Goal: Task Accomplishment & Management: Manage account settings

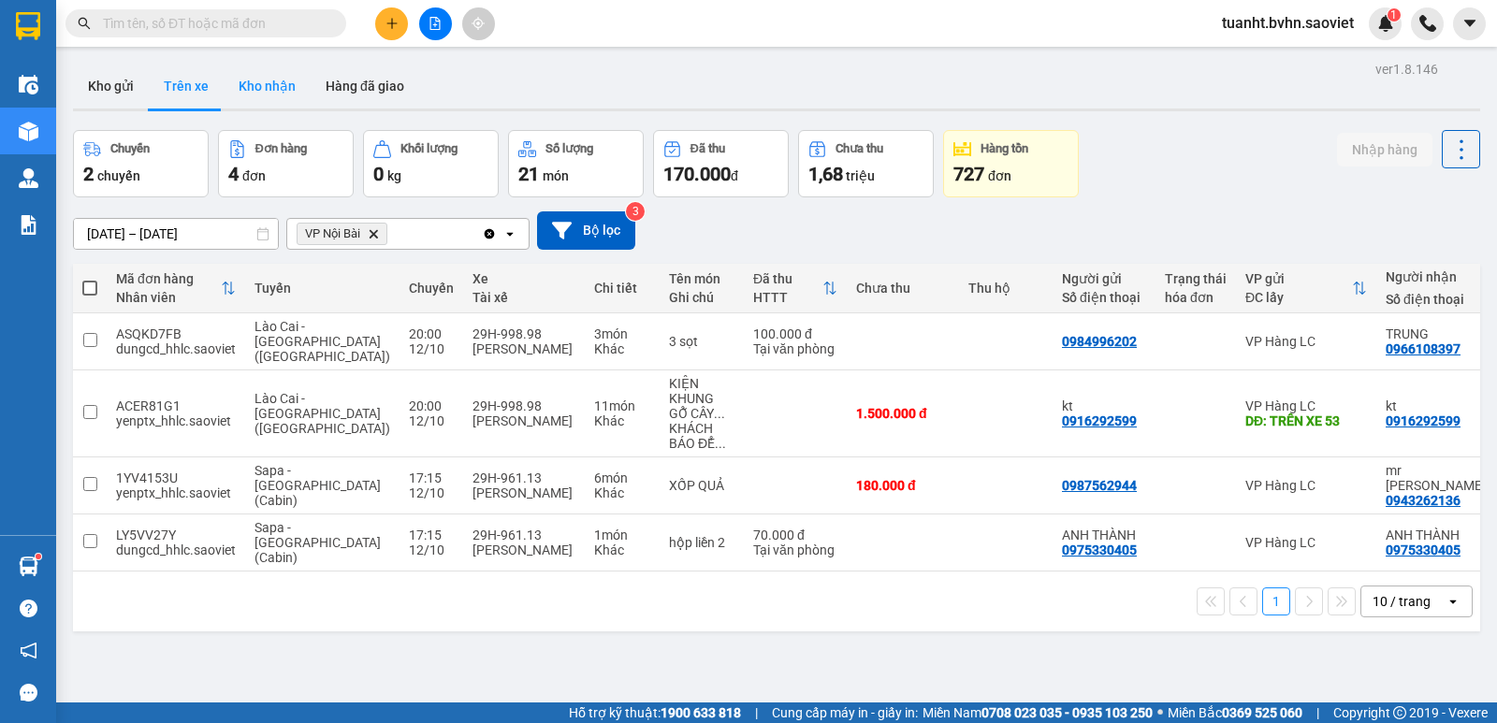
click at [256, 74] on button "Kho nhận" at bounding box center [267, 86] width 87 height 45
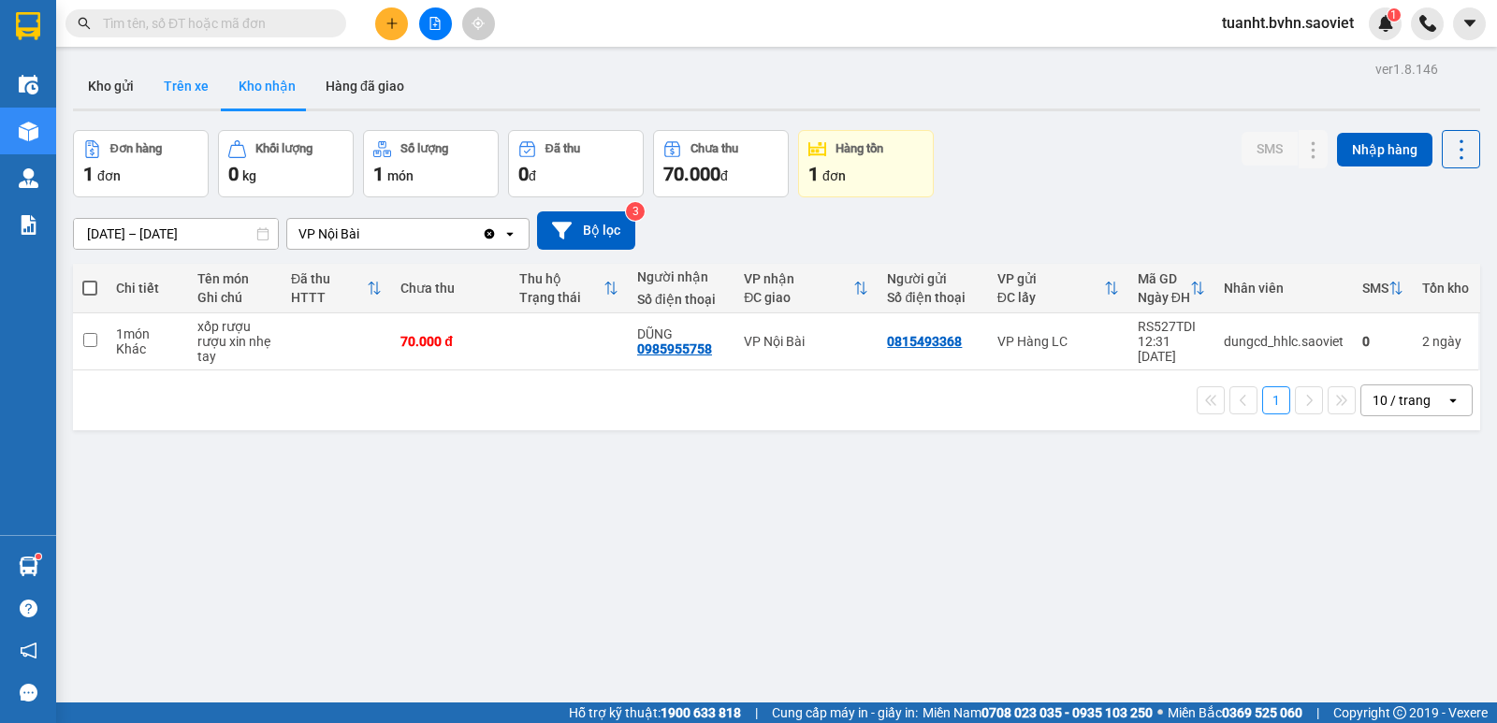
click at [182, 78] on button "Trên xe" at bounding box center [186, 86] width 75 height 45
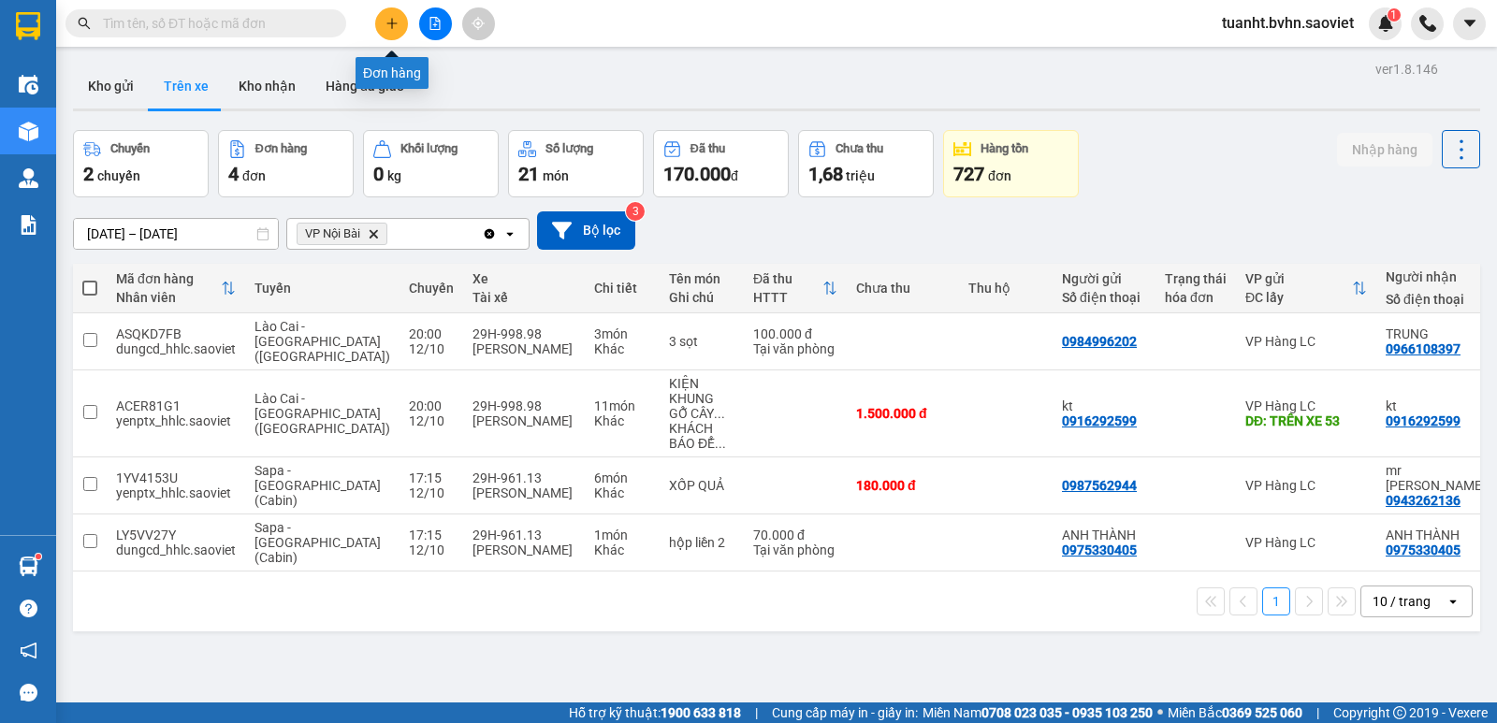
click at [384, 26] on button at bounding box center [391, 23] width 33 height 33
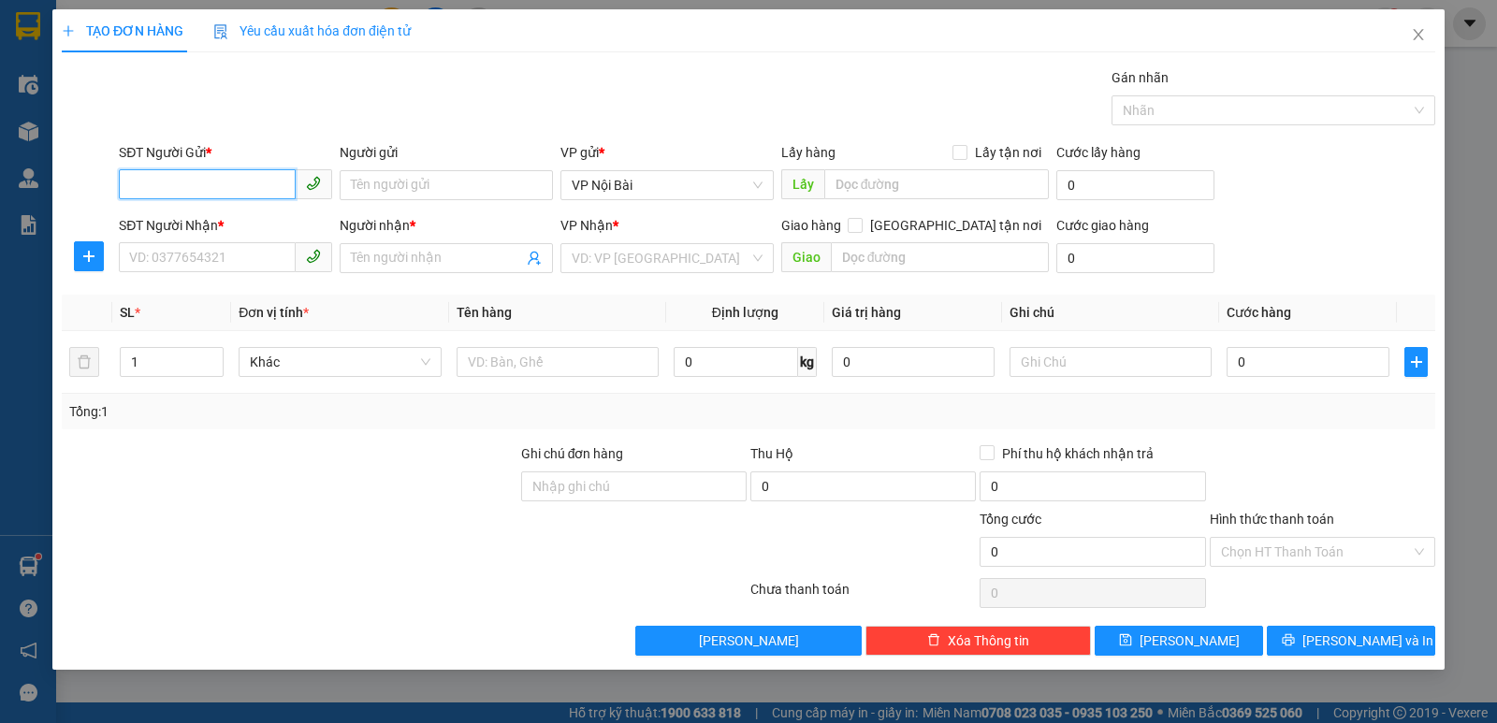
click at [250, 175] on input "SĐT Người Gửi *" at bounding box center [207, 184] width 177 height 30
type input "0328117242"
click at [247, 221] on div "0328117242 - KT" at bounding box center [225, 222] width 191 height 21
type input "KT"
type input "0976777767"
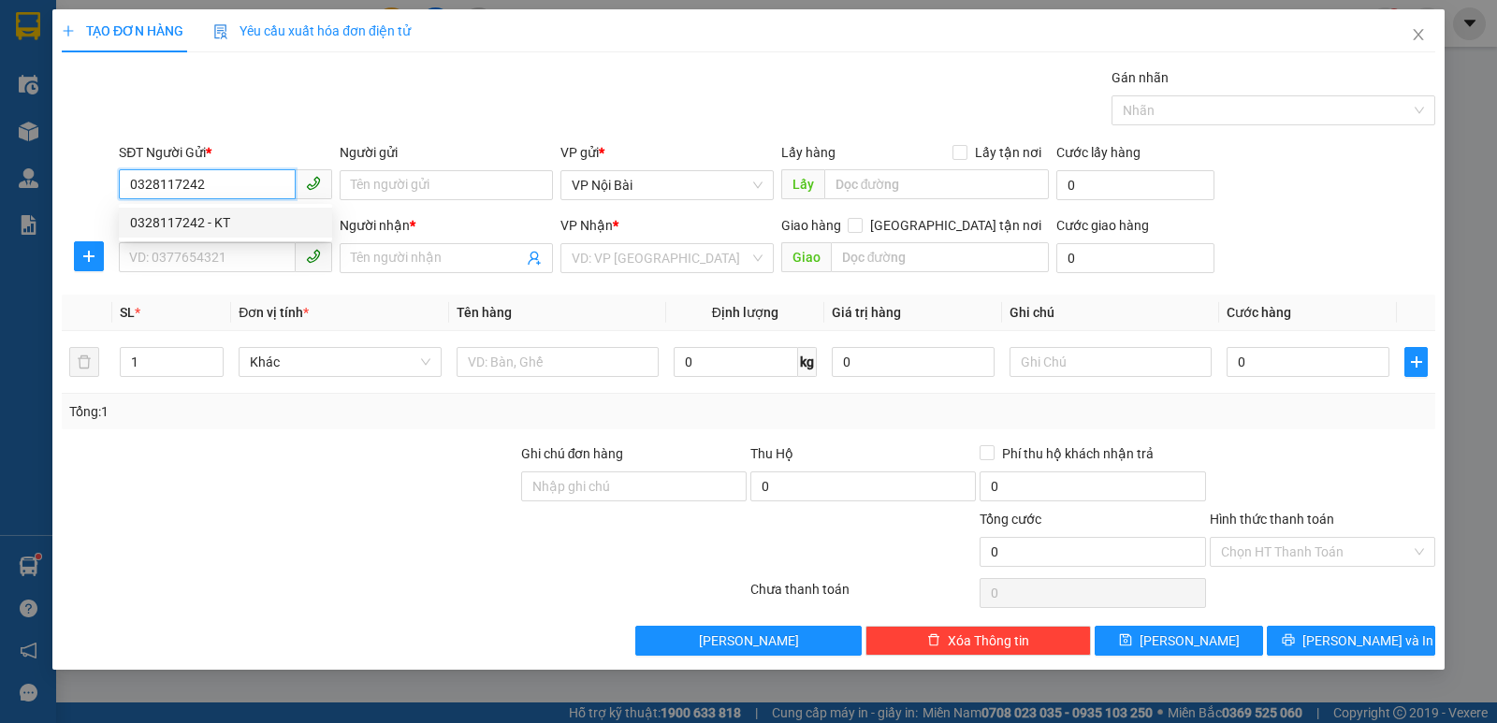
type input "THẮM"
type input "bfd"
type input "0328117242"
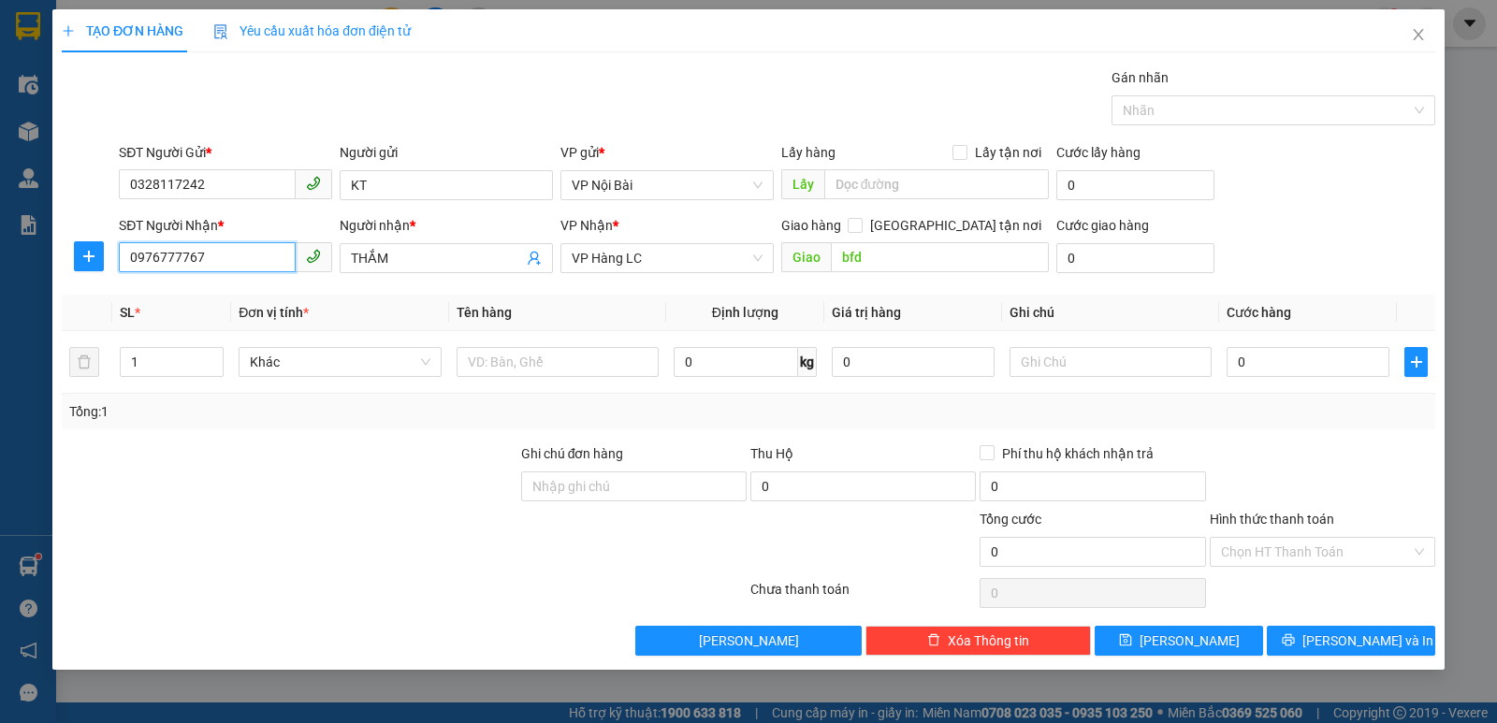
drag, startPoint x: 228, startPoint y: 256, endPoint x: 68, endPoint y: 255, distance: 160.1
click at [68, 255] on div "SĐT Người Nhận * 0976777767 0976777767 Người nhận * THẮM VP Nhận * VP Hàng LC G…" at bounding box center [749, 248] width 1378 height 66
type input "0353946752"
click at [136, 295] on div "0353946752 - LIÊN" at bounding box center [225, 295] width 191 height 21
type input "LIÊN"
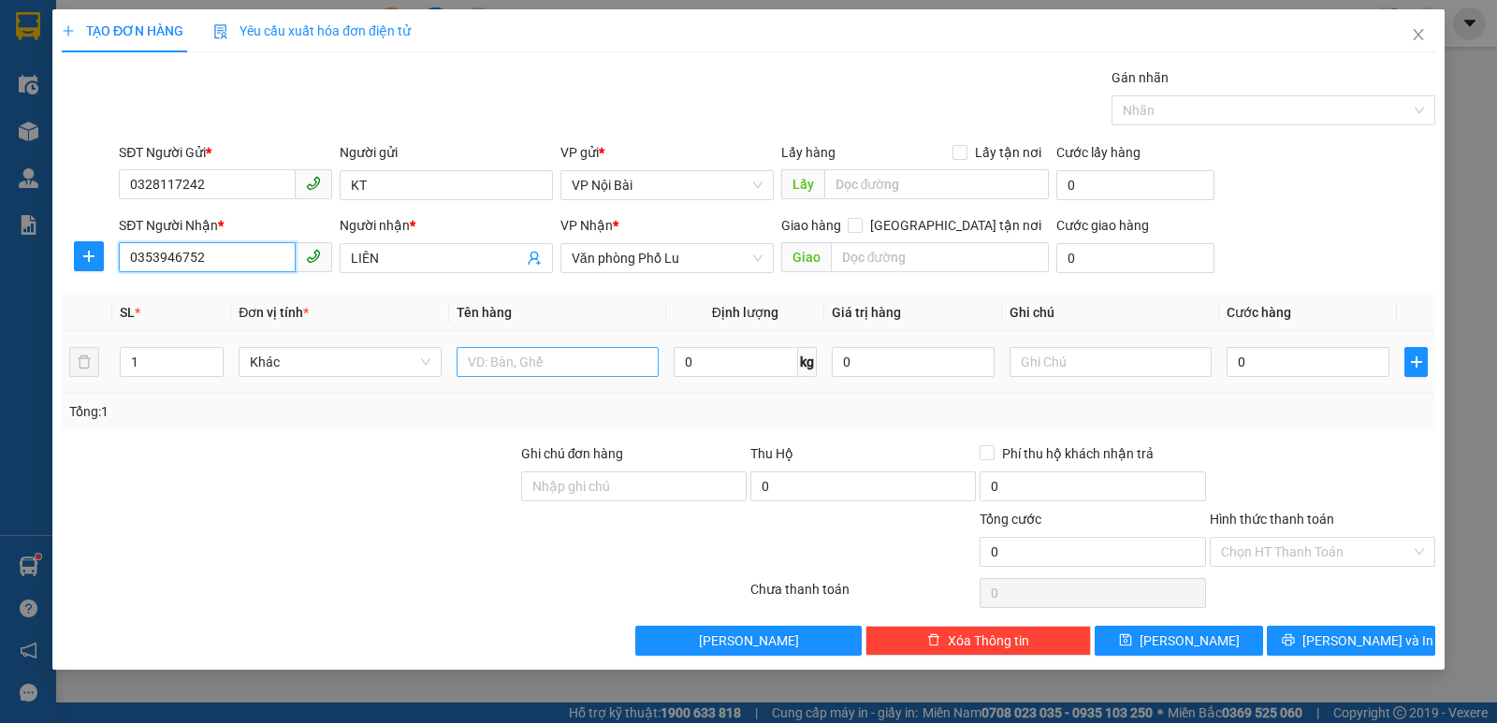
type input "0353946752"
click at [493, 357] on input "text" at bounding box center [558, 362] width 202 height 30
paste input "ô"
paste input "ốp"
paste input "ô"
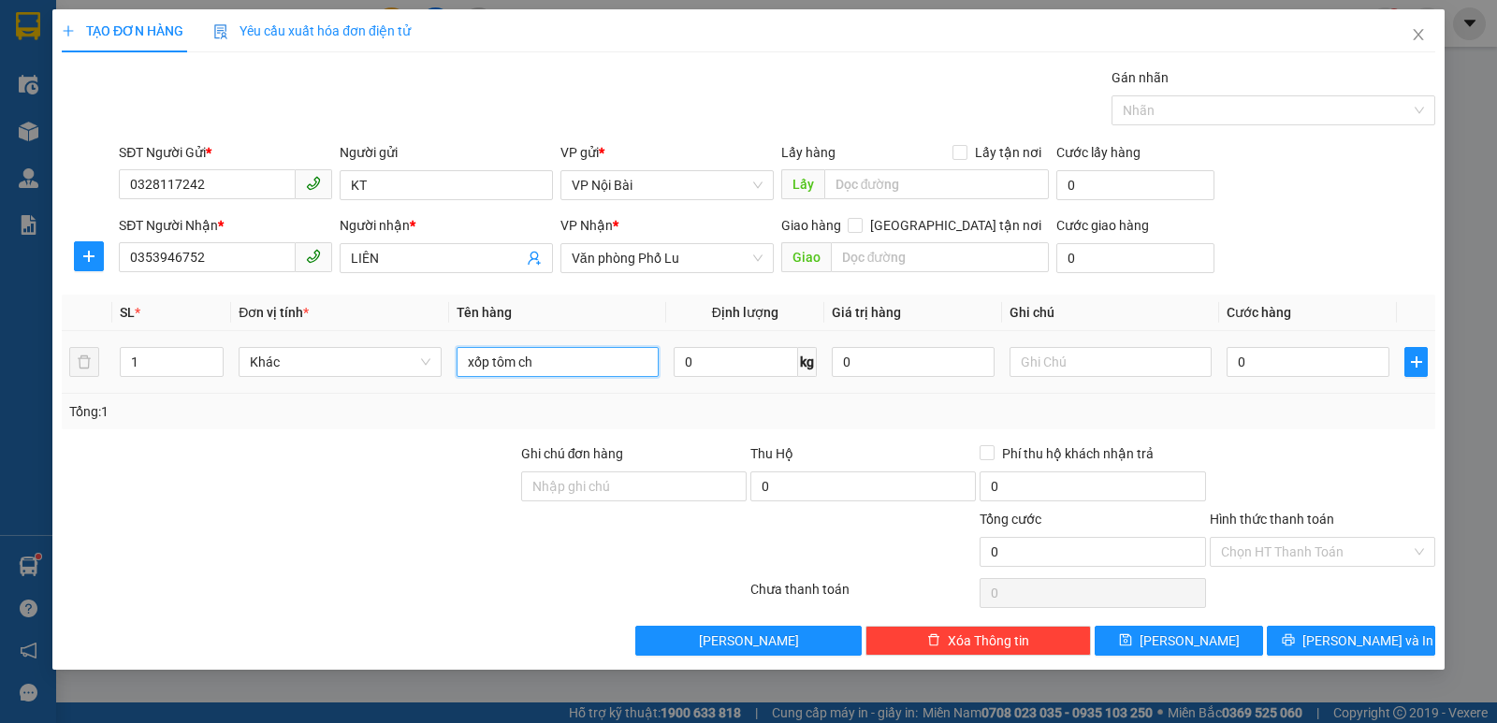
paste input "ê"
paste input "ết"
type input "xốp tôm chết"
click at [1284, 365] on input "0" at bounding box center [1308, 362] width 163 height 30
type input "9"
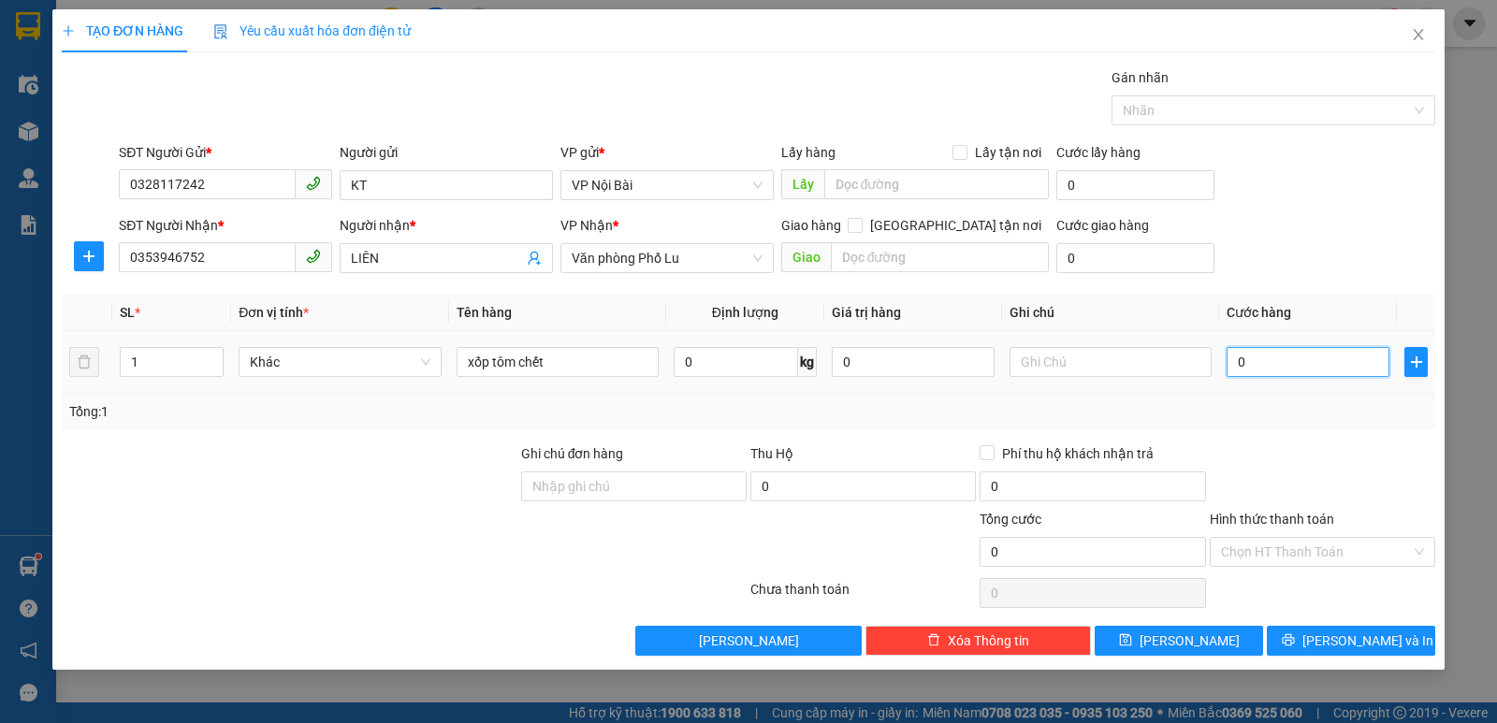
type input "9"
type input "90"
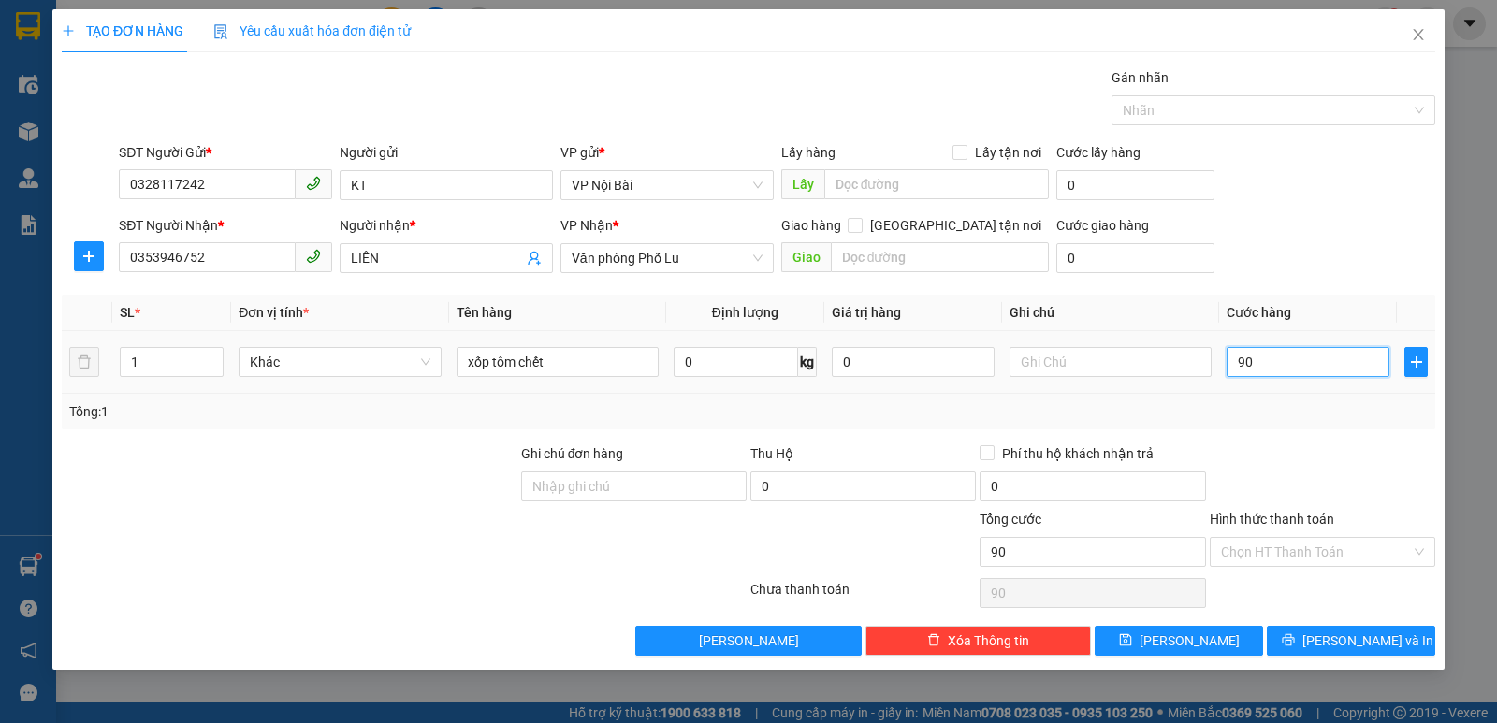
type input "900"
type input "9.000"
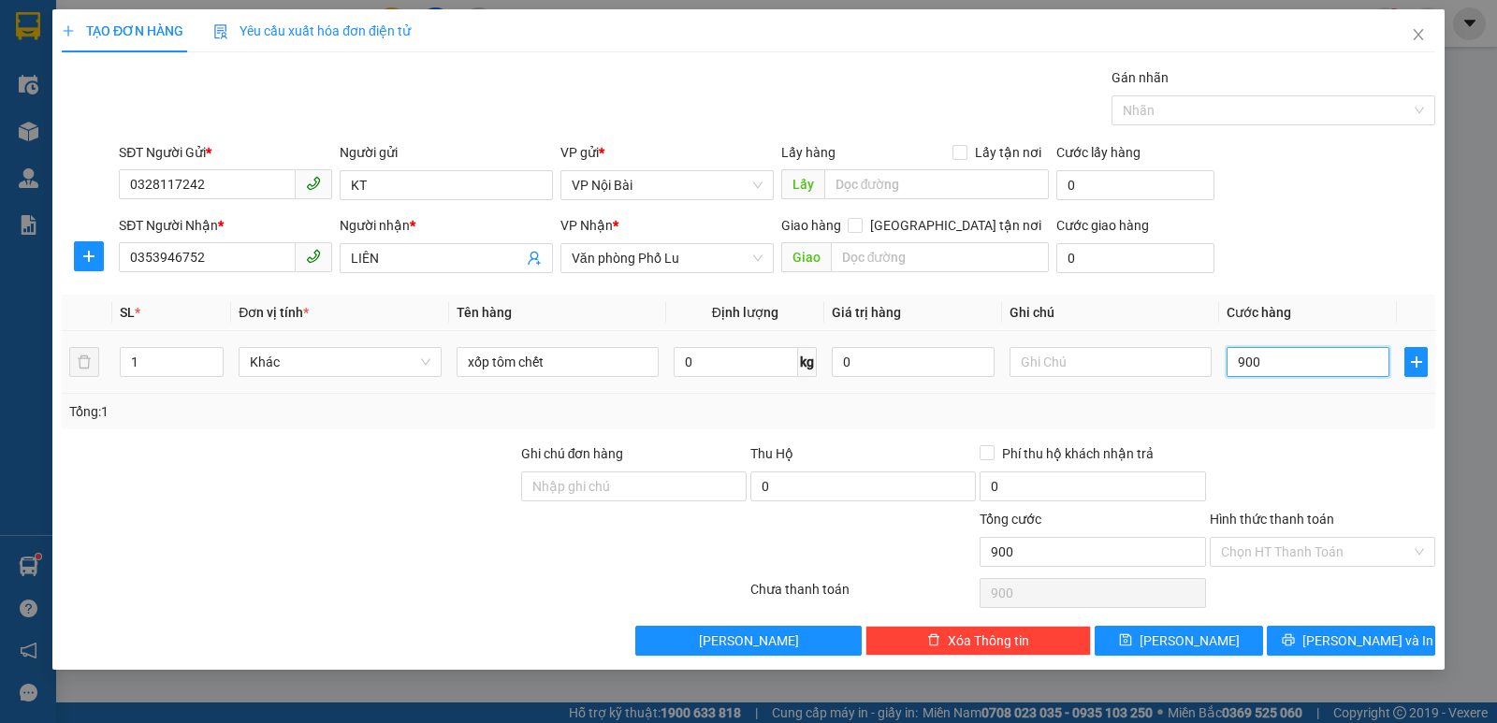
type input "9.000"
type input "90.000"
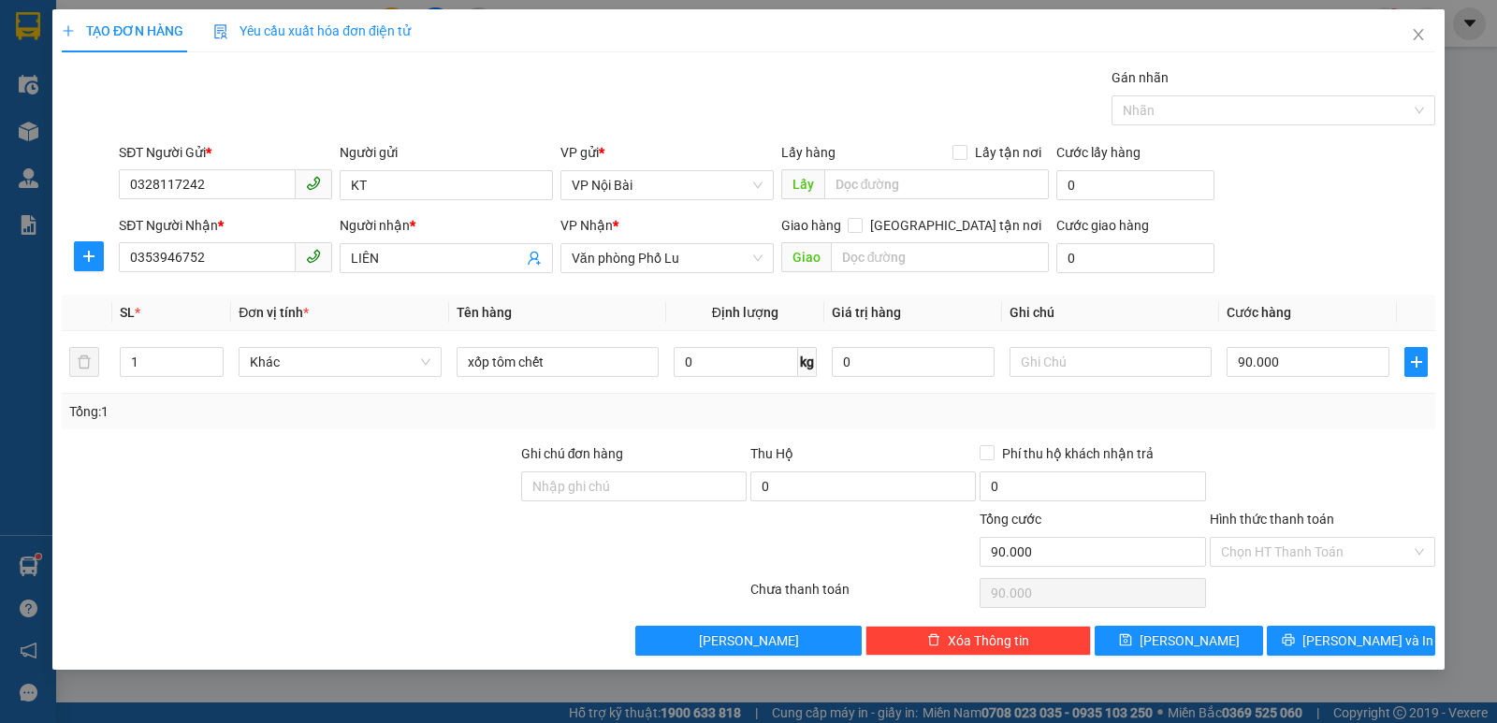
click at [1295, 426] on div "Tổng: 1" at bounding box center [749, 412] width 1374 height 36
click at [1295, 636] on icon "printer" at bounding box center [1288, 640] width 13 height 13
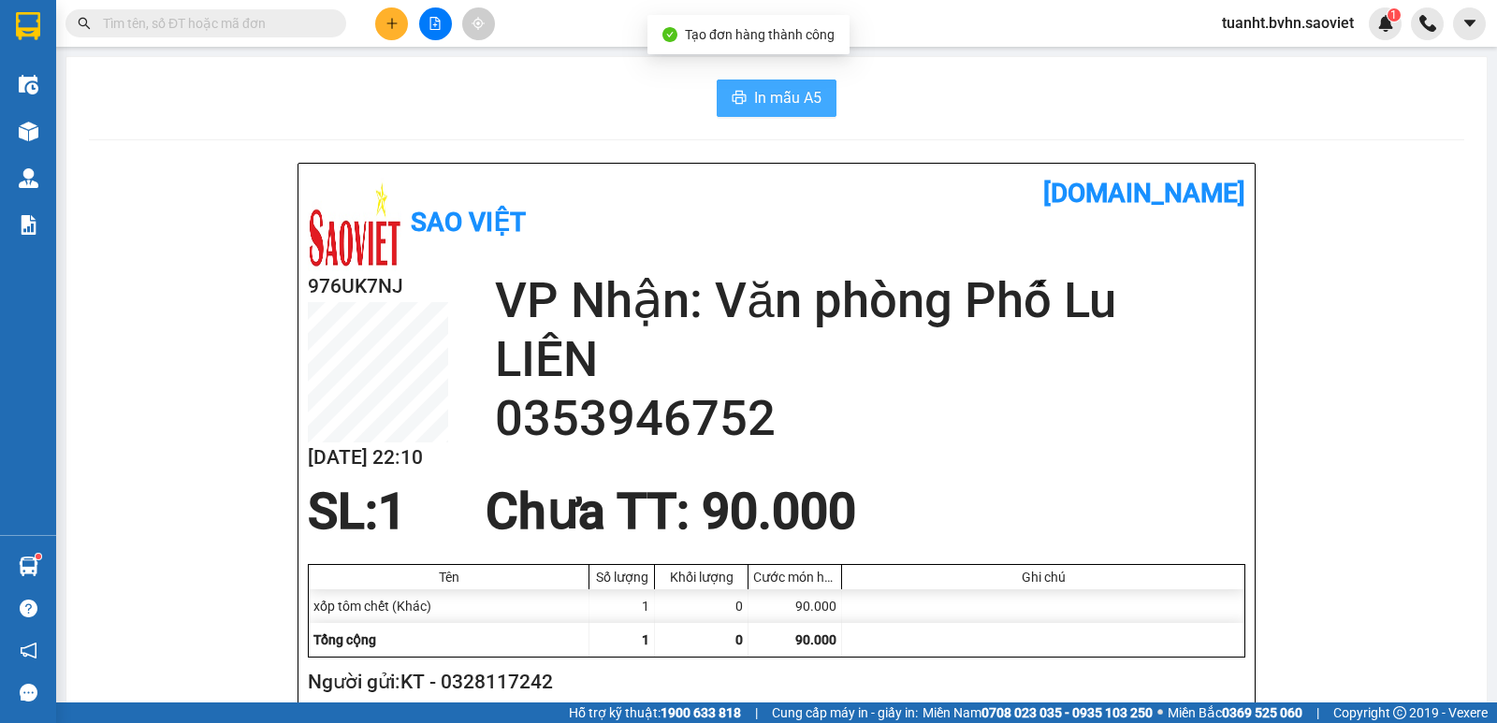
click at [775, 102] on span "In mẫu A5" at bounding box center [787, 97] width 67 height 23
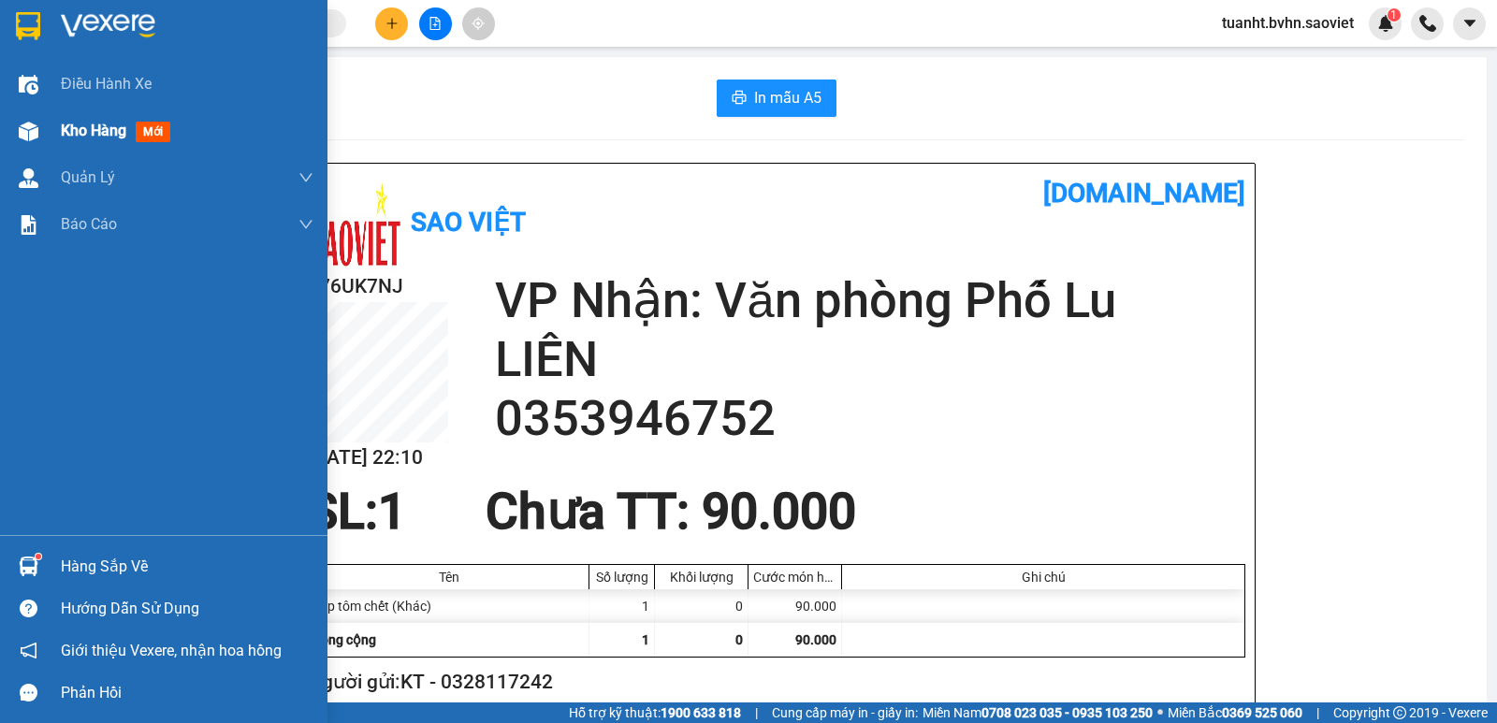
click at [45, 131] on div "Kho hàng mới" at bounding box center [164, 131] width 328 height 47
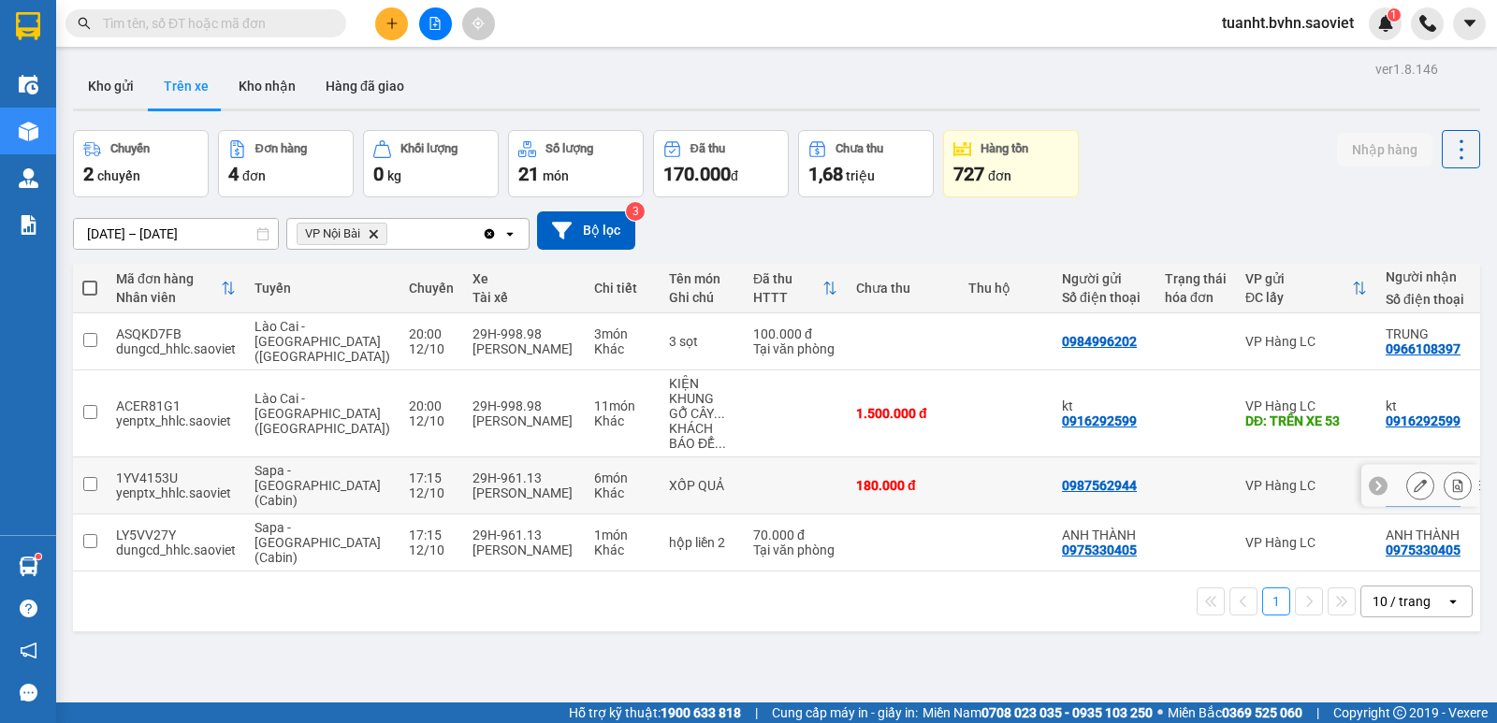
click at [84, 477] on input "checkbox" at bounding box center [90, 484] width 14 height 14
checkbox input "true"
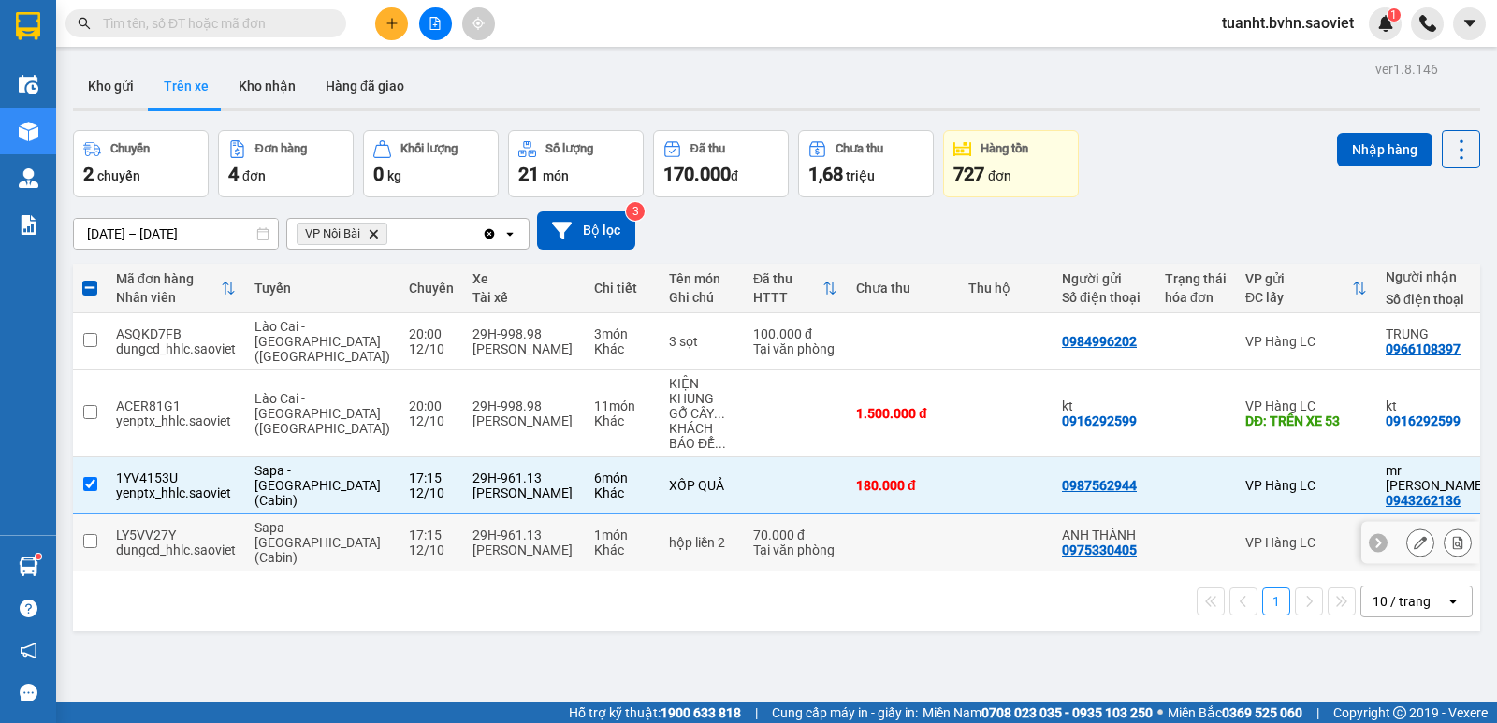
click at [92, 534] on input "checkbox" at bounding box center [90, 541] width 14 height 14
checkbox input "true"
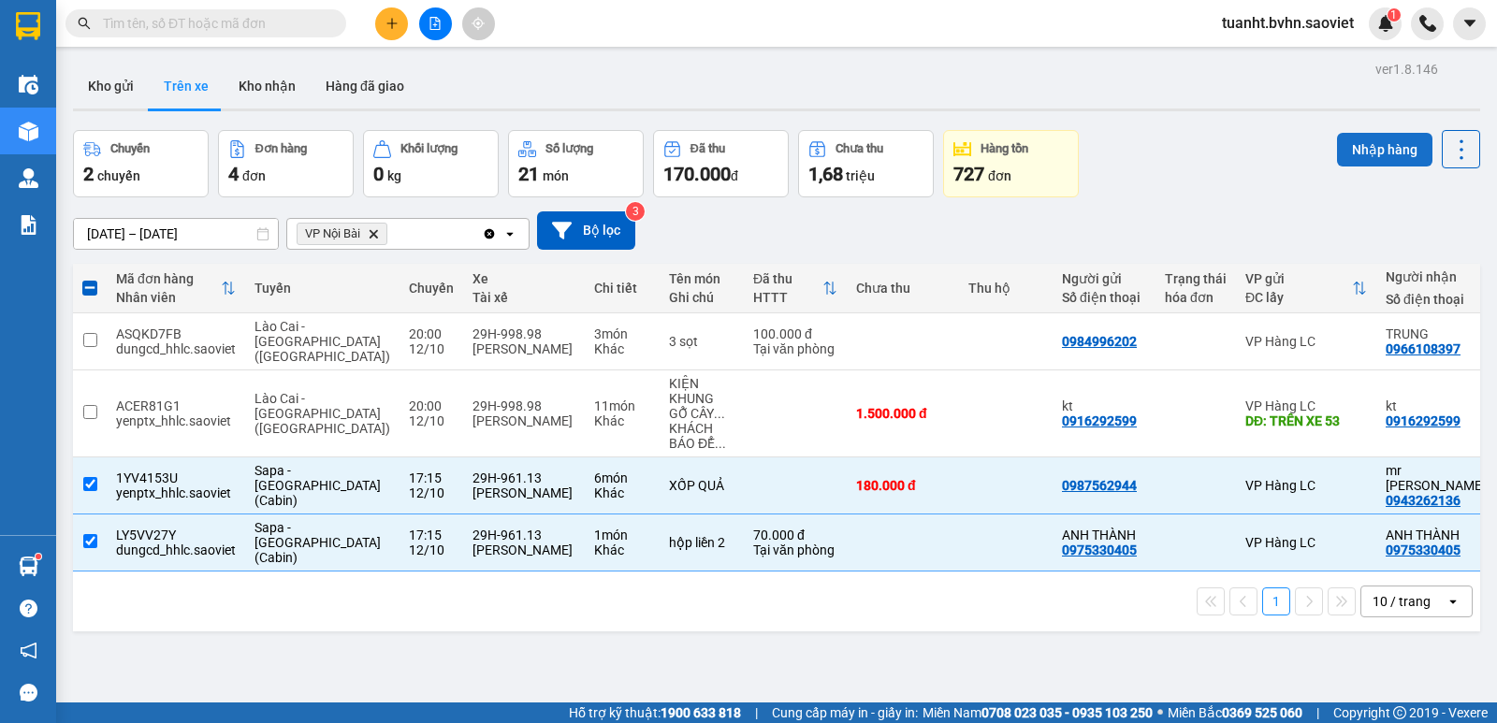
click at [1345, 151] on button "Nhập hàng" at bounding box center [1384, 150] width 95 height 34
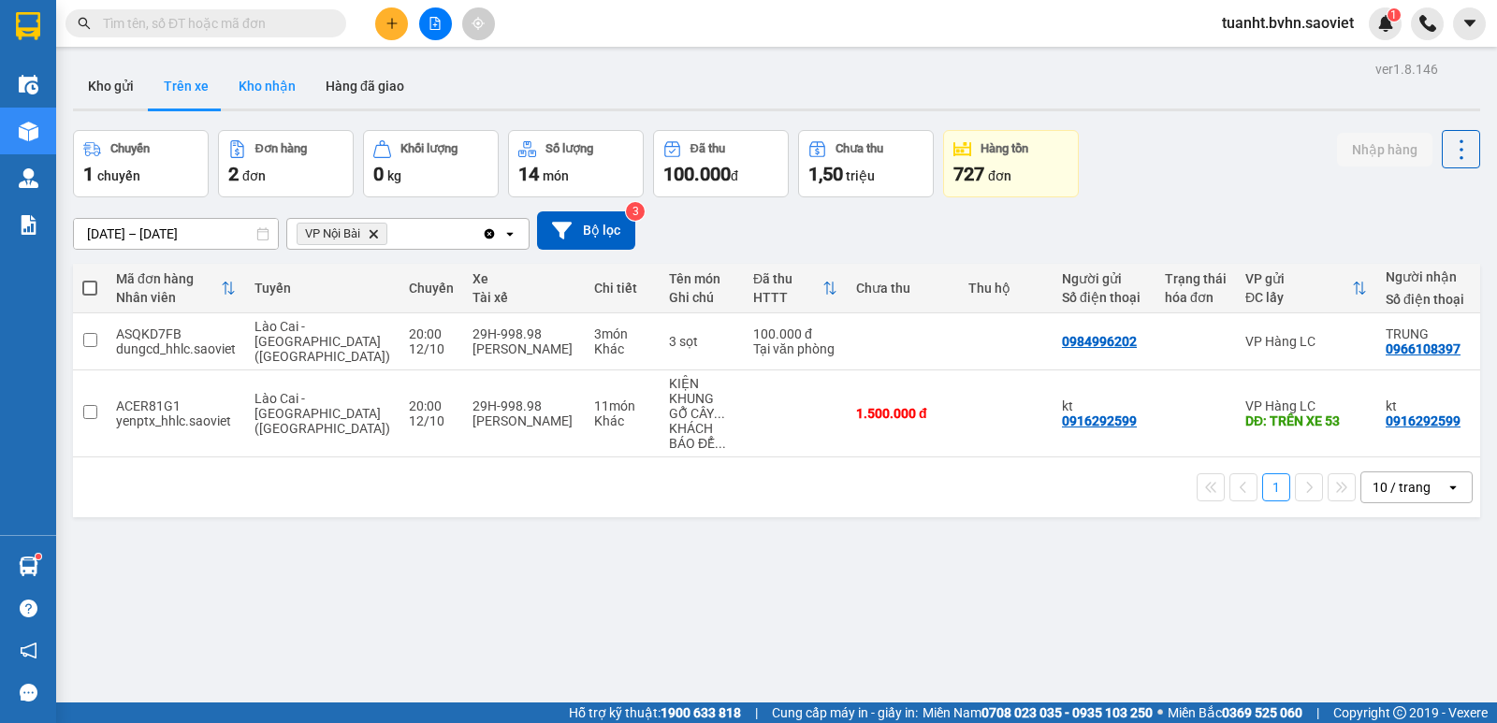
click at [263, 93] on button "Kho nhận" at bounding box center [267, 86] width 87 height 45
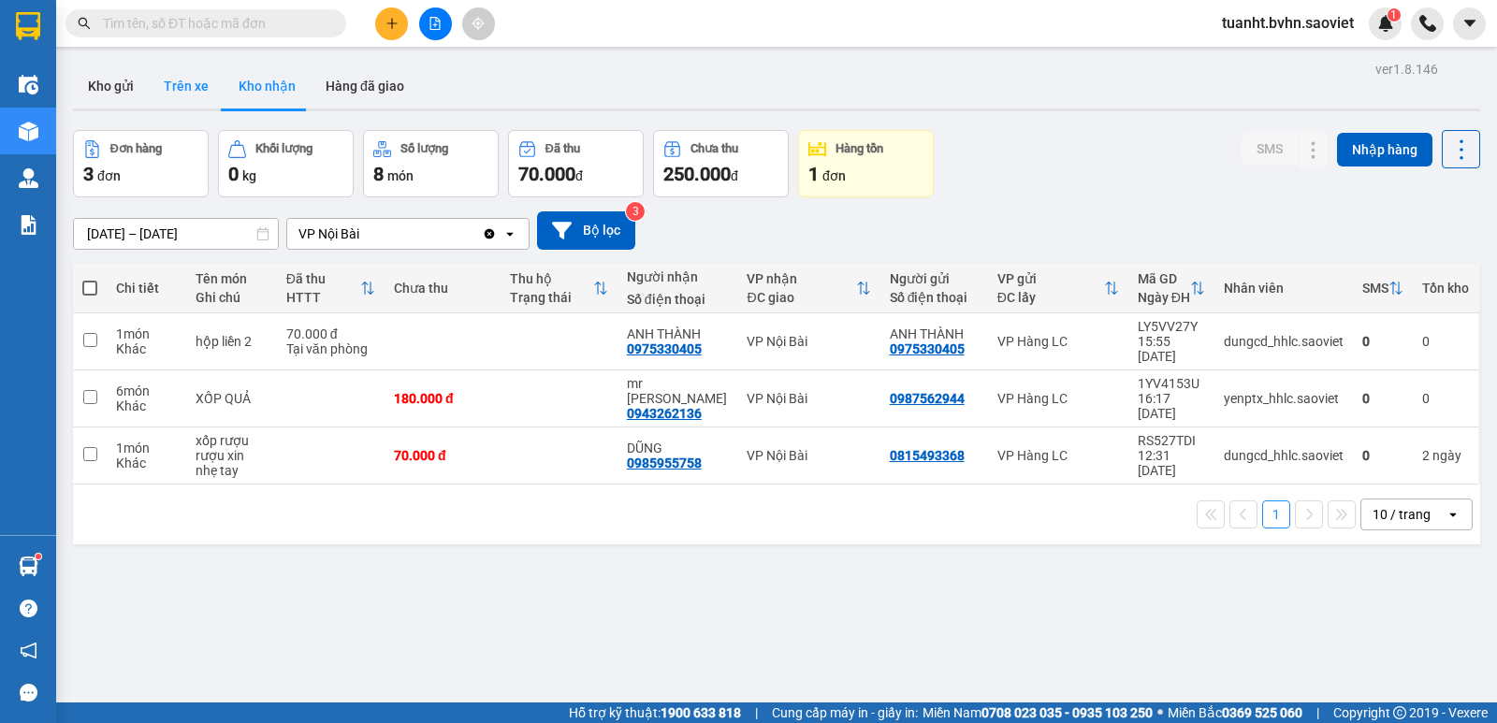
click at [194, 97] on button "Trên xe" at bounding box center [186, 86] width 75 height 45
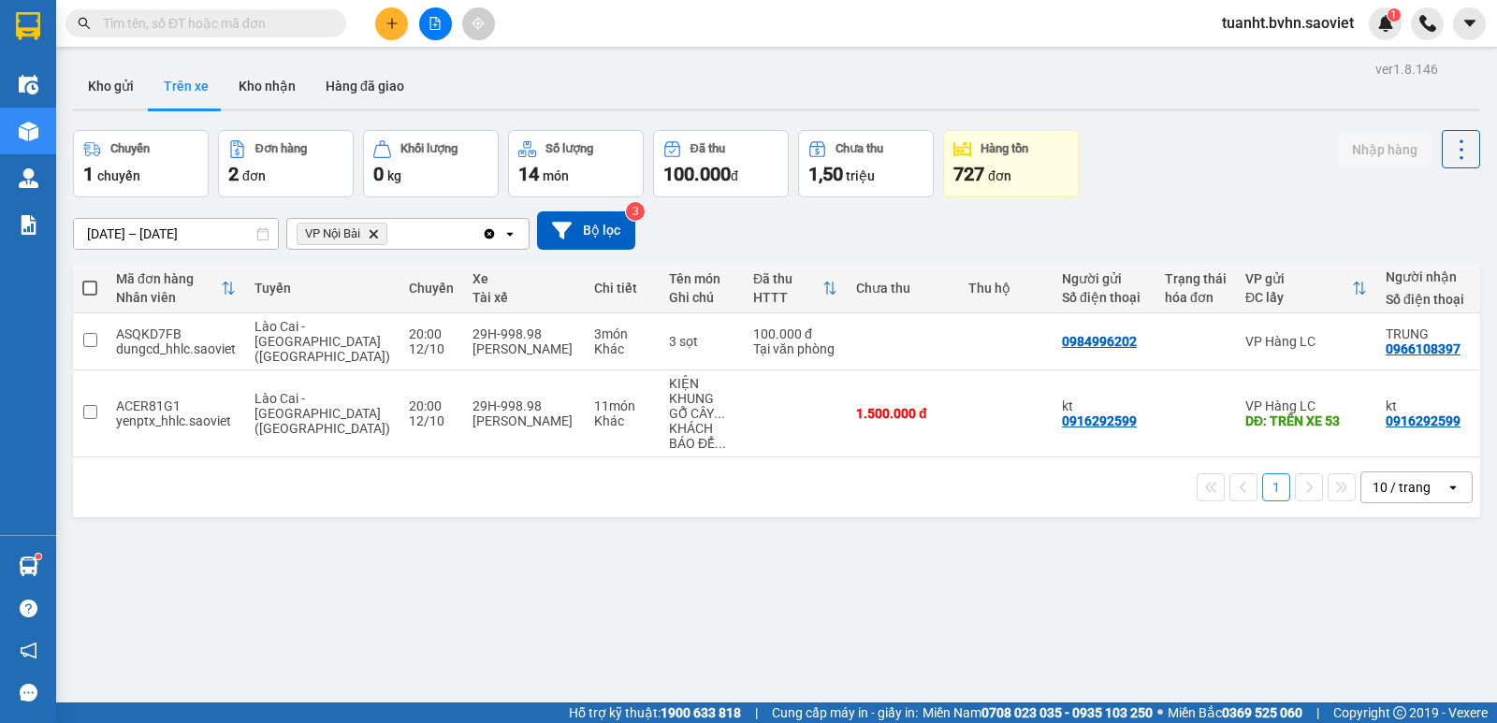
drag, startPoint x: 1445, startPoint y: 139, endPoint x: 1443, endPoint y: 171, distance: 32.8
click at [1449, 139] on icon at bounding box center [1462, 150] width 26 height 26
click at [1426, 200] on span "Làm mới" at bounding box center [1420, 200] width 51 height 19
click at [253, 25] on input "text" at bounding box center [213, 23] width 221 height 21
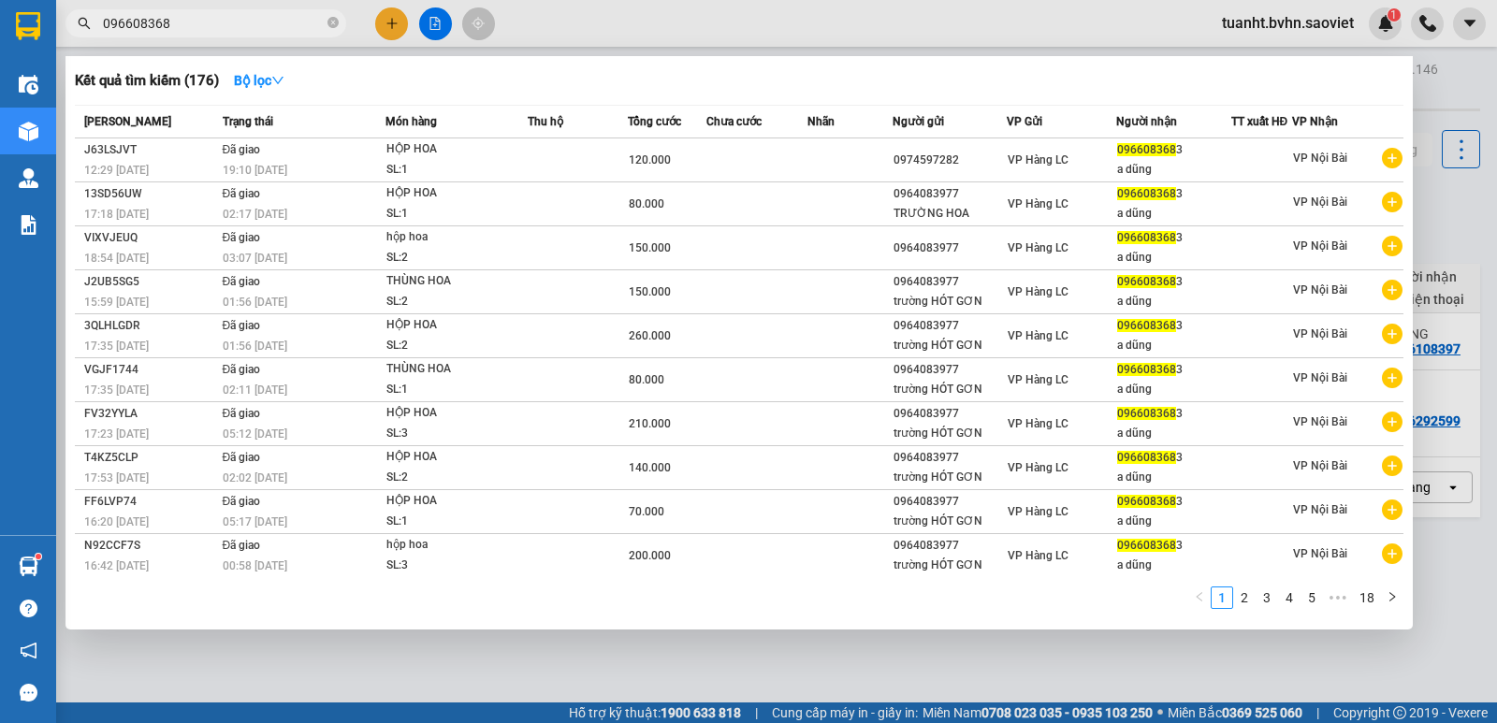
type input "0966083683"
click at [330, 26] on icon "close-circle" at bounding box center [333, 22] width 11 height 11
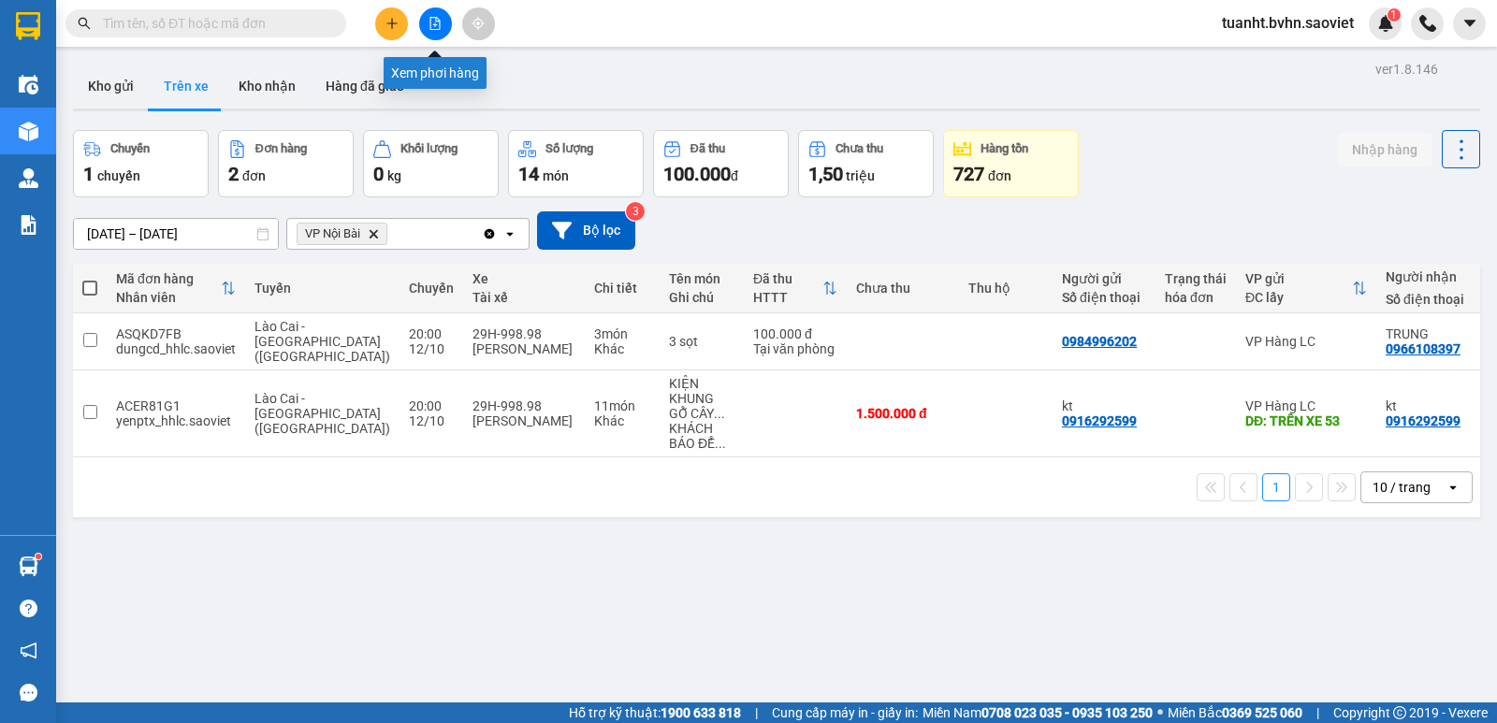
click at [442, 31] on button at bounding box center [435, 23] width 33 height 33
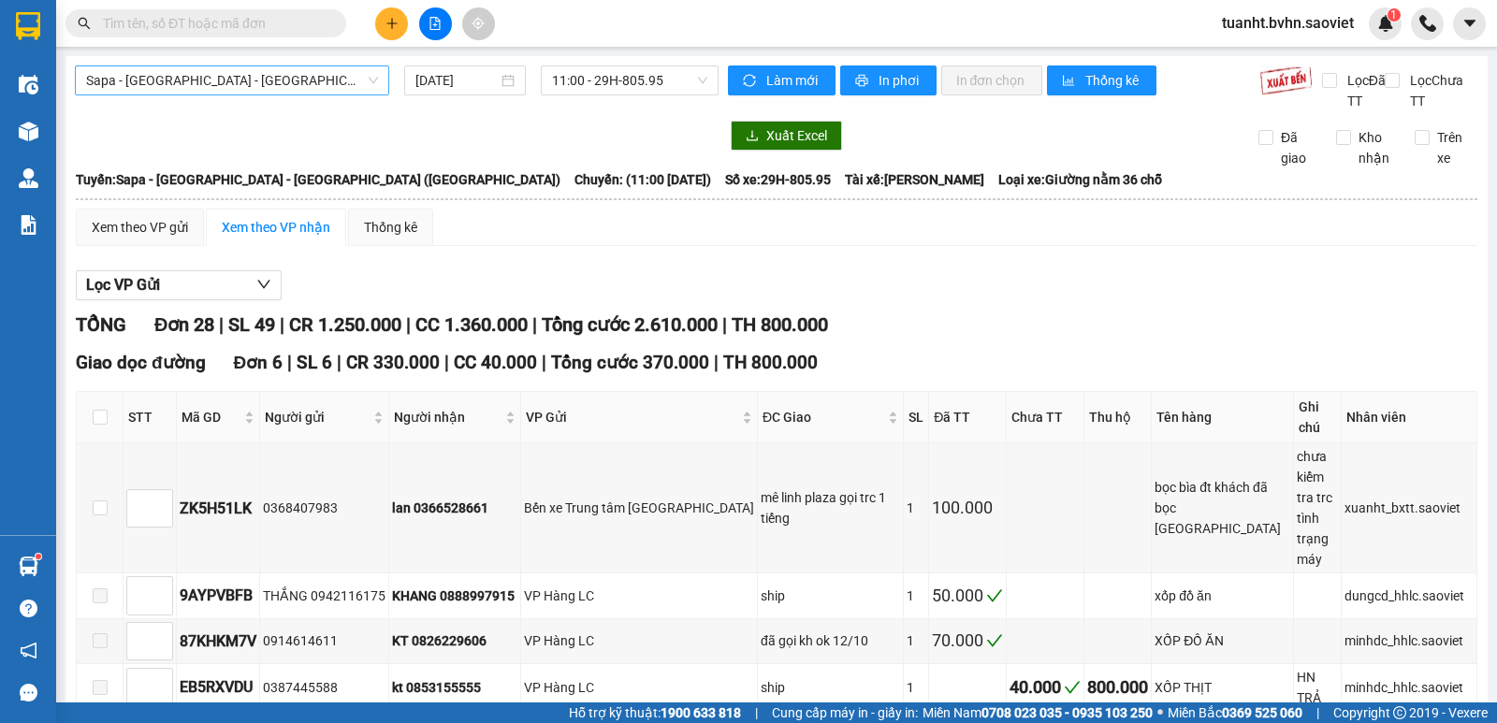
click at [272, 79] on span "Sapa - [GEOGRAPHIC_DATA] - [GEOGRAPHIC_DATA] ([GEOGRAPHIC_DATA])" at bounding box center [232, 80] width 292 height 28
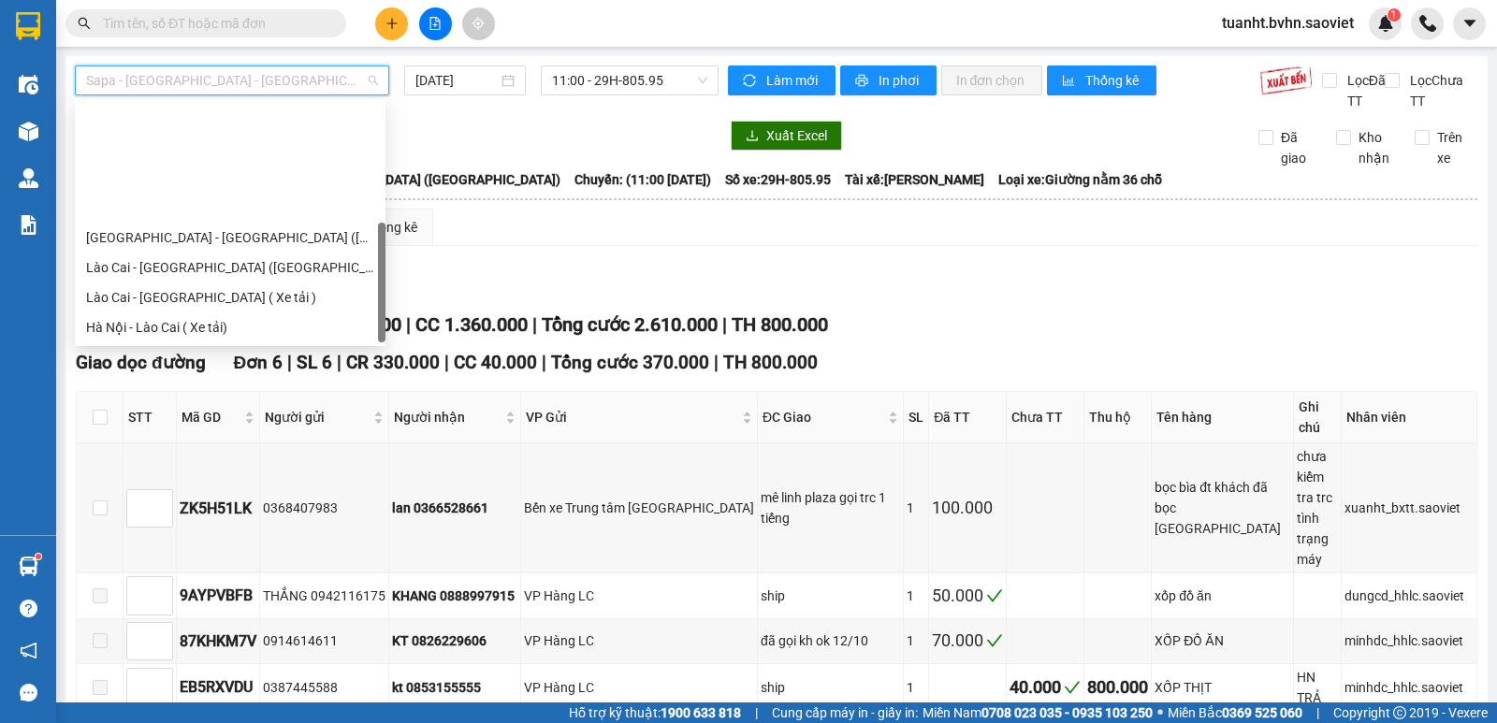
click at [248, 467] on div "[GEOGRAPHIC_DATA] - Sapa (Cabin - Full)" at bounding box center [230, 477] width 288 height 21
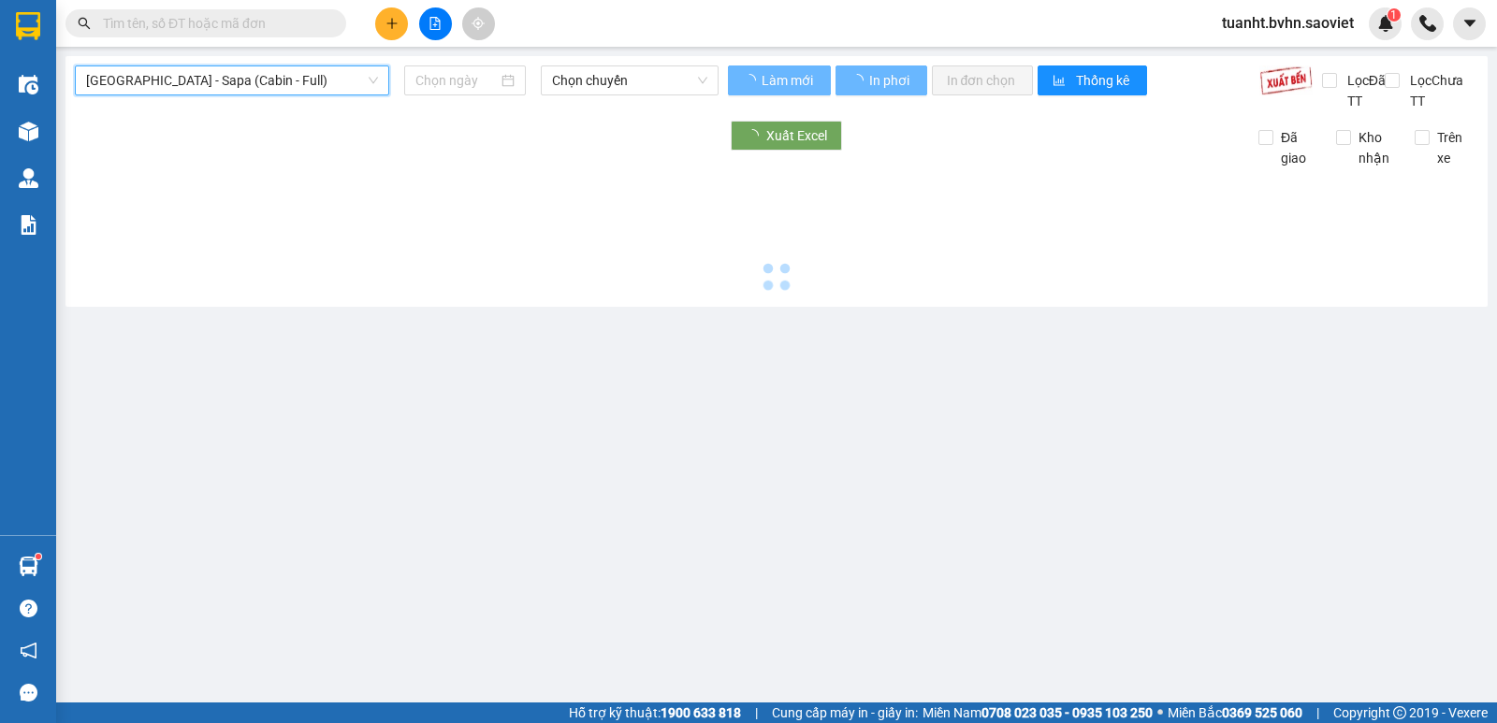
type input "[DATE]"
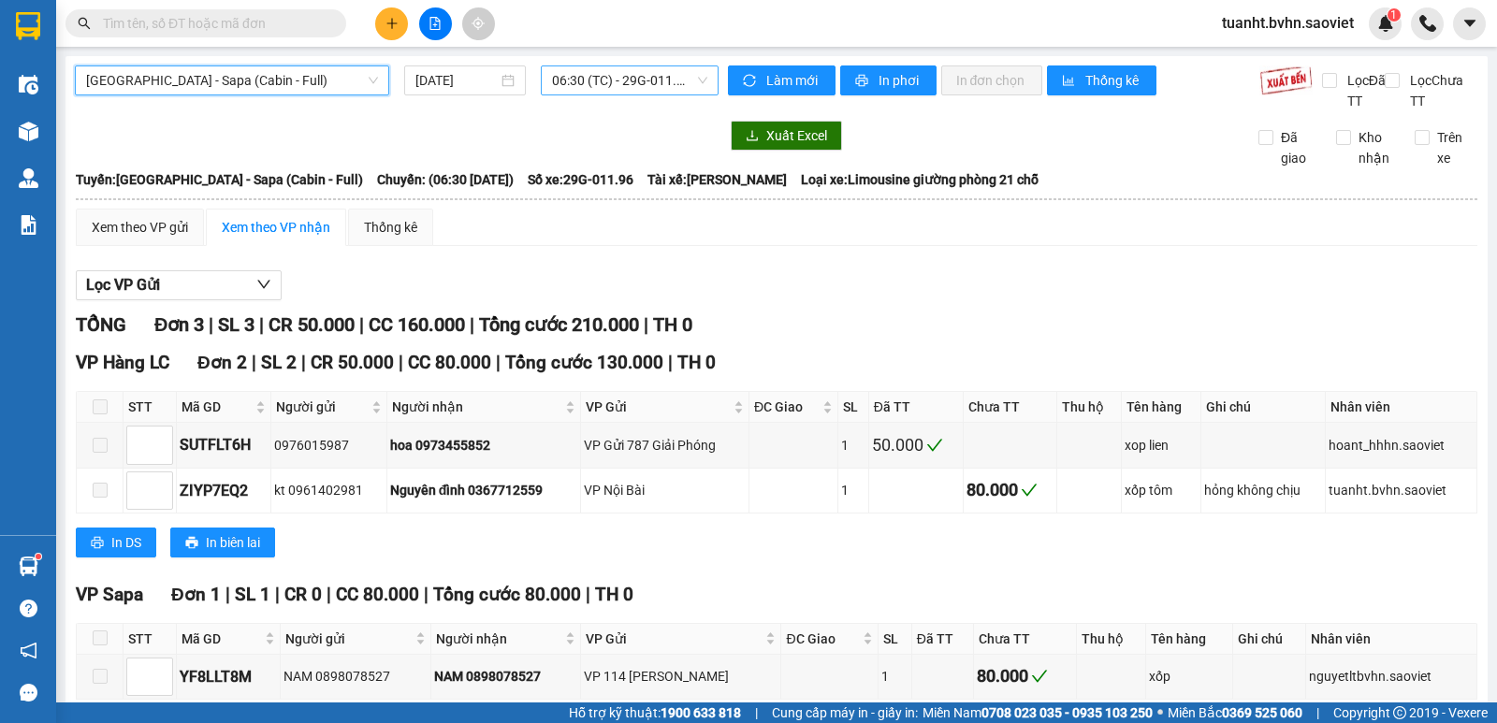
click at [588, 83] on span "06:30 (TC) - 29G-011.96" at bounding box center [629, 80] width 154 height 28
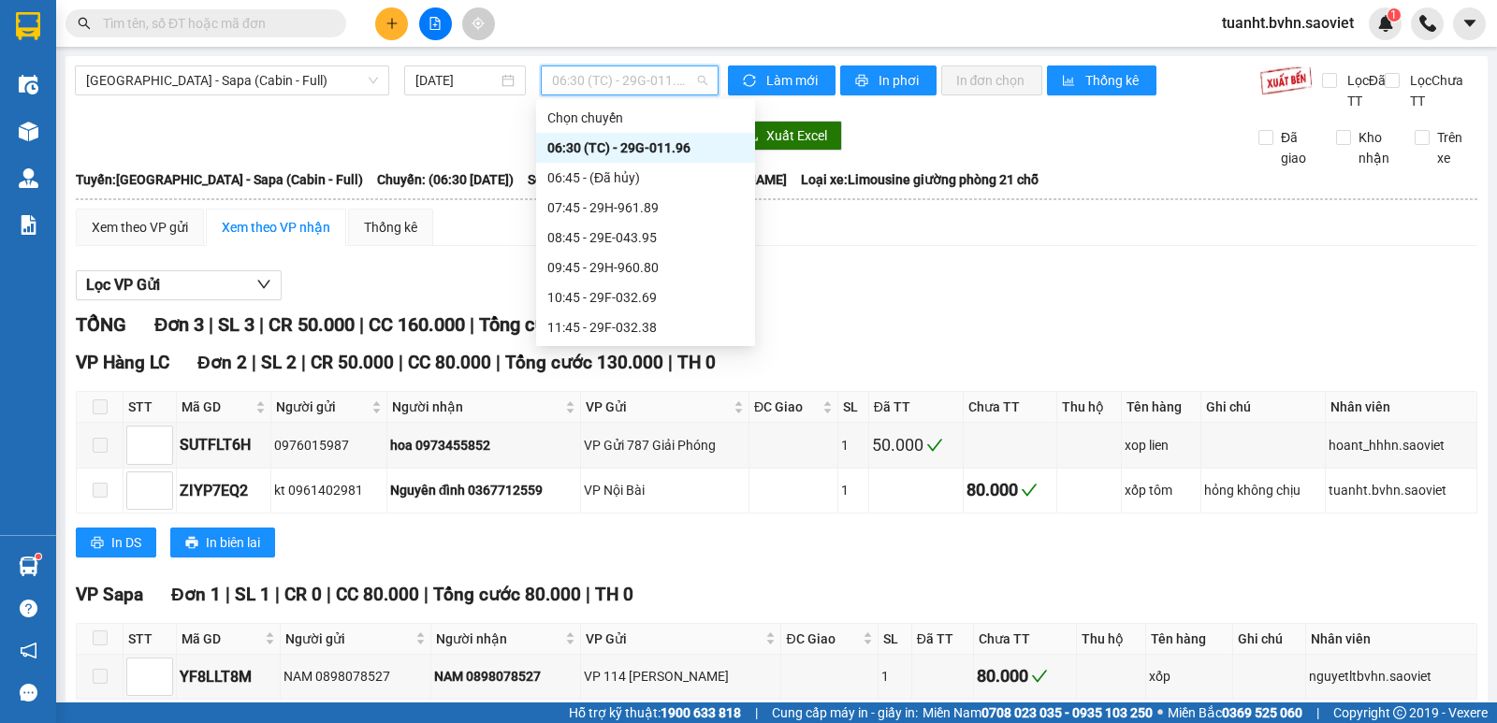
click at [639, 587] on div "22:15 - 29H-961.61" at bounding box center [646, 597] width 197 height 21
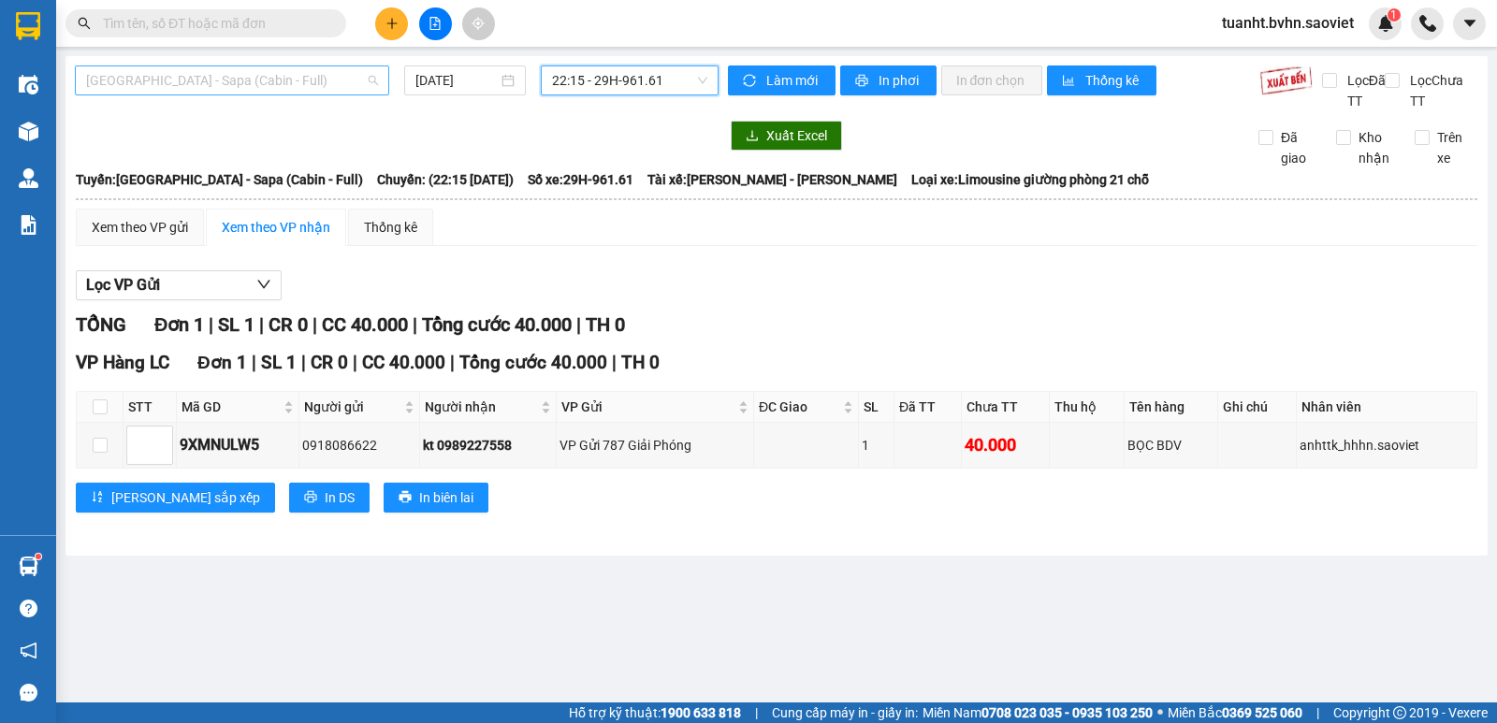
click at [343, 79] on span "[GEOGRAPHIC_DATA] - Sapa (Cabin - Full)" at bounding box center [232, 80] width 292 height 28
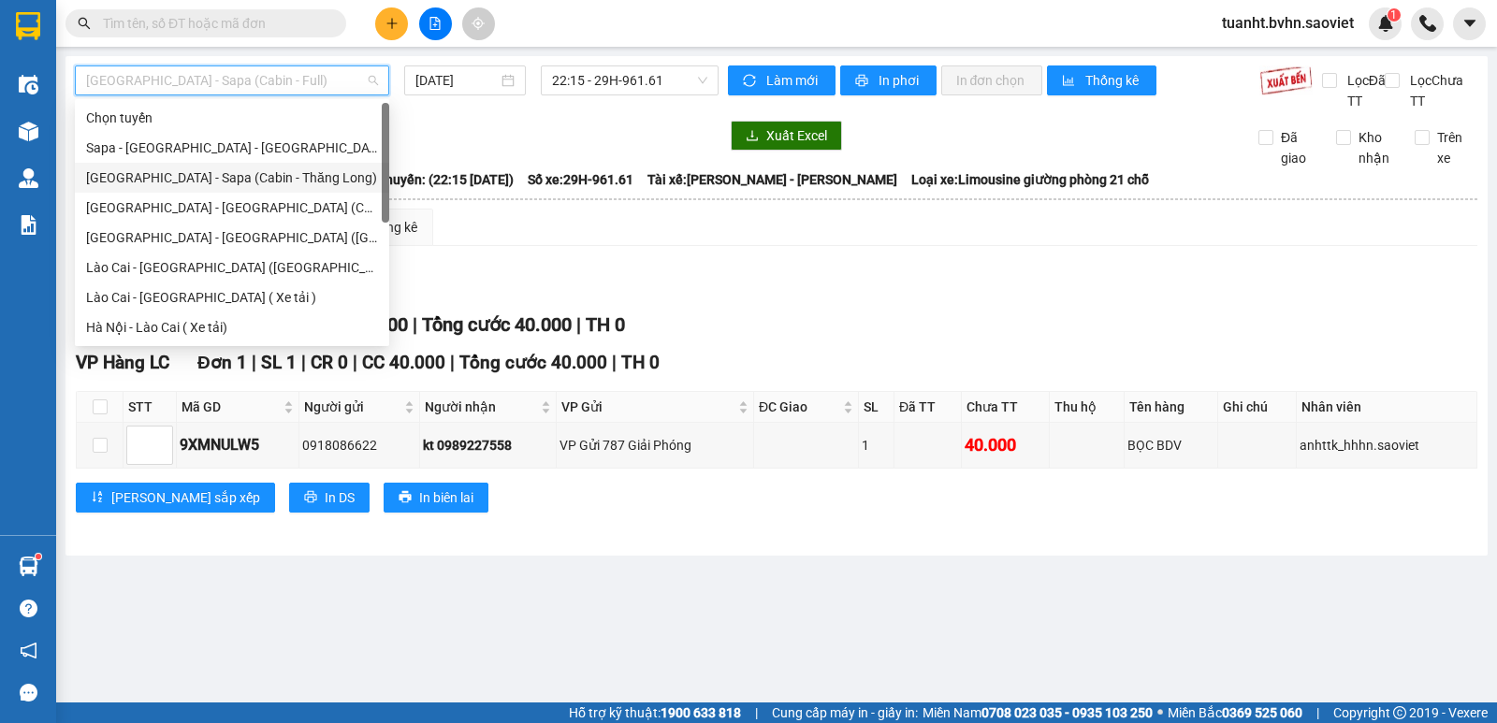
click at [270, 170] on div "[GEOGRAPHIC_DATA] - Sapa (Cabin - Thăng Long)" at bounding box center [232, 178] width 292 height 21
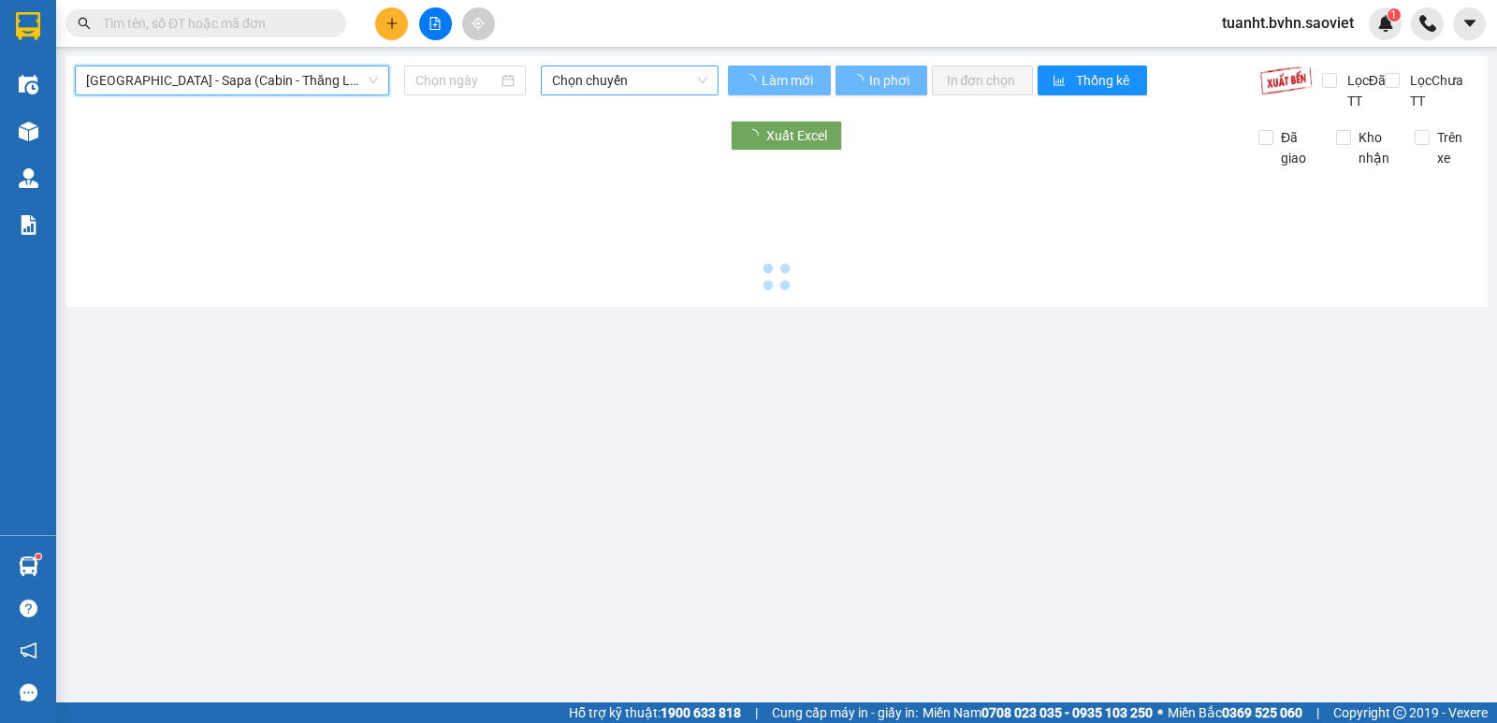
type input "[DATE]"
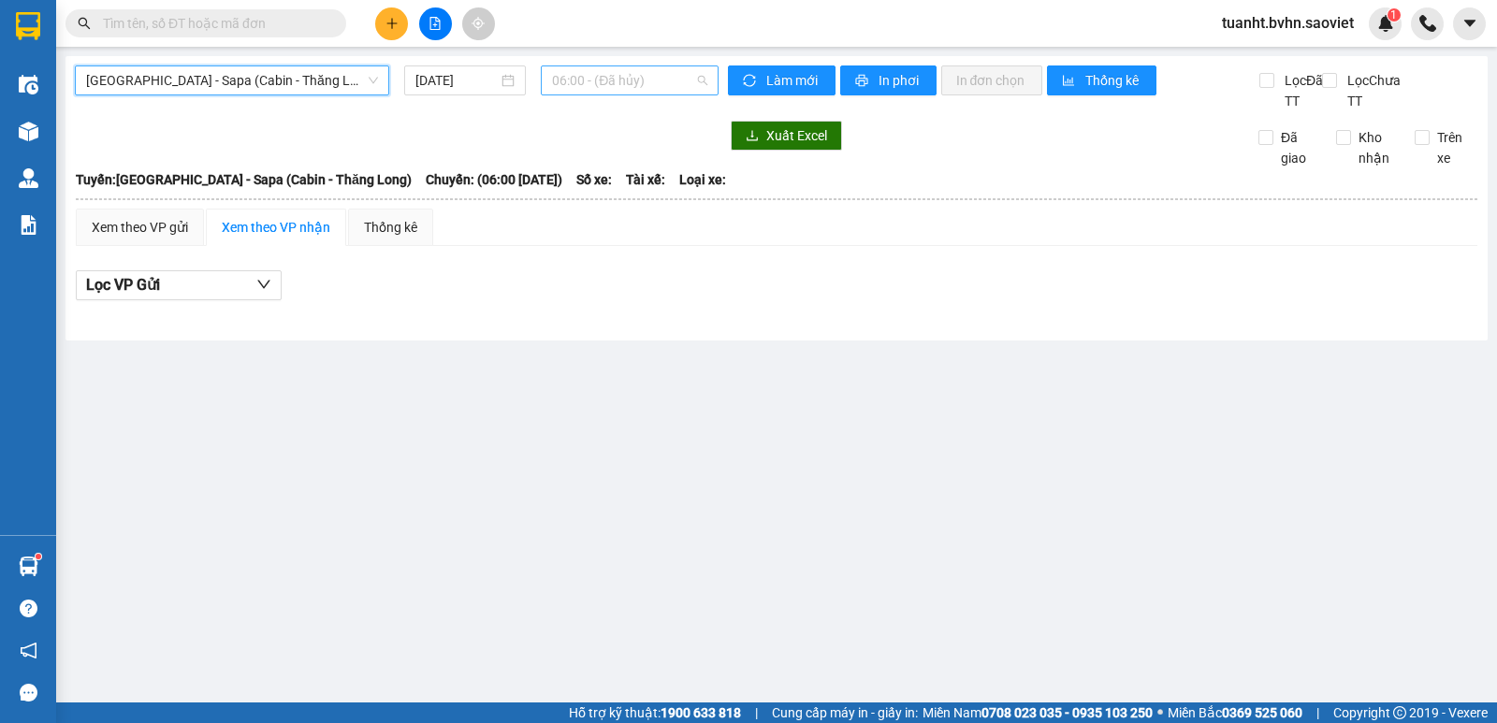
click at [598, 85] on span "06:00 - (Đã hủy)" at bounding box center [629, 80] width 154 height 28
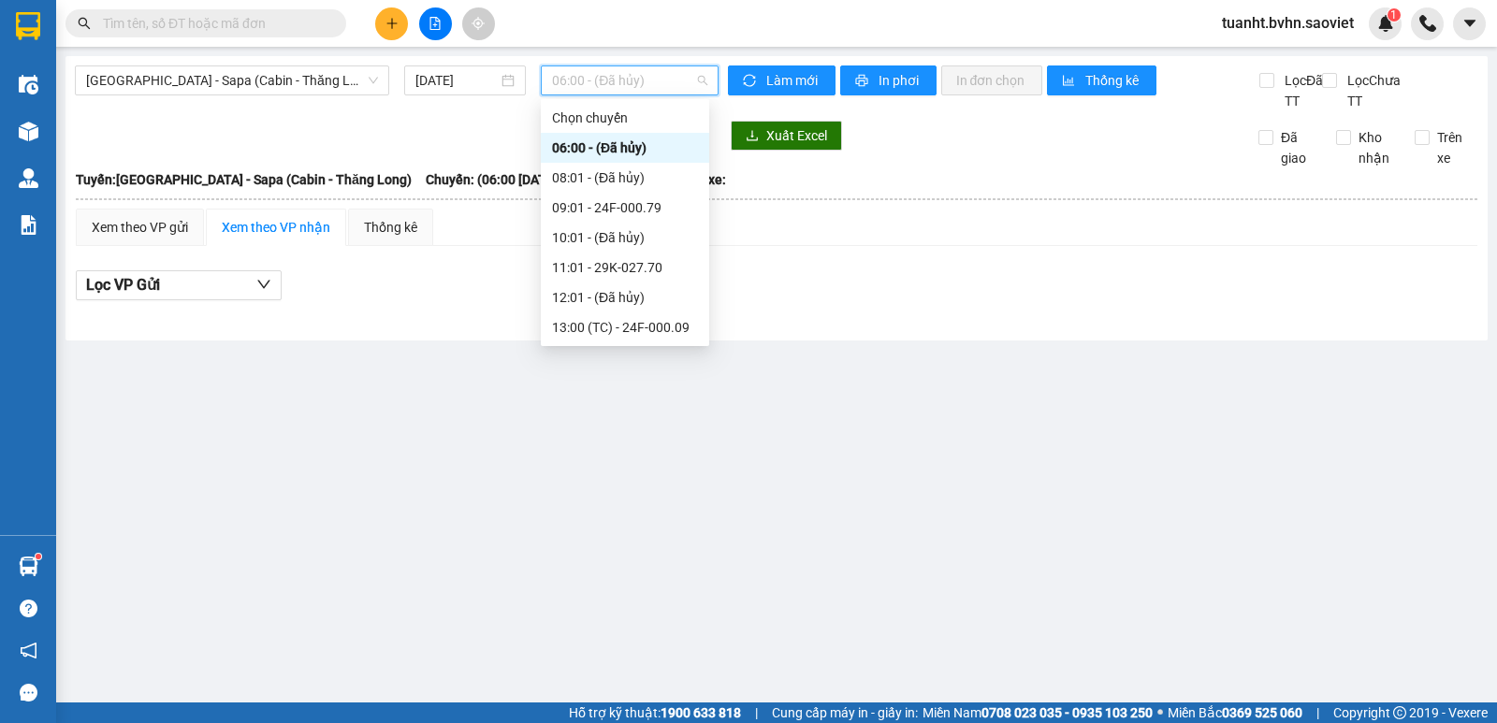
click at [639, 407] on div "22:30 - 29H-898.39" at bounding box center [625, 417] width 146 height 21
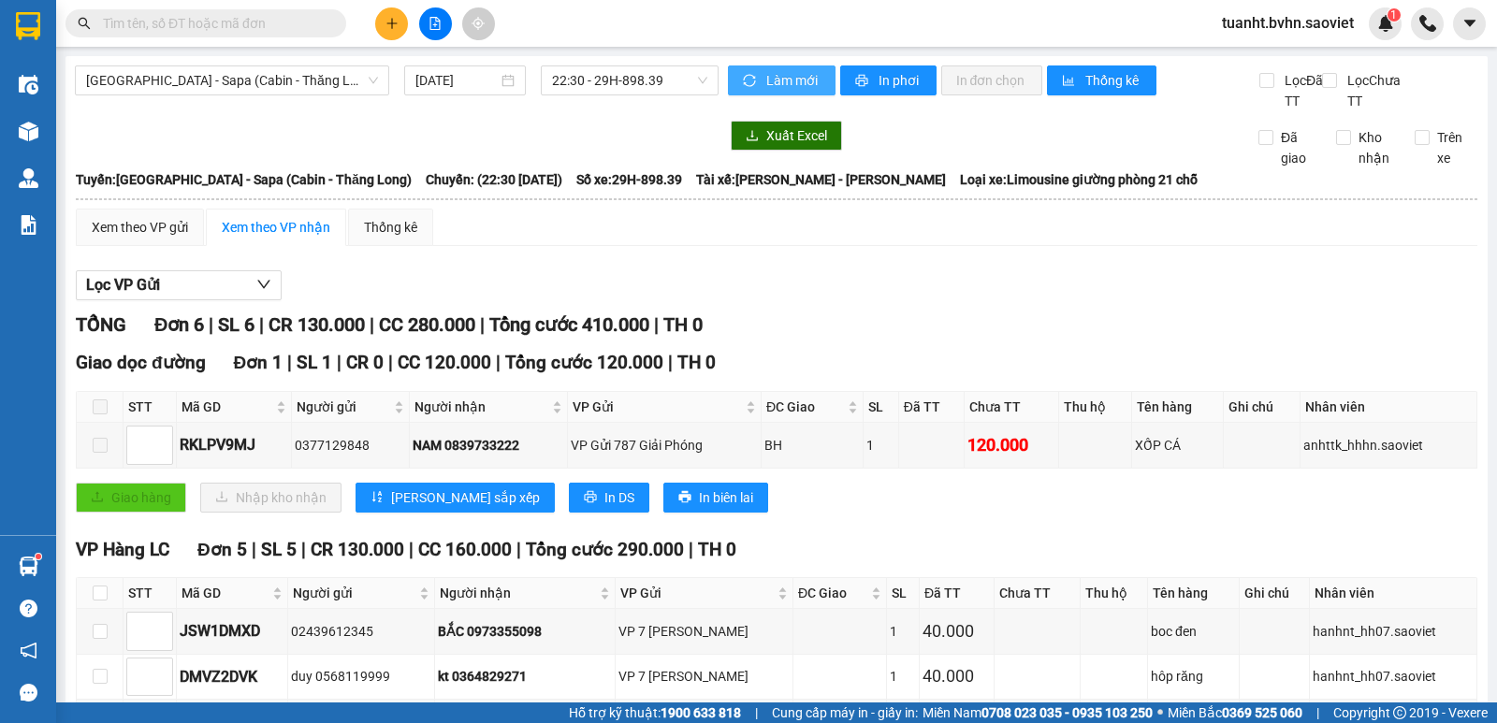
click at [768, 77] on span "Làm mới" at bounding box center [794, 80] width 54 height 21
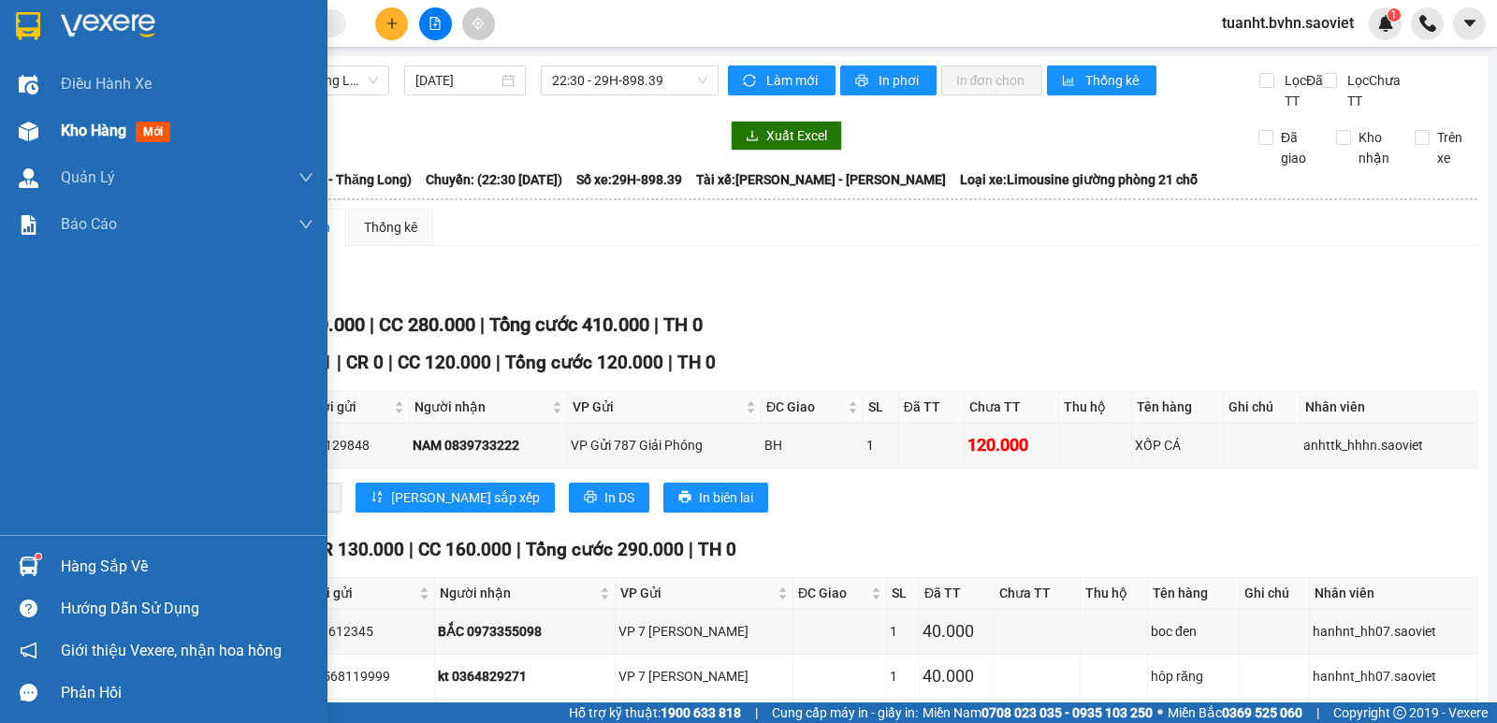
click at [44, 134] on div at bounding box center [28, 131] width 33 height 33
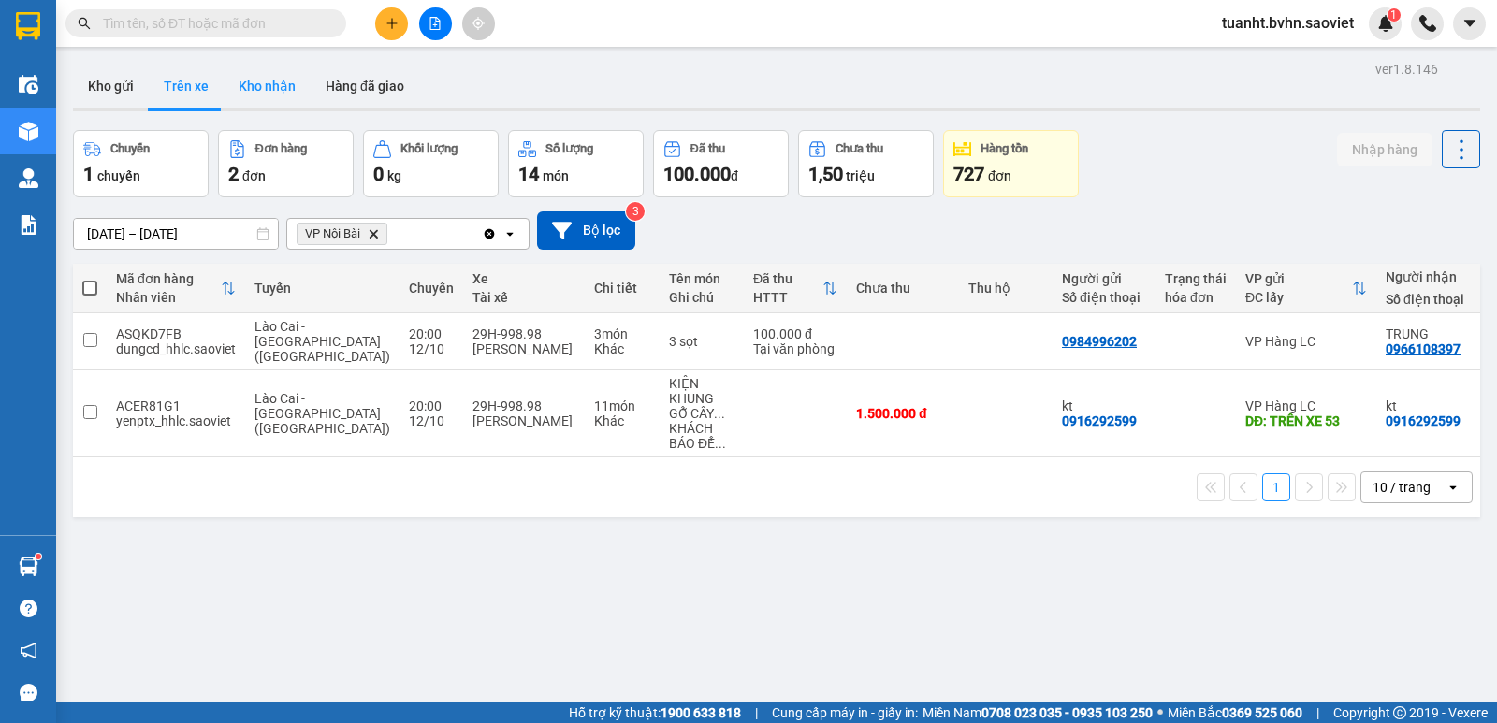
click at [256, 80] on button "Kho nhận" at bounding box center [267, 86] width 87 height 45
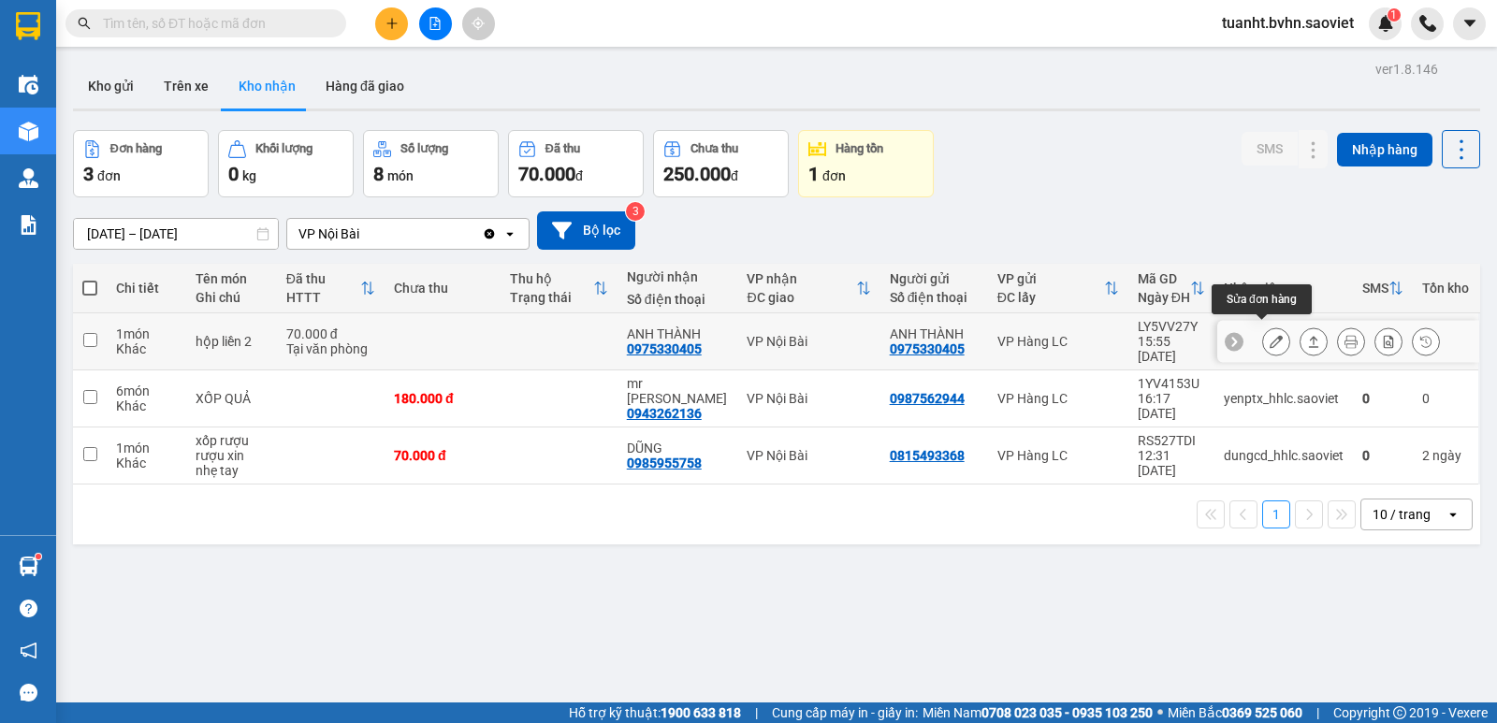
click at [1270, 335] on icon at bounding box center [1276, 341] width 13 height 13
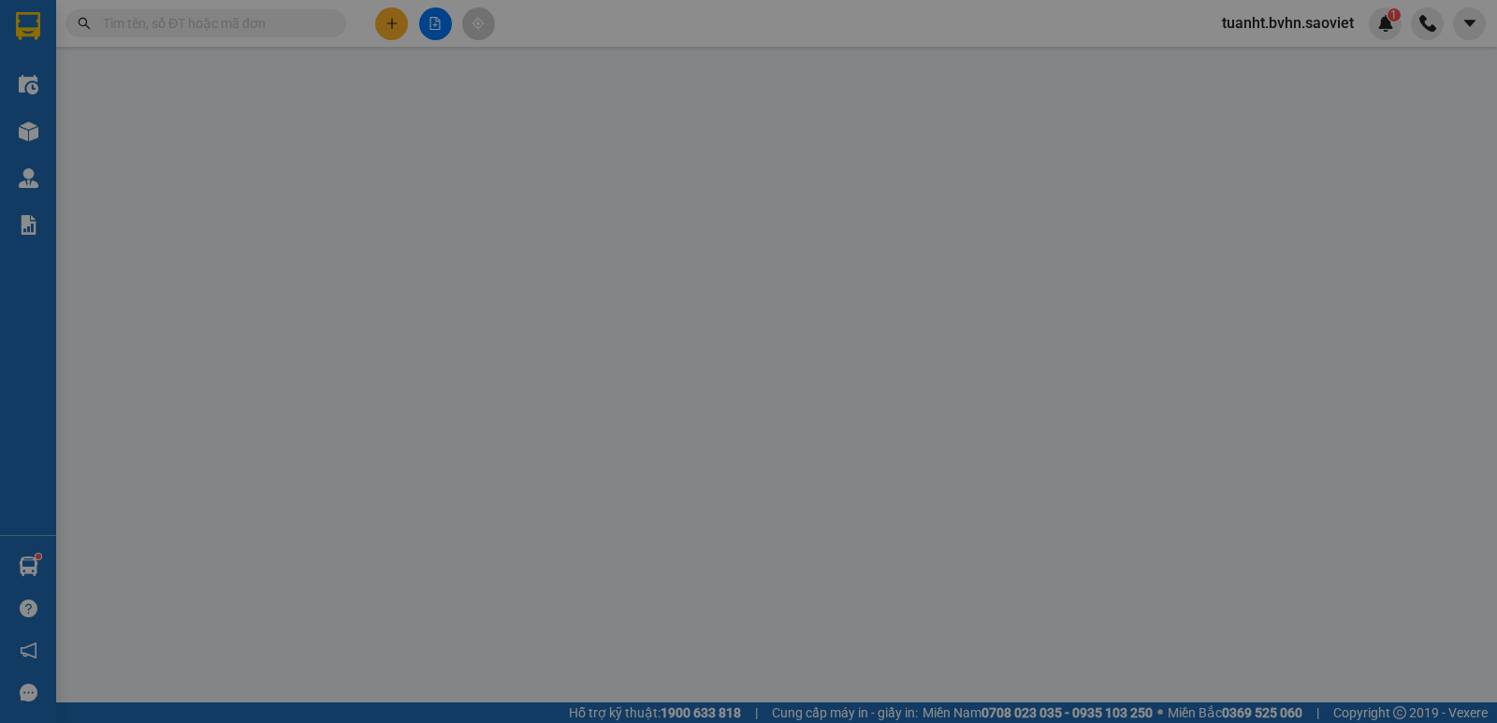
type input "0975330405"
type input "ANH THÀNH"
type input "0975330405"
type input "ANH THÀNH"
type input "0"
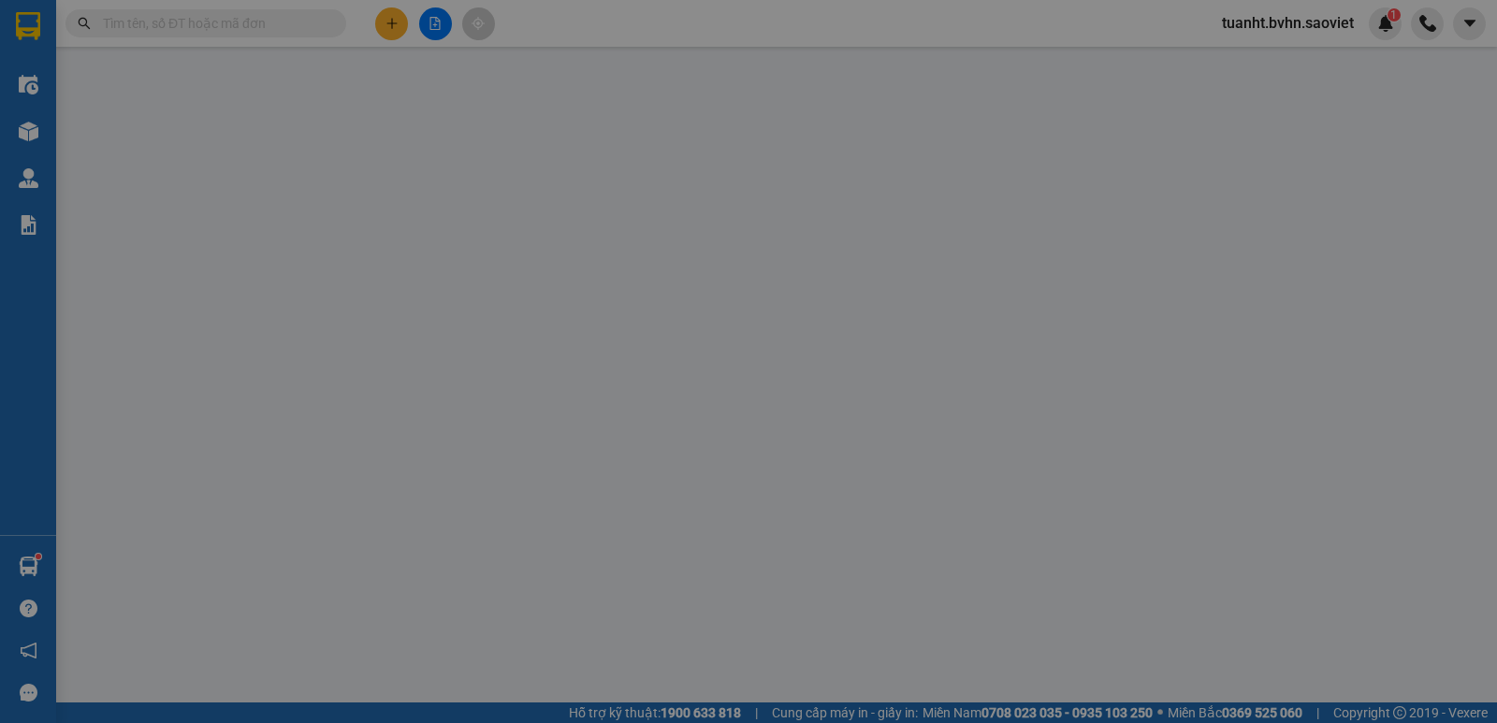
type input "70.000"
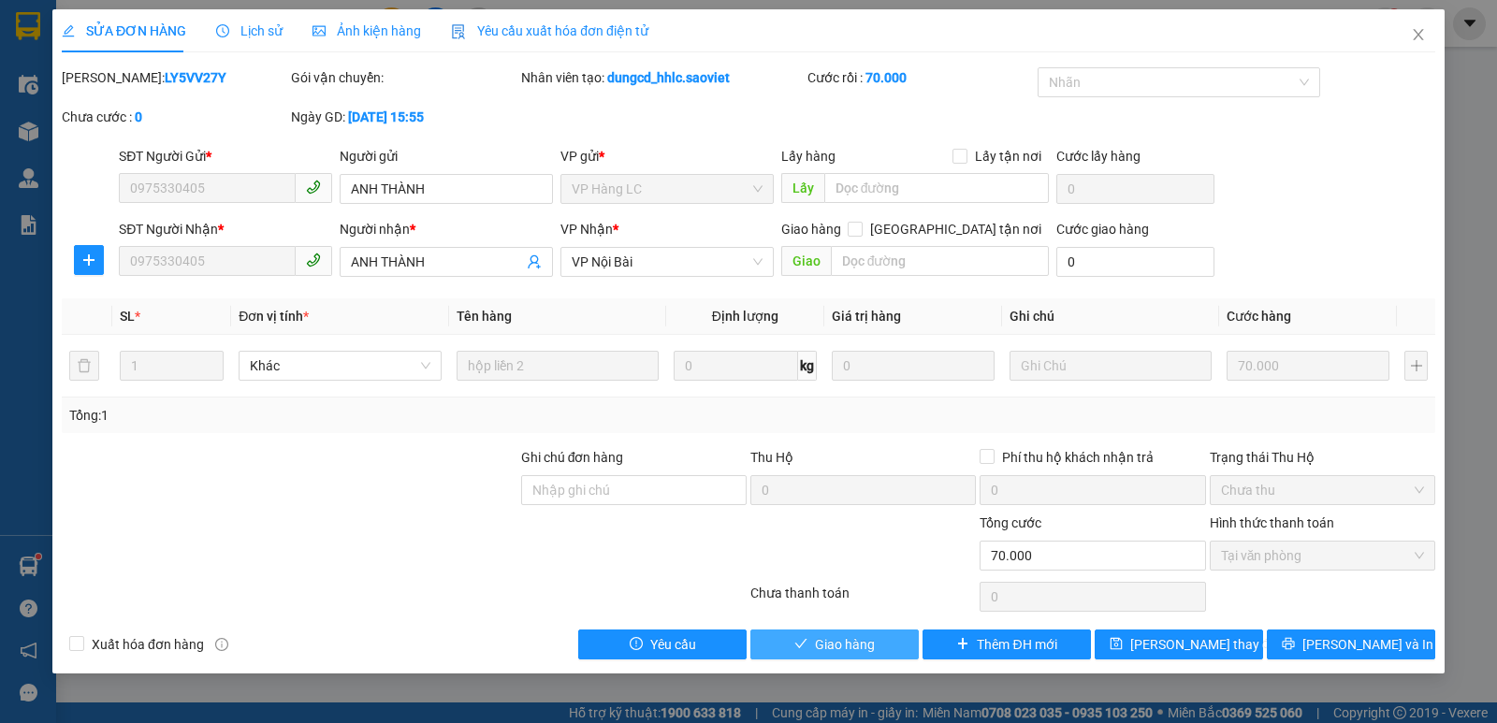
click at [838, 652] on span "Giao hàng" at bounding box center [845, 645] width 60 height 21
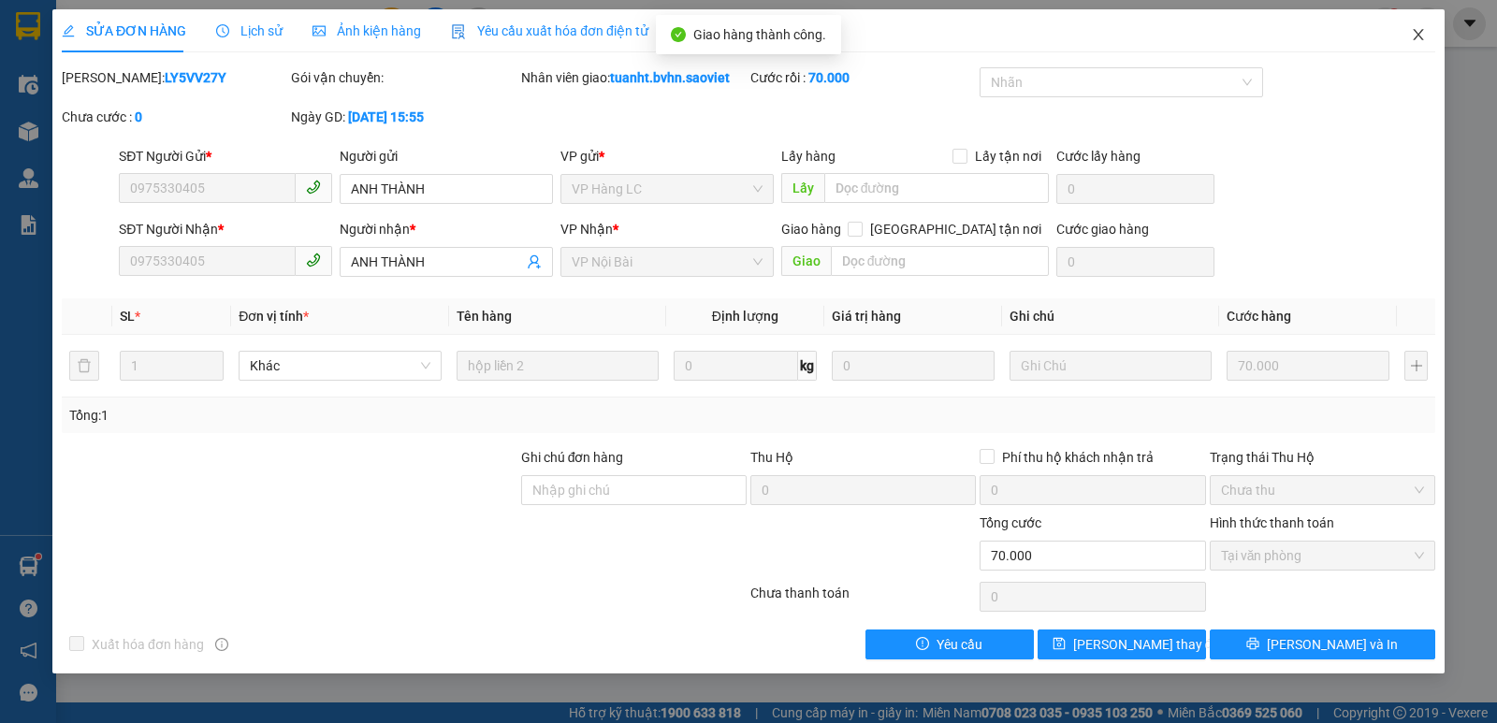
click at [1417, 33] on icon "close" at bounding box center [1418, 34] width 10 height 11
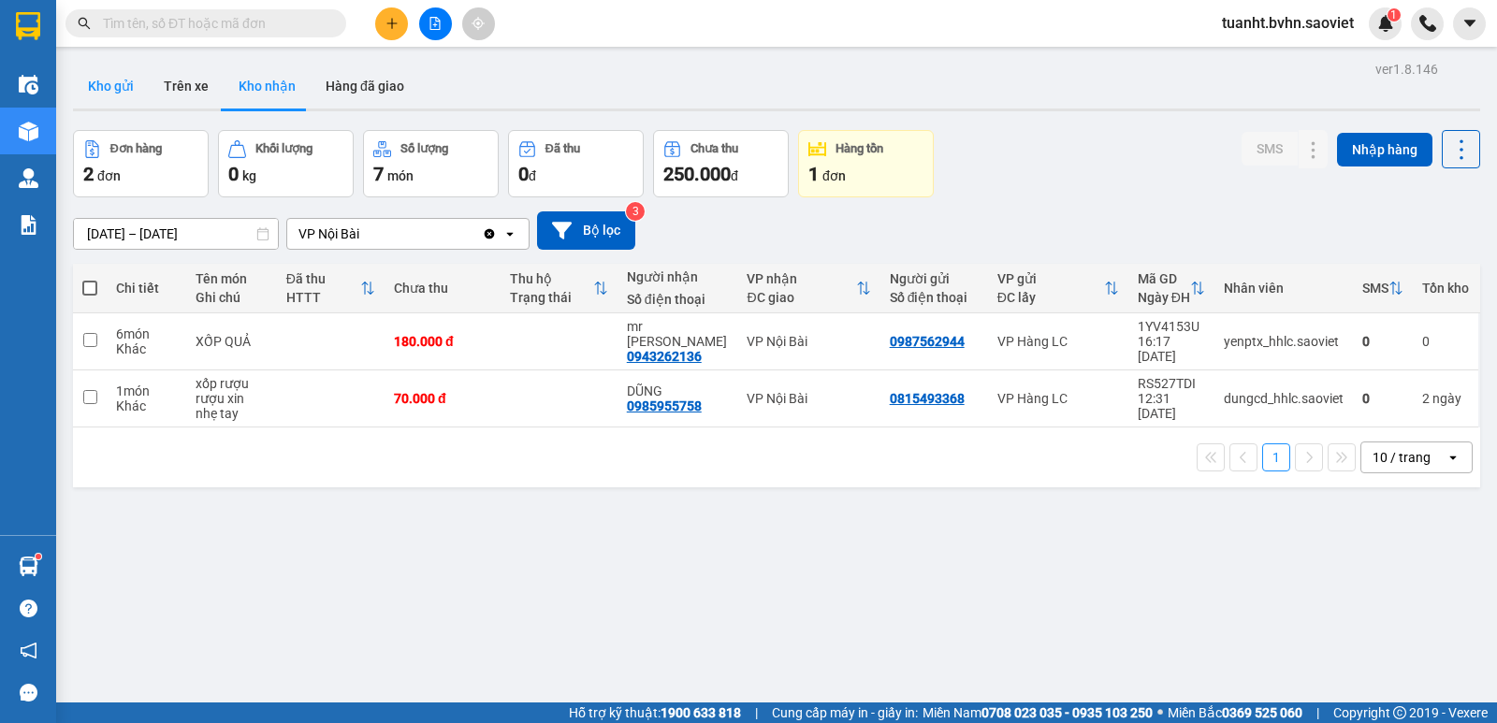
click at [93, 88] on button "Kho gửi" at bounding box center [111, 86] width 76 height 45
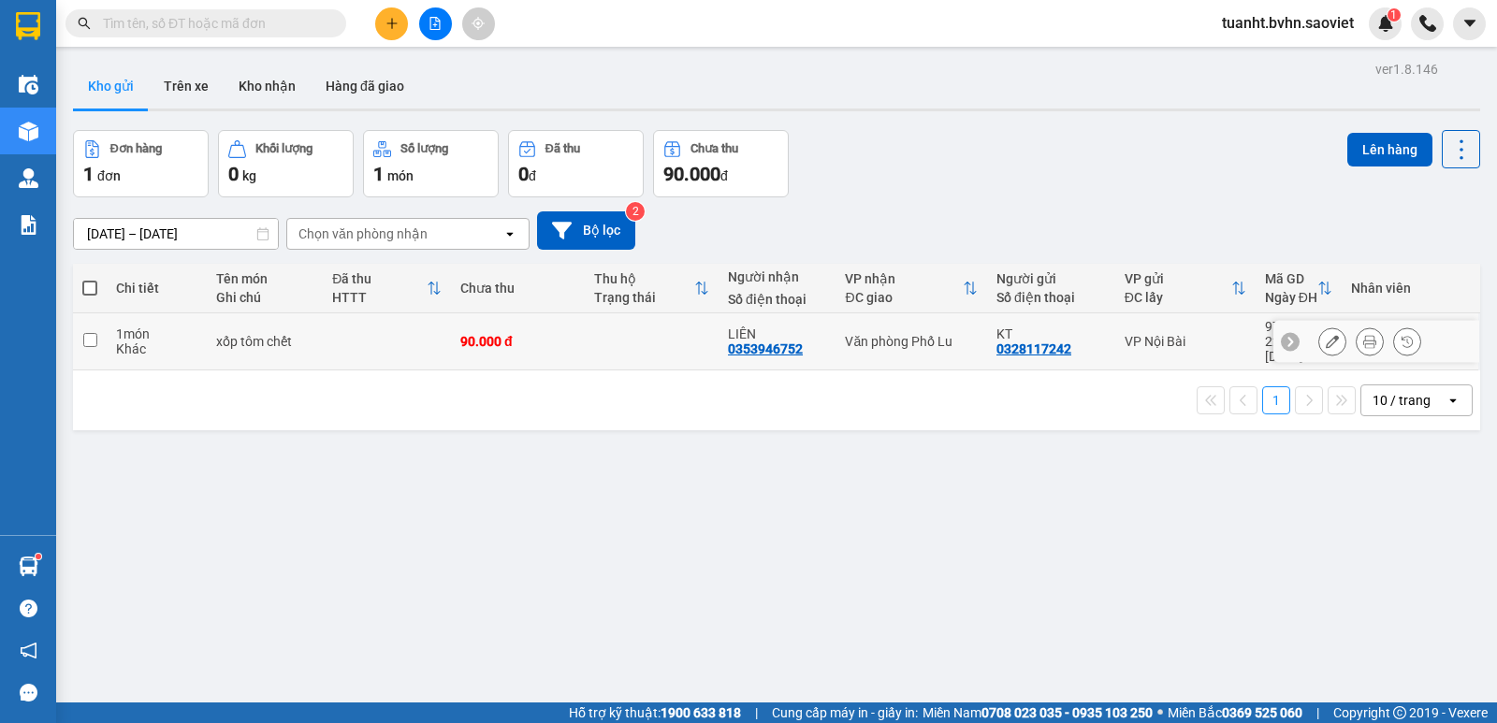
click at [85, 333] on input "checkbox" at bounding box center [90, 340] width 14 height 14
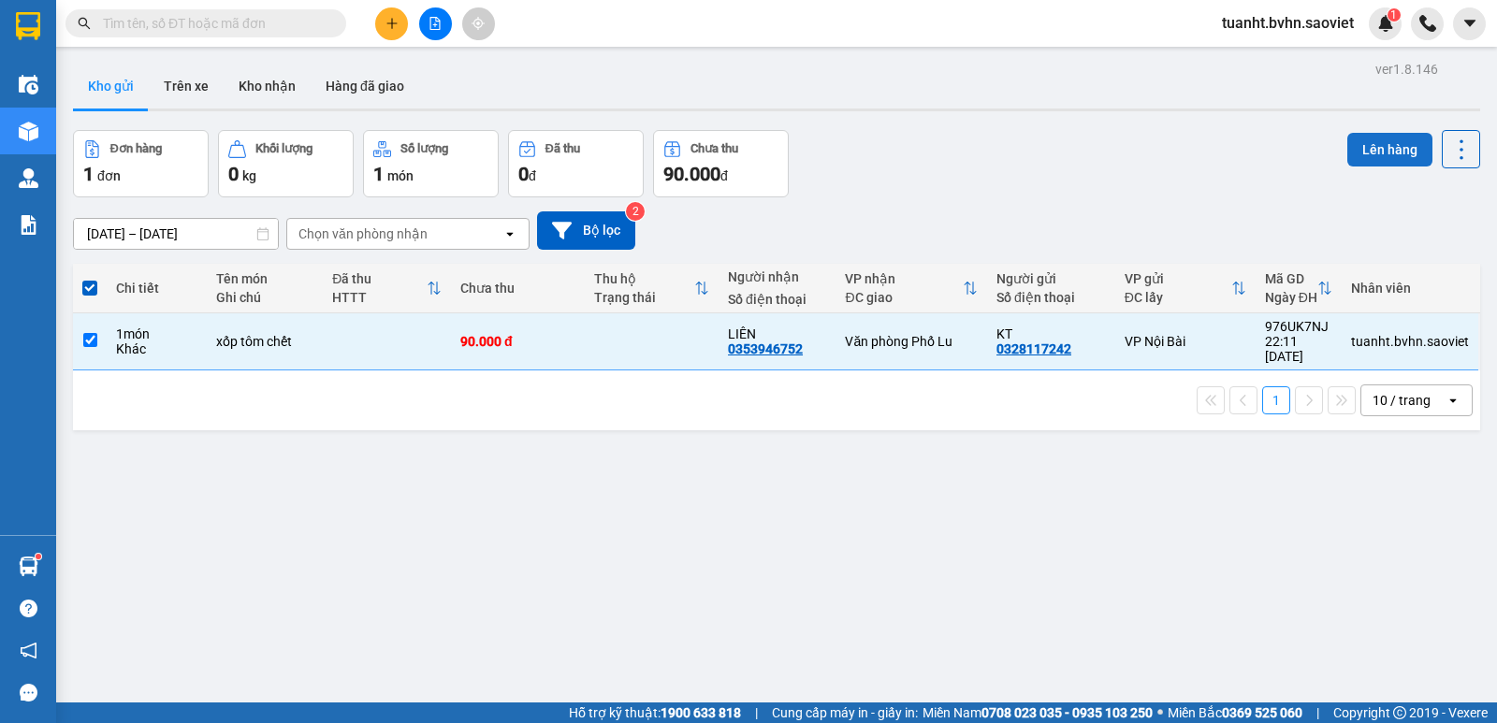
click at [1365, 146] on button "Lên hàng" at bounding box center [1390, 150] width 85 height 34
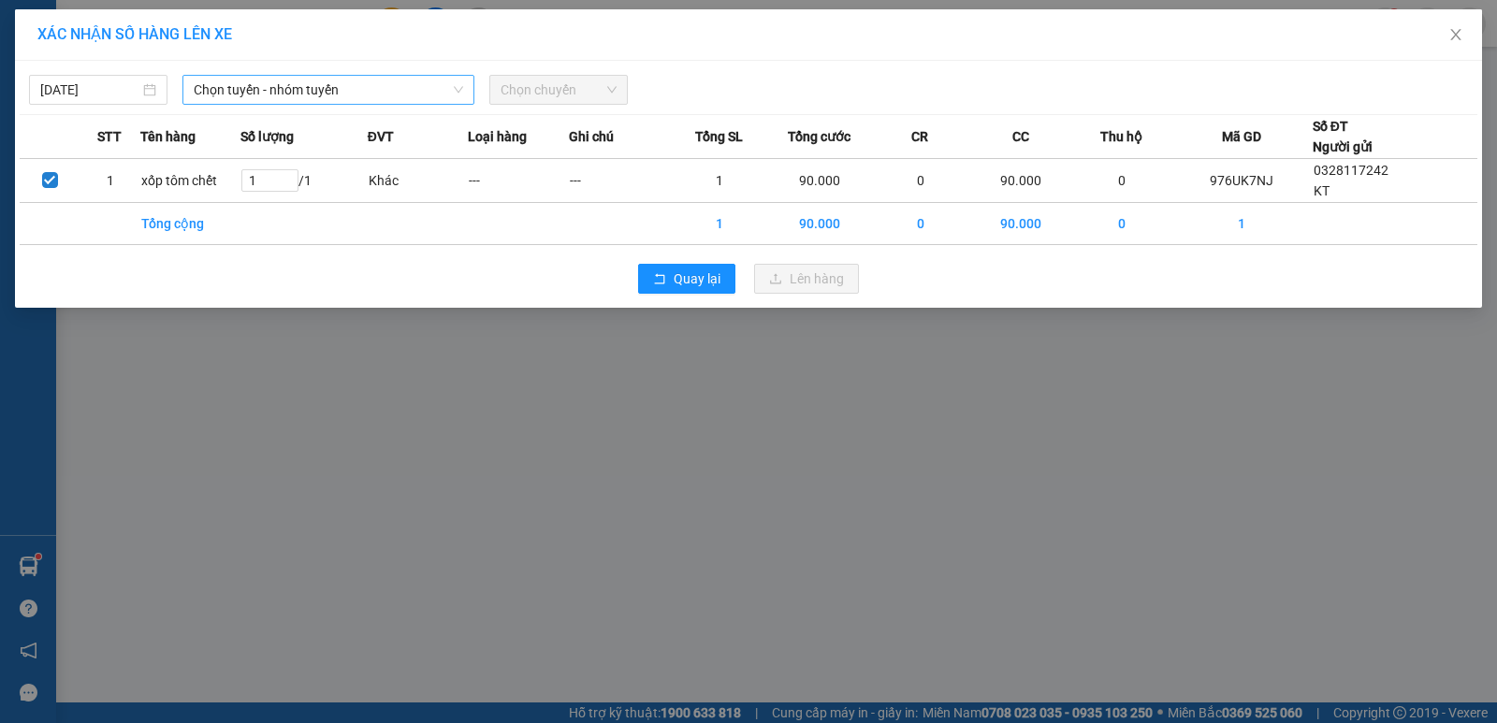
click at [342, 94] on span "Chọn tuyến - nhóm tuyến" at bounding box center [329, 90] width 270 height 28
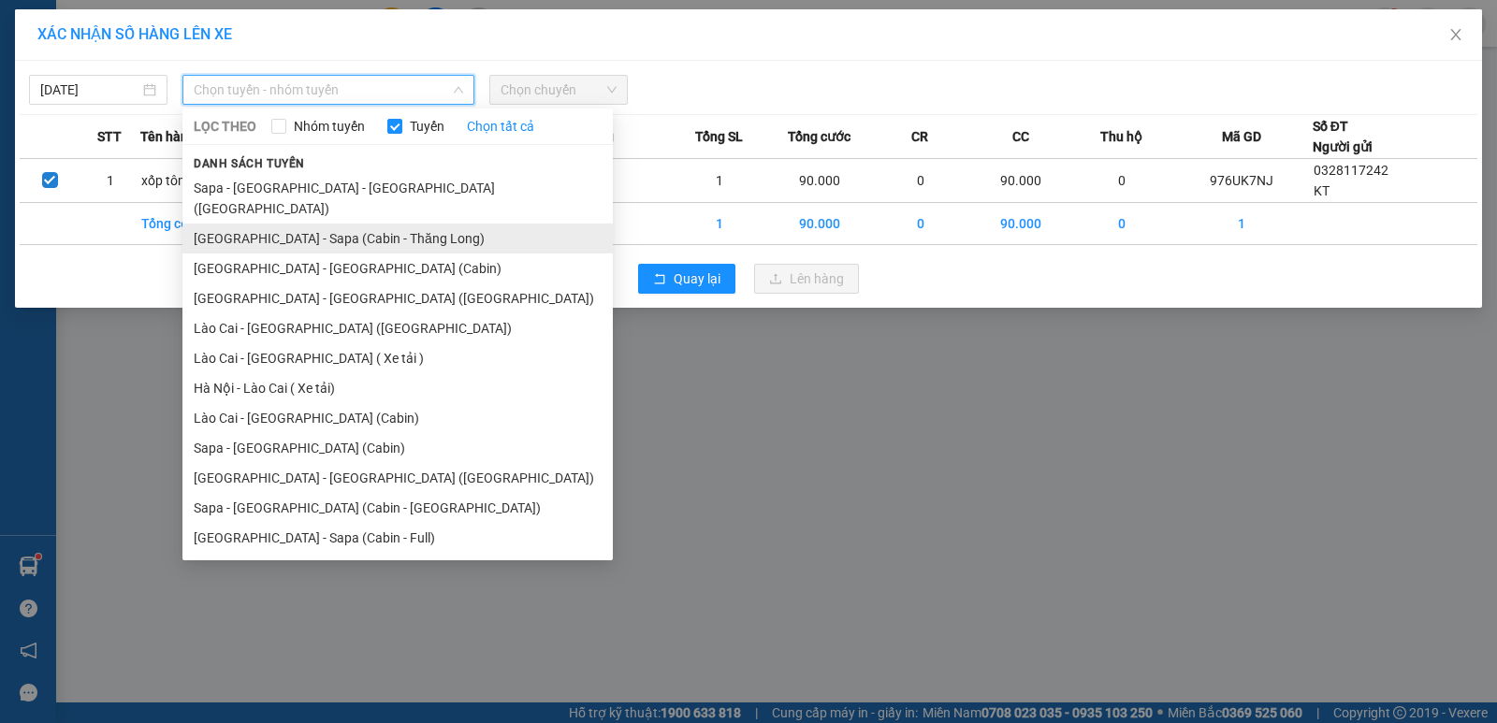
click at [344, 224] on li "[GEOGRAPHIC_DATA] - Sapa (Cabin - Thăng Long)" at bounding box center [398, 239] width 431 height 30
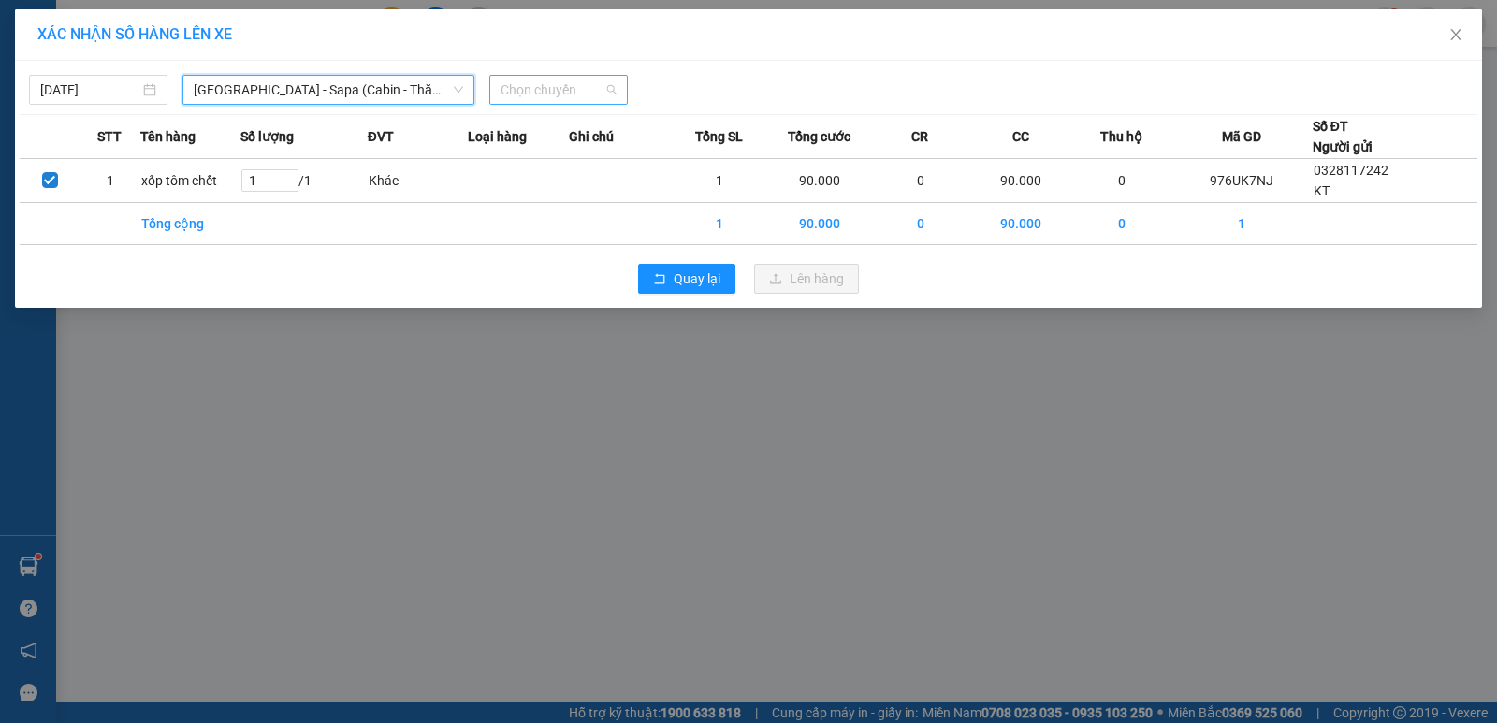
click at [577, 94] on span "Chọn chuyến" at bounding box center [559, 90] width 116 height 28
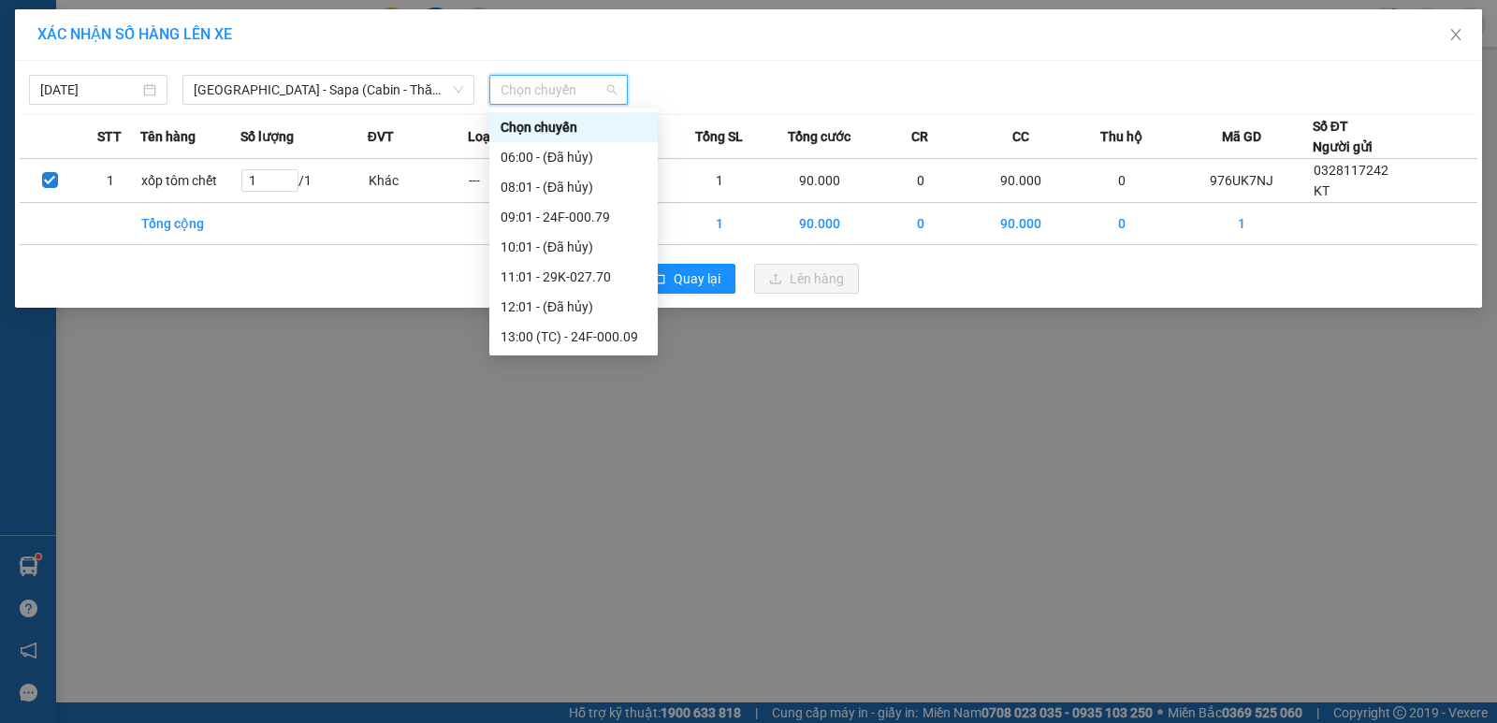
click at [597, 416] on div "22:30 - 29H-898.39" at bounding box center [574, 426] width 146 height 21
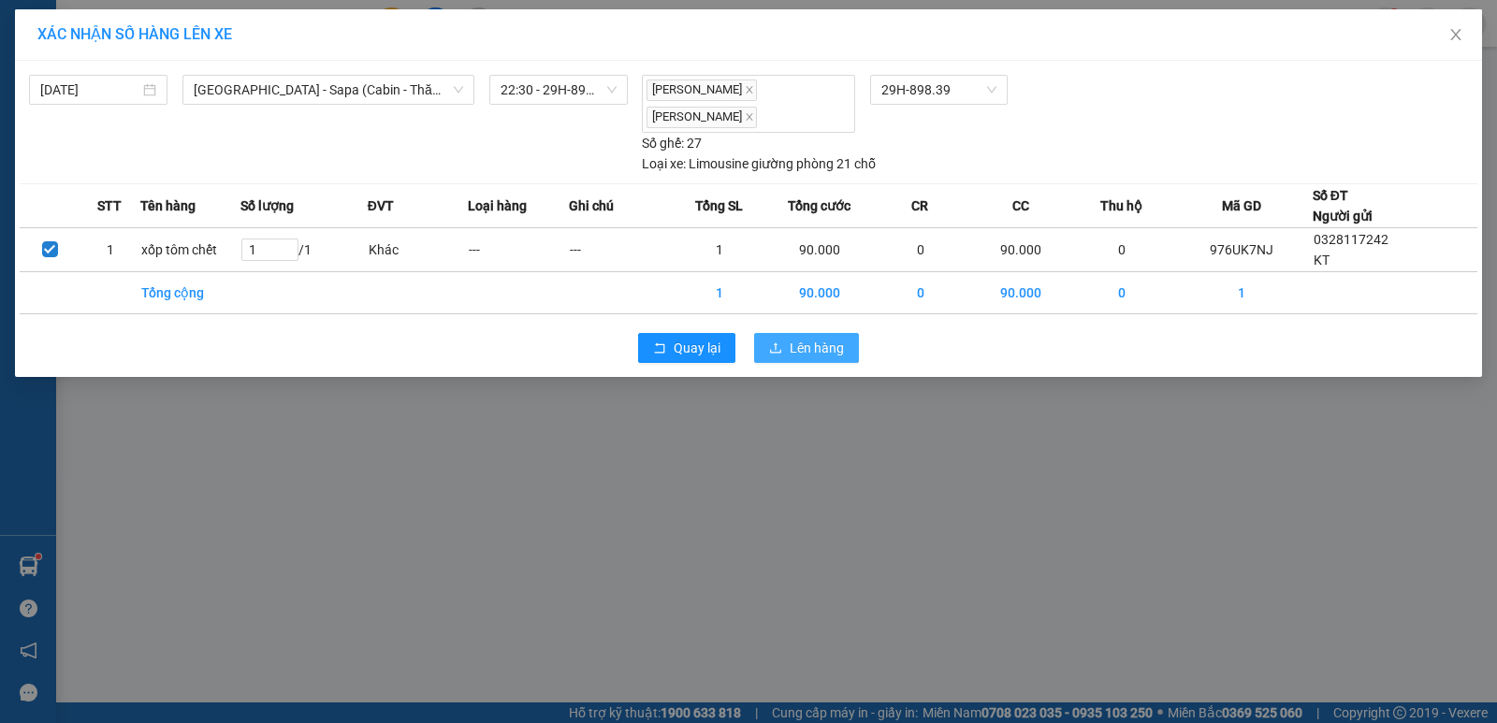
click at [786, 339] on button "Lên hàng" at bounding box center [806, 348] width 105 height 30
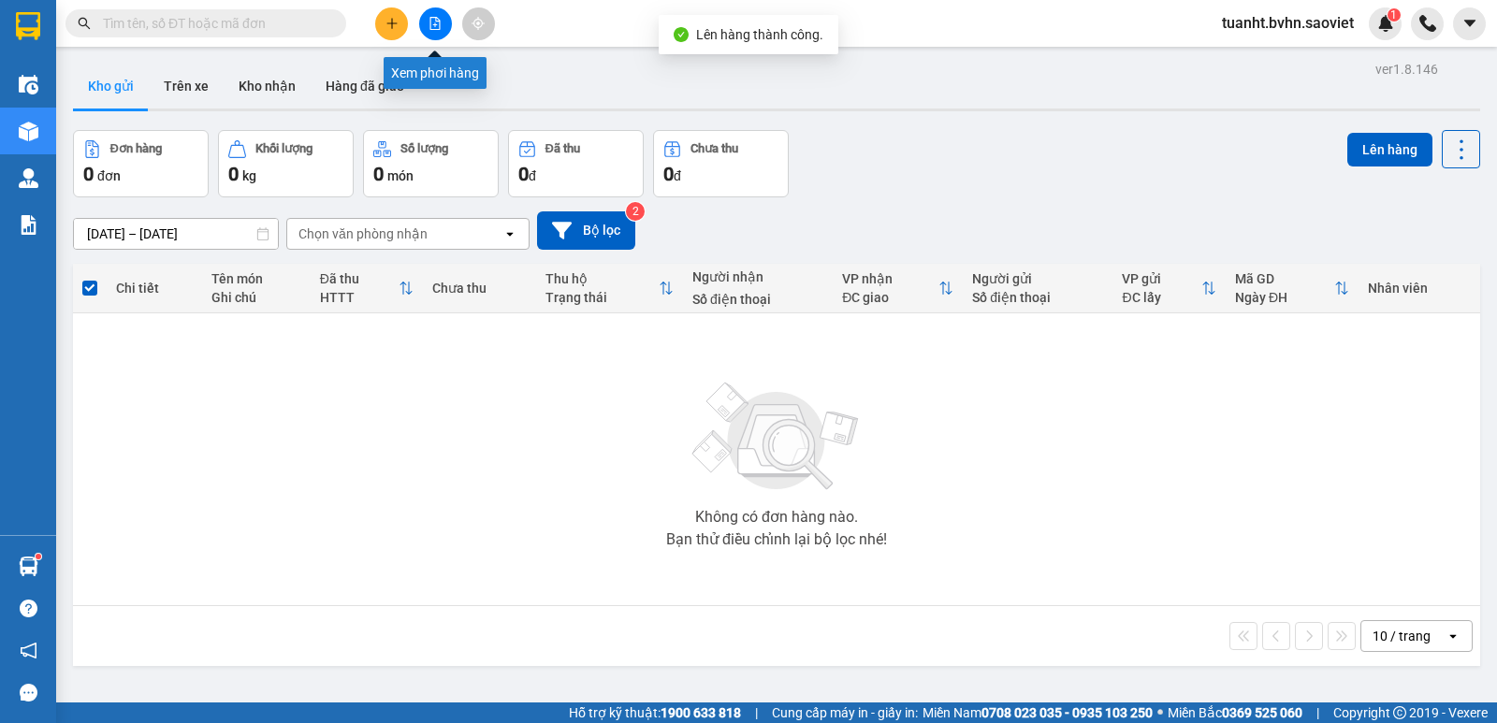
click at [438, 25] on icon "file-add" at bounding box center [435, 23] width 13 height 13
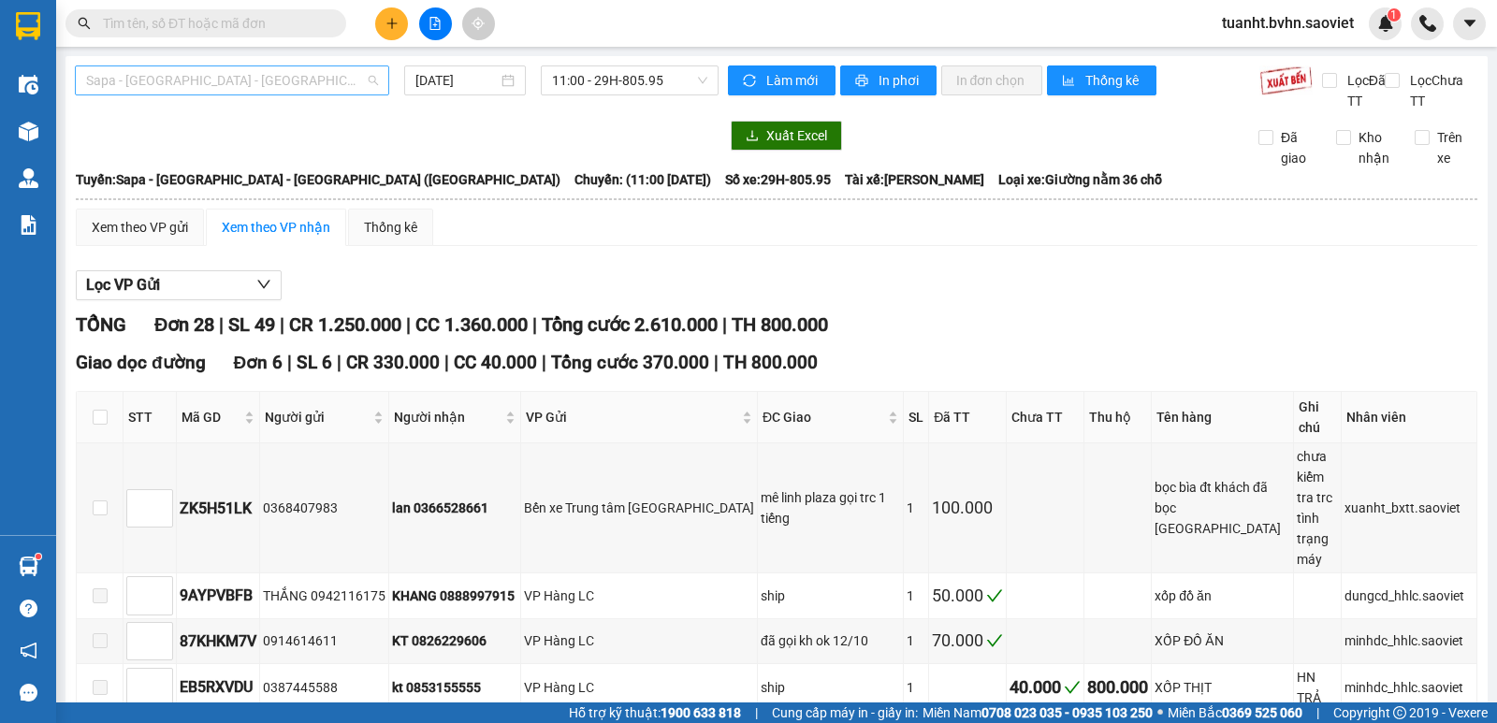
click at [315, 89] on span "Sapa - [GEOGRAPHIC_DATA] - [GEOGRAPHIC_DATA] ([GEOGRAPHIC_DATA])" at bounding box center [232, 80] width 292 height 28
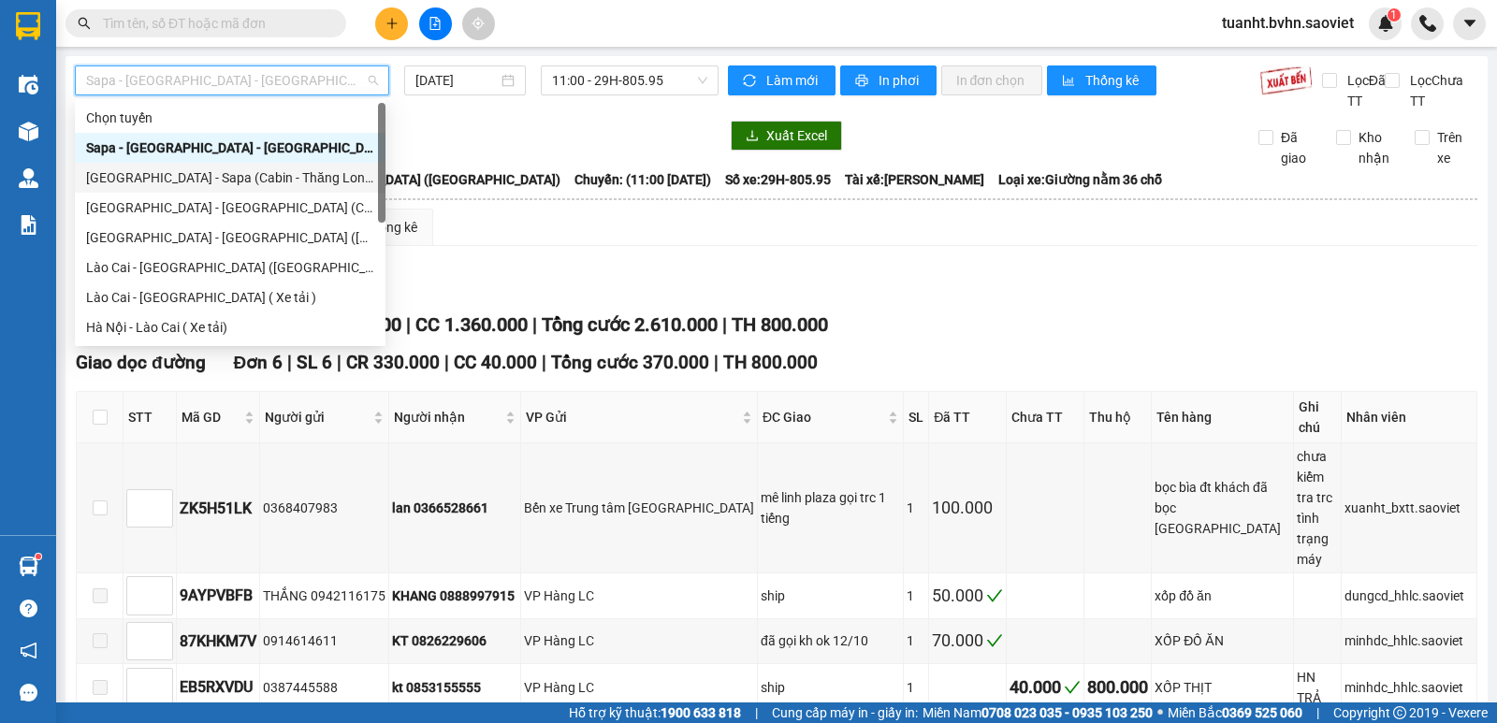
click at [288, 168] on div "[GEOGRAPHIC_DATA] - Sapa (Cabin - Thăng Long)" at bounding box center [230, 178] width 288 height 21
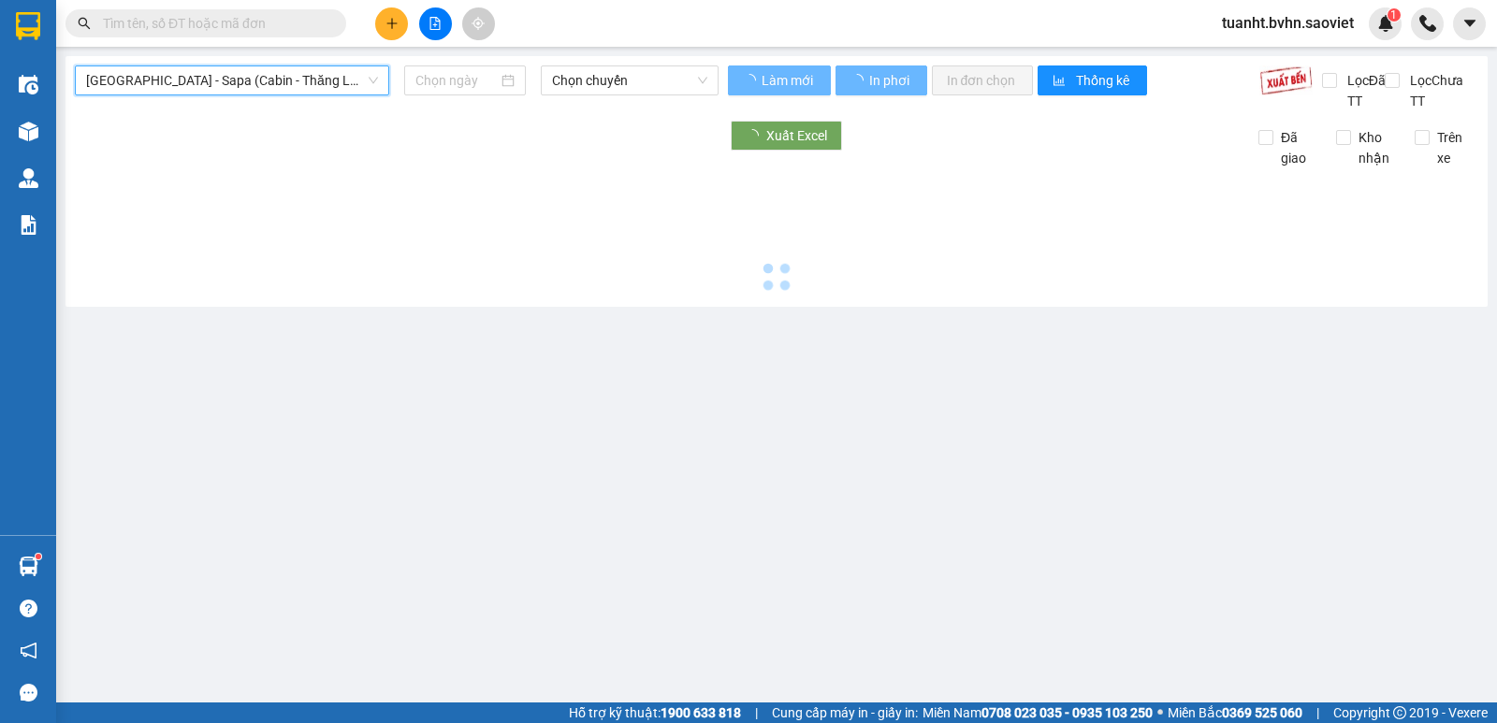
type input "[DATE]"
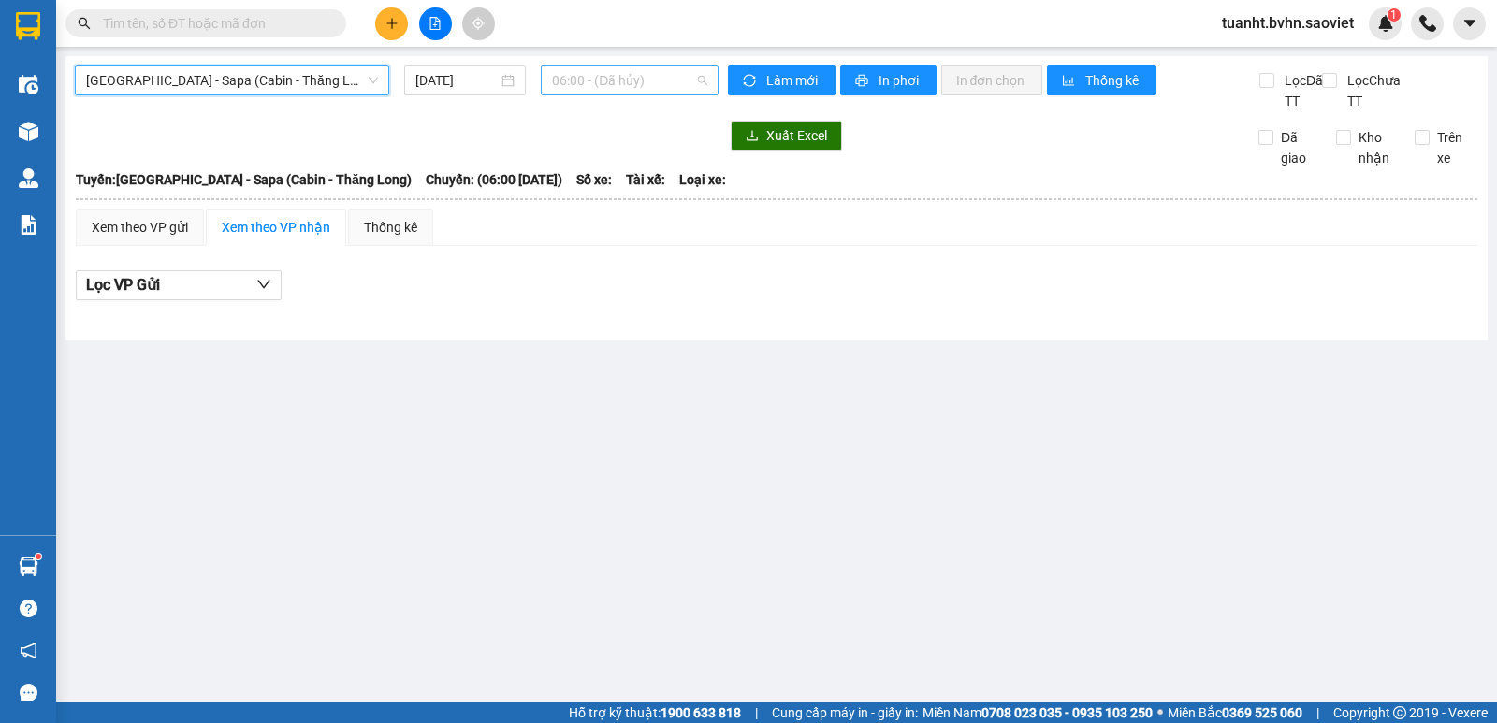
click at [568, 88] on span "06:00 - (Đã hủy)" at bounding box center [629, 80] width 154 height 28
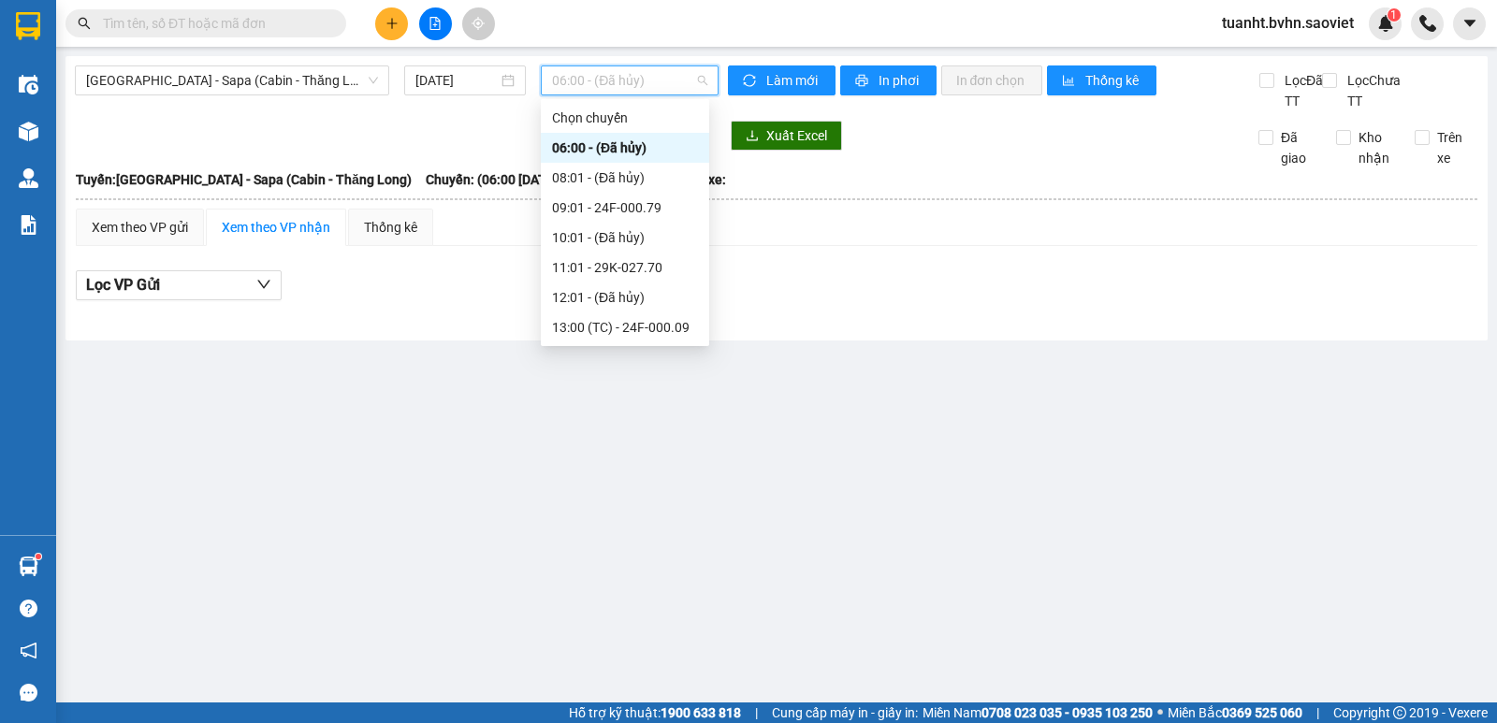
click at [619, 407] on div "22:30 - 29H-898.39" at bounding box center [625, 417] width 146 height 21
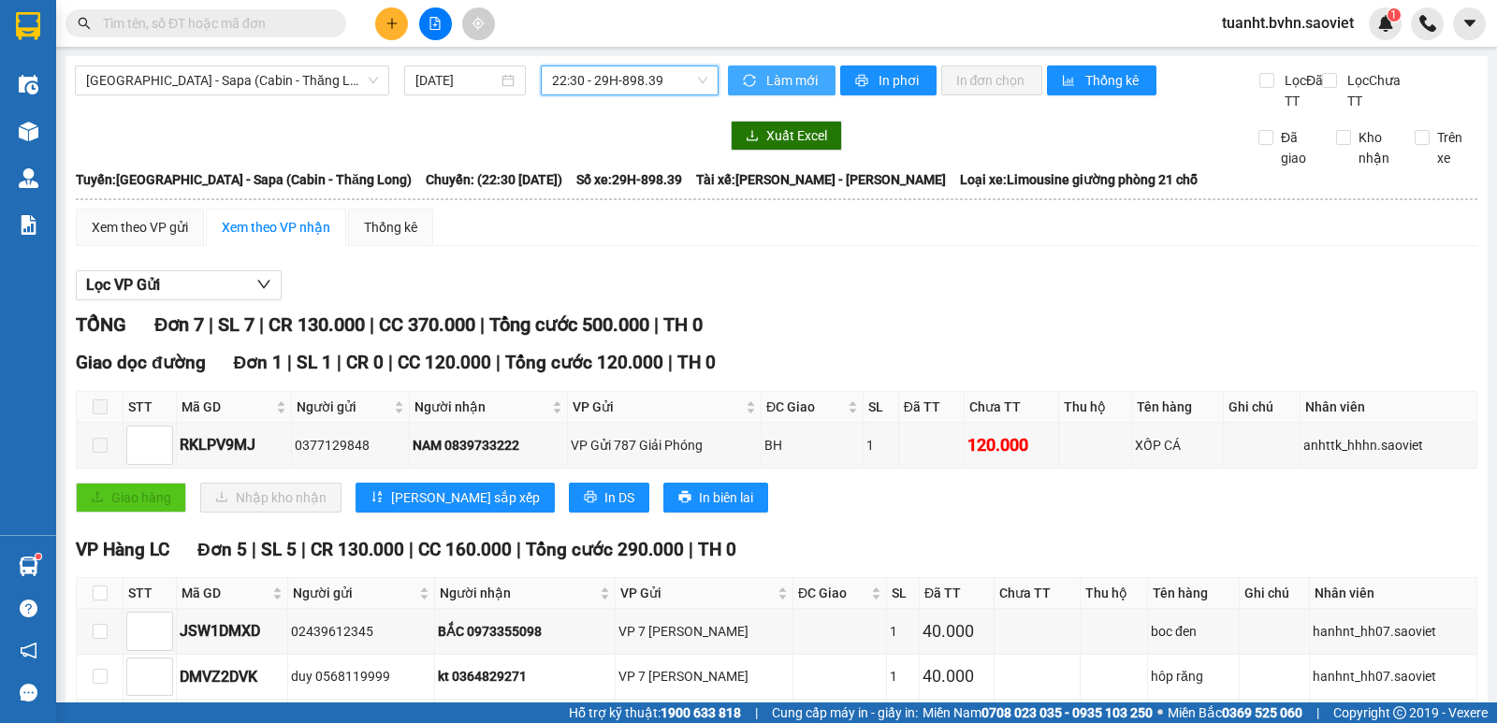
click at [764, 92] on button "Làm mới" at bounding box center [782, 81] width 108 height 30
click at [863, 90] on button "In phơi" at bounding box center [888, 81] width 96 height 30
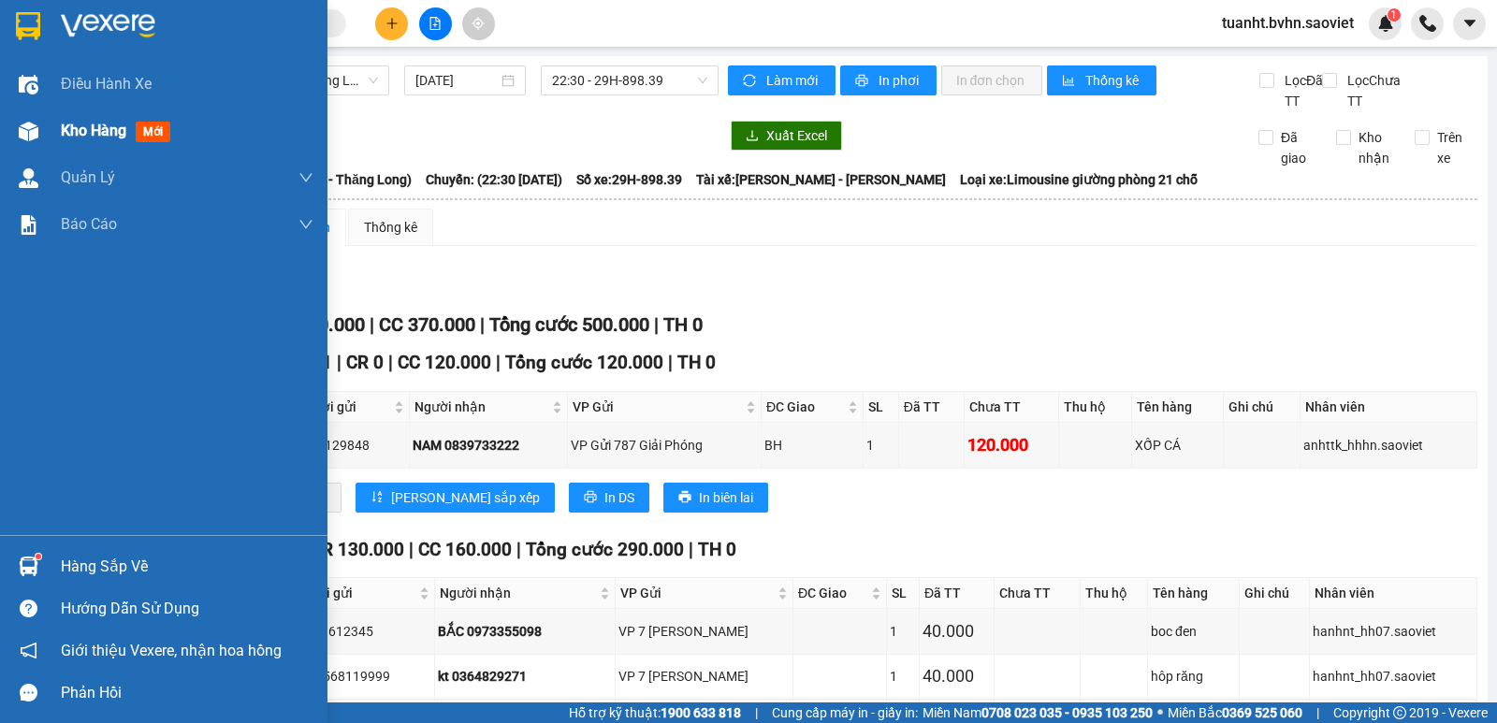
click at [22, 115] on div at bounding box center [28, 131] width 33 height 33
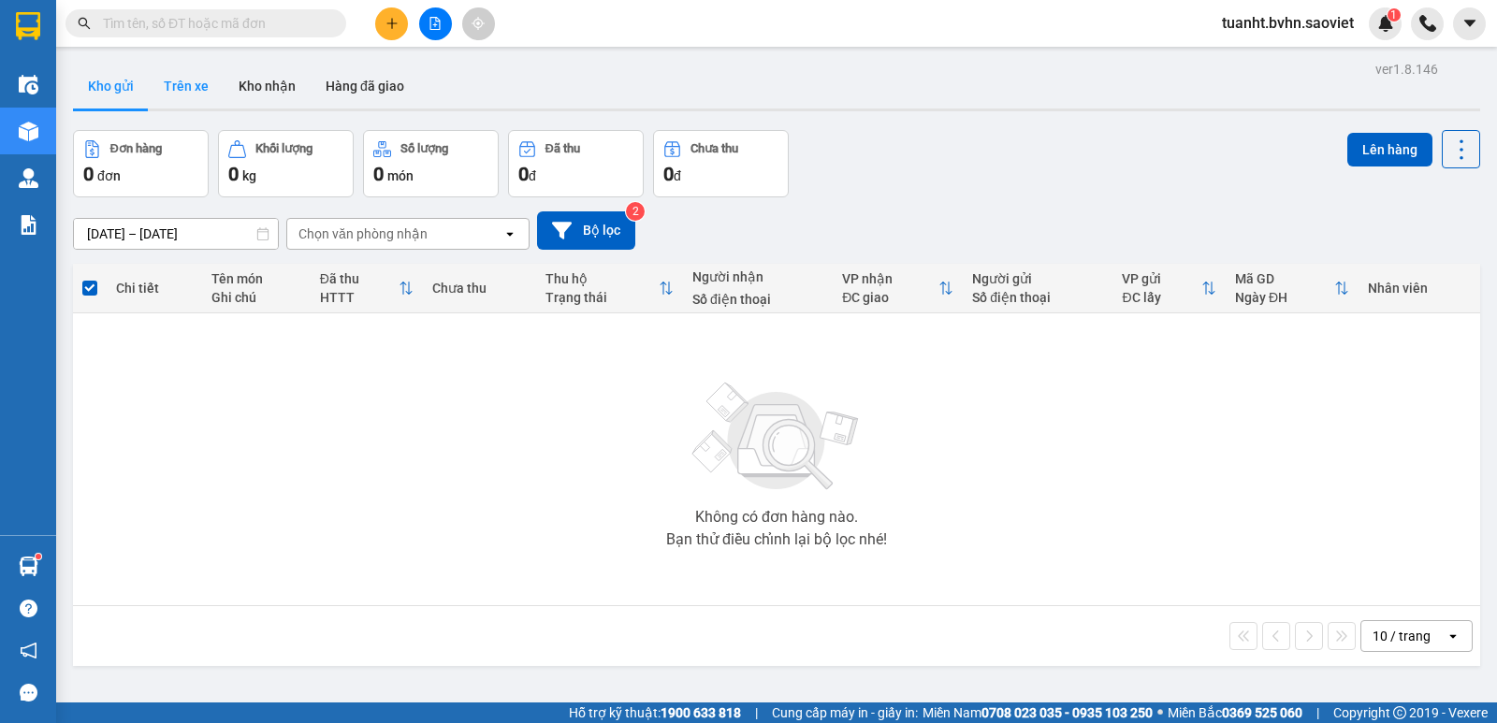
click at [198, 87] on button "Trên xe" at bounding box center [186, 86] width 75 height 45
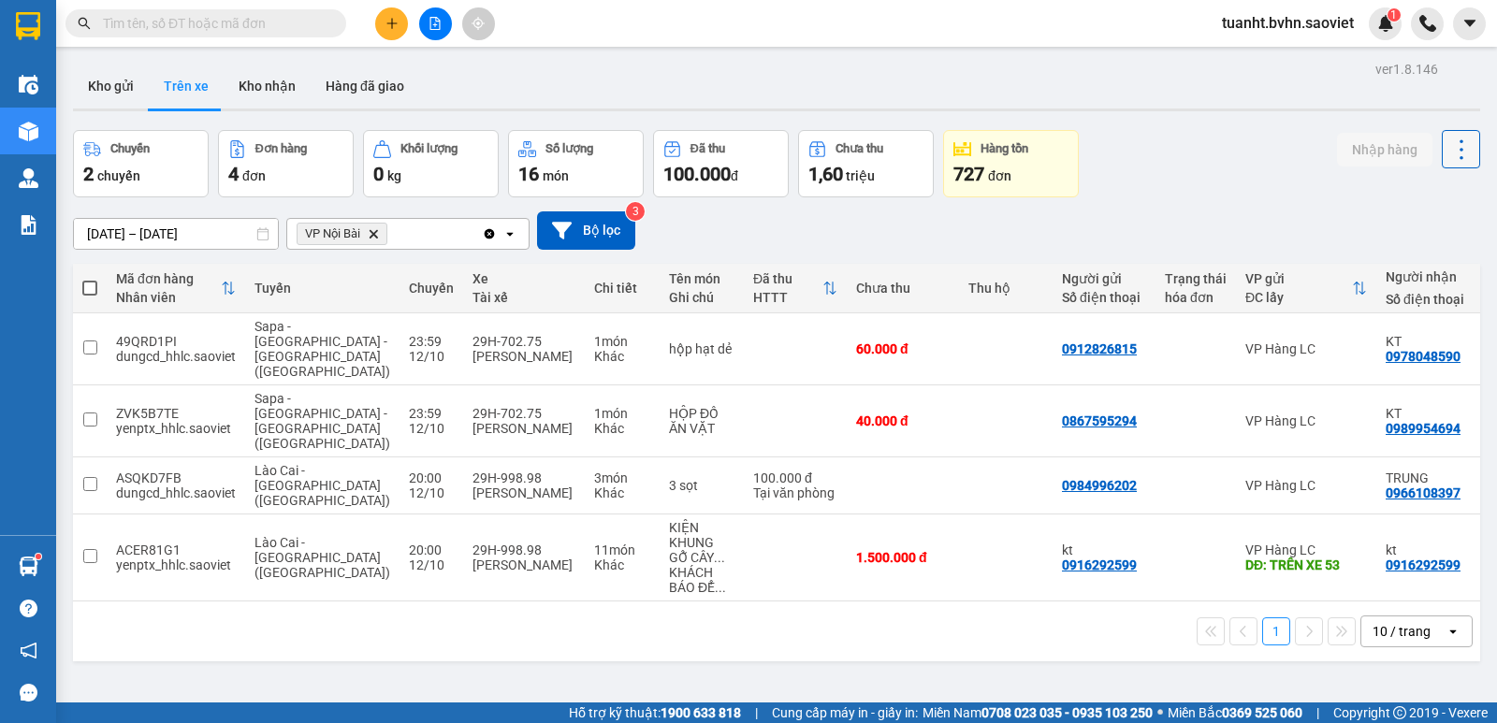
click at [1449, 152] on icon at bounding box center [1462, 150] width 26 height 26
click at [1427, 198] on span "Làm mới" at bounding box center [1420, 200] width 51 height 19
click at [430, 30] on button at bounding box center [435, 23] width 33 height 33
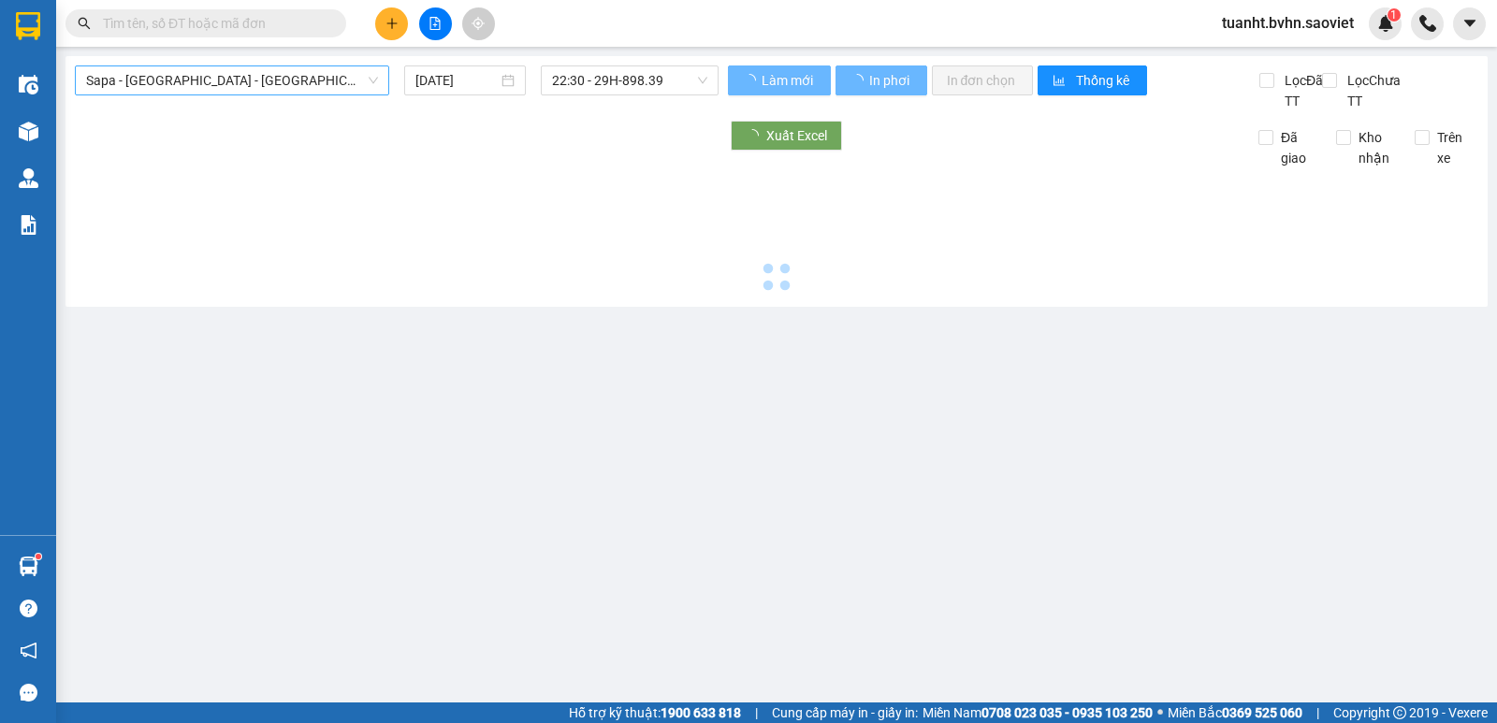
click at [294, 83] on span "Sapa - [GEOGRAPHIC_DATA] - [GEOGRAPHIC_DATA] ([GEOGRAPHIC_DATA])" at bounding box center [232, 80] width 292 height 28
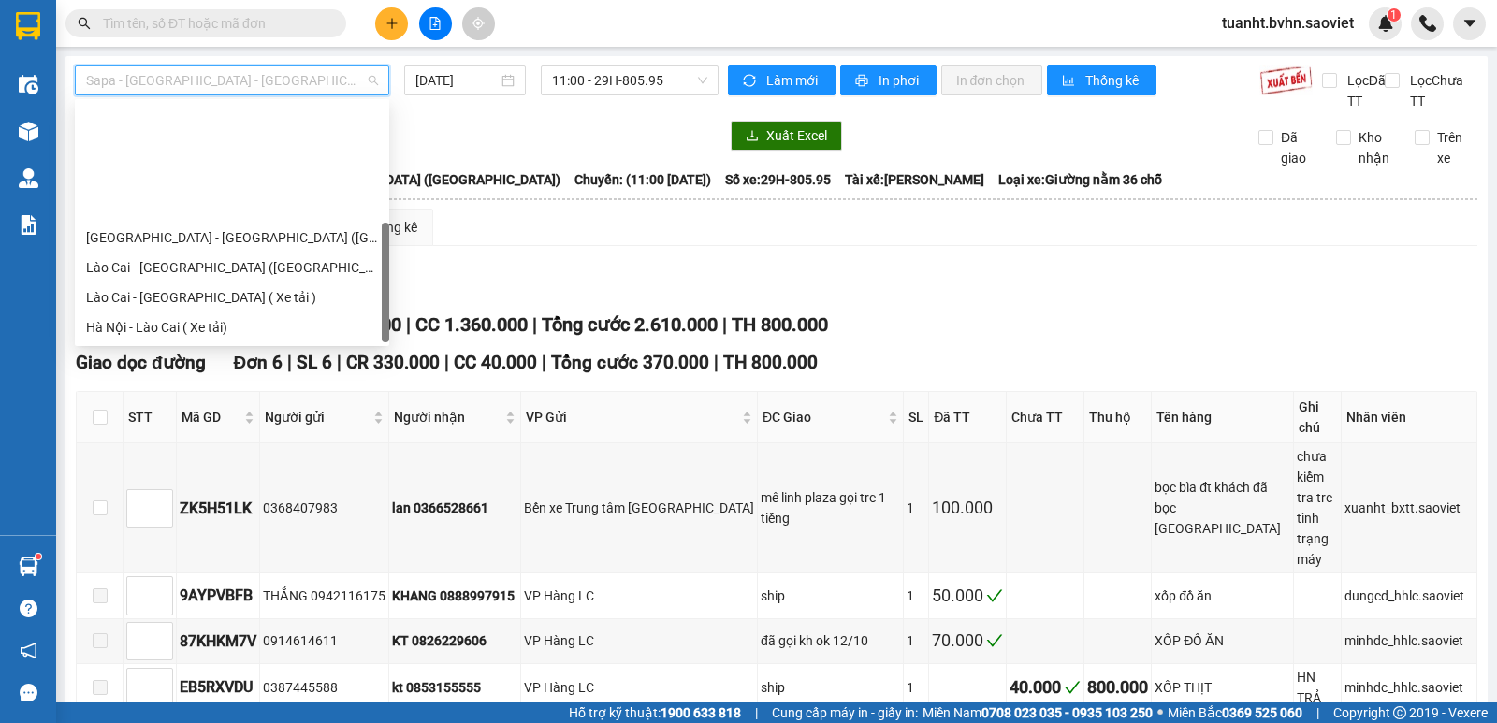
click at [256, 467] on div "[GEOGRAPHIC_DATA] - Sapa (Cabin - Full)" at bounding box center [232, 477] width 292 height 21
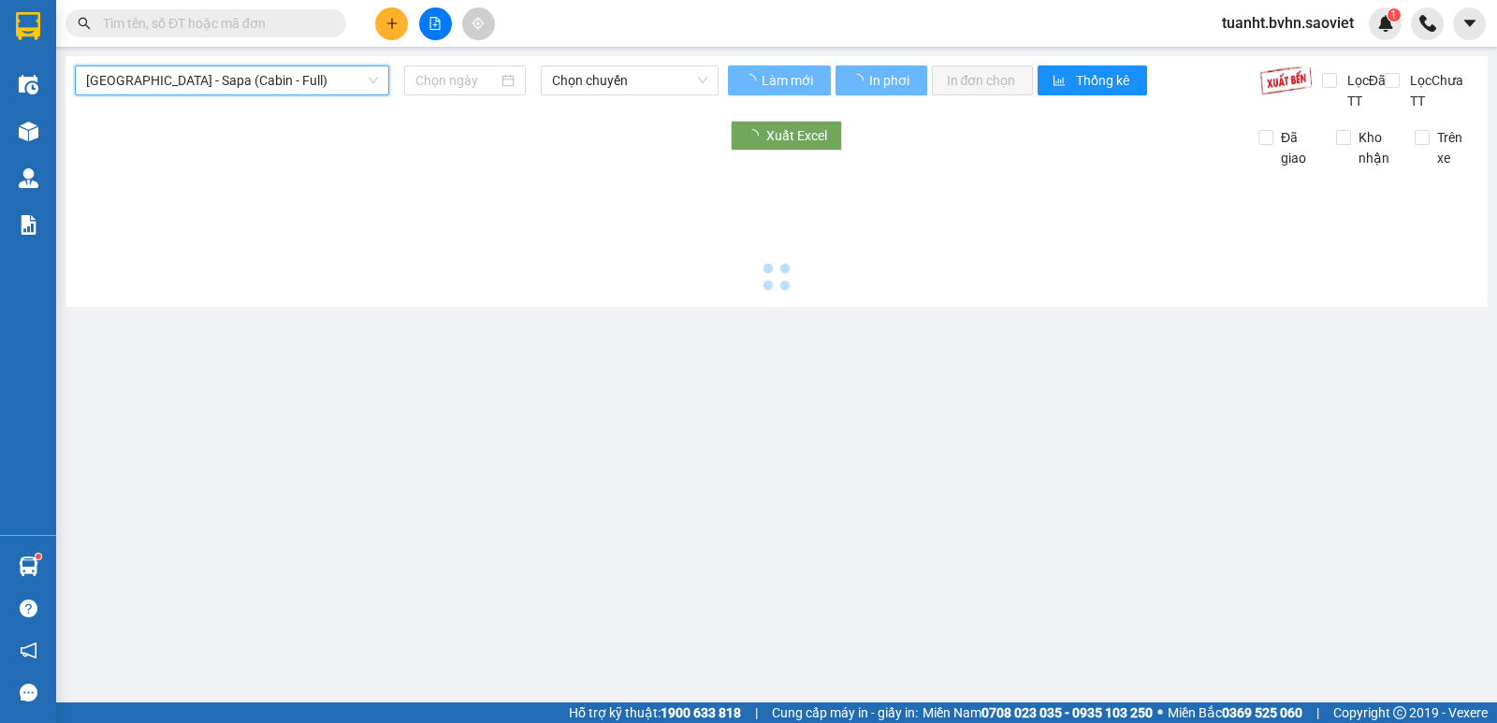
type input "[DATE]"
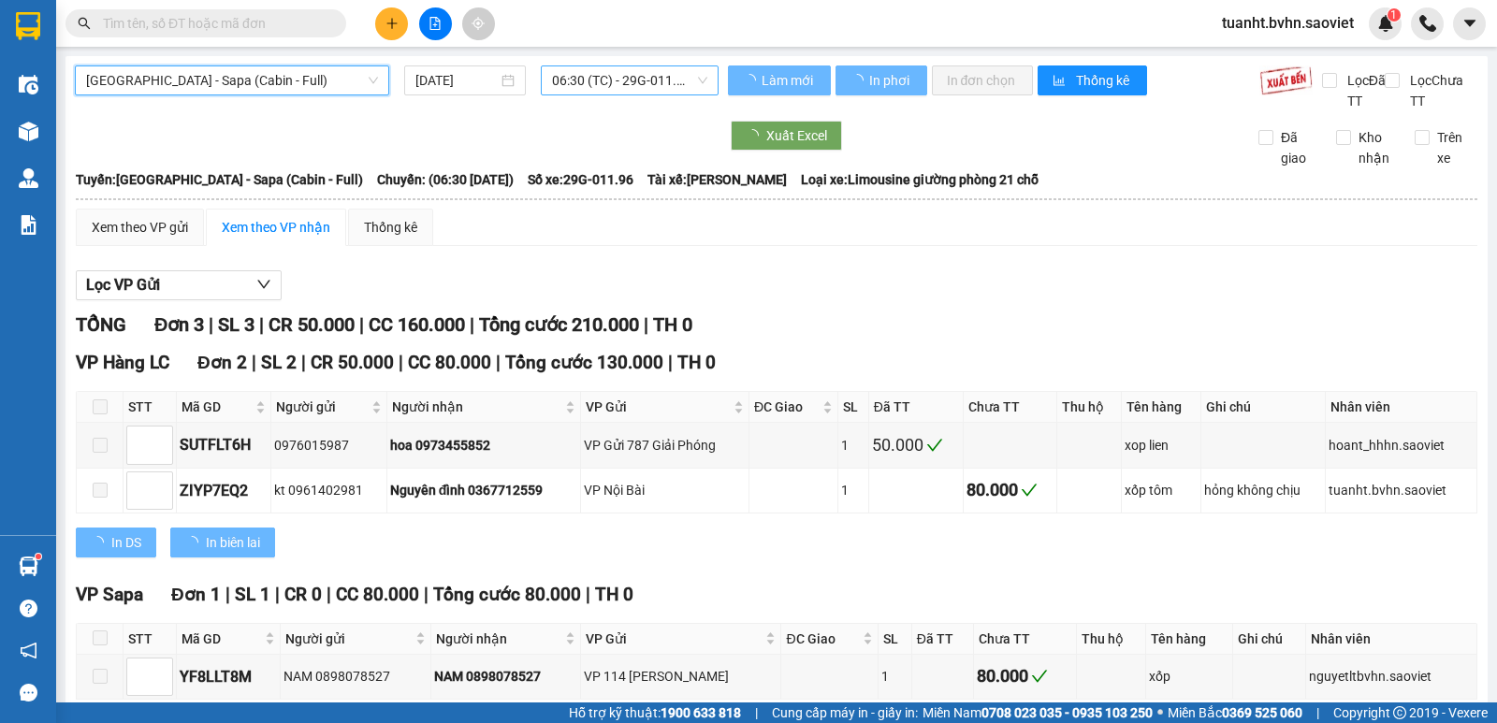
click at [623, 77] on span "06:30 (TC) - 29G-011.96" at bounding box center [629, 80] width 154 height 28
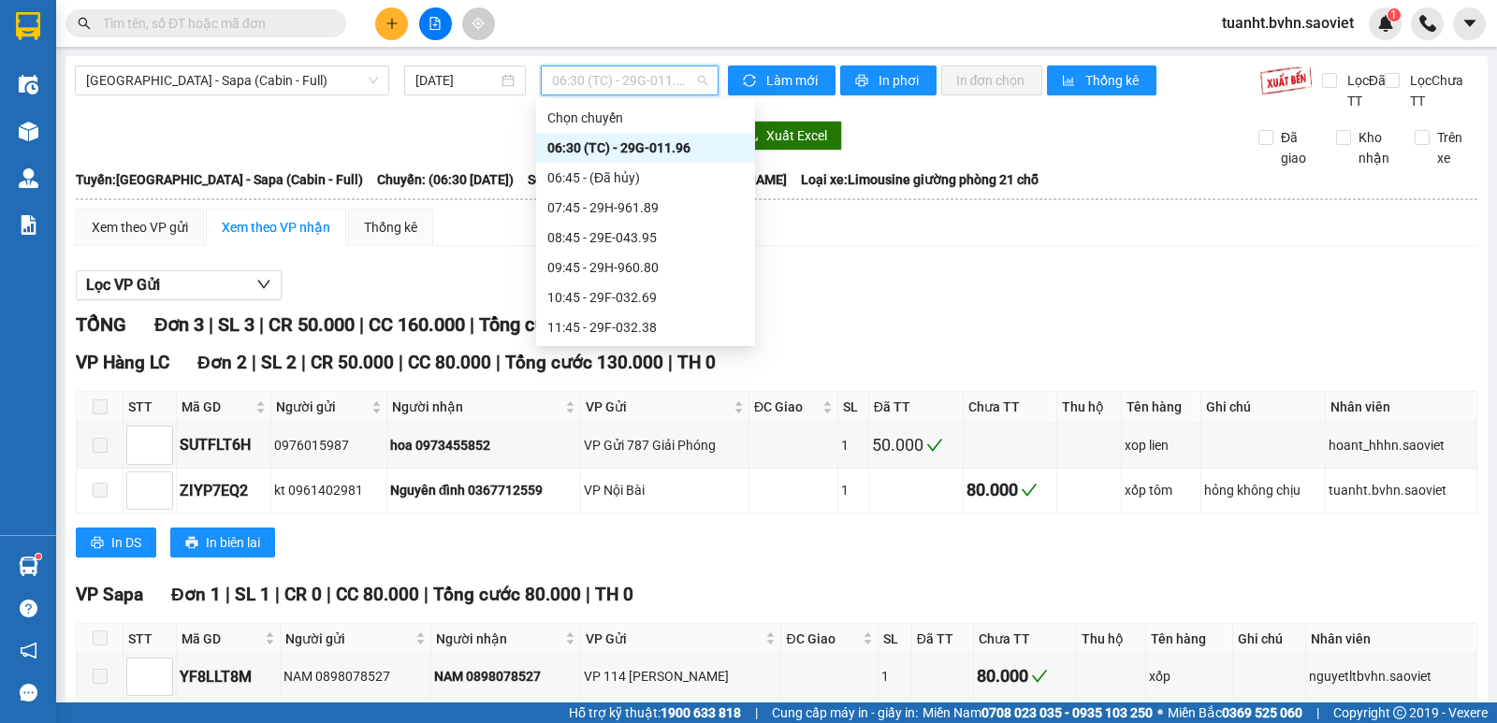
click at [648, 647] on div "23:15 - 29E-023.71" at bounding box center [646, 657] width 197 height 21
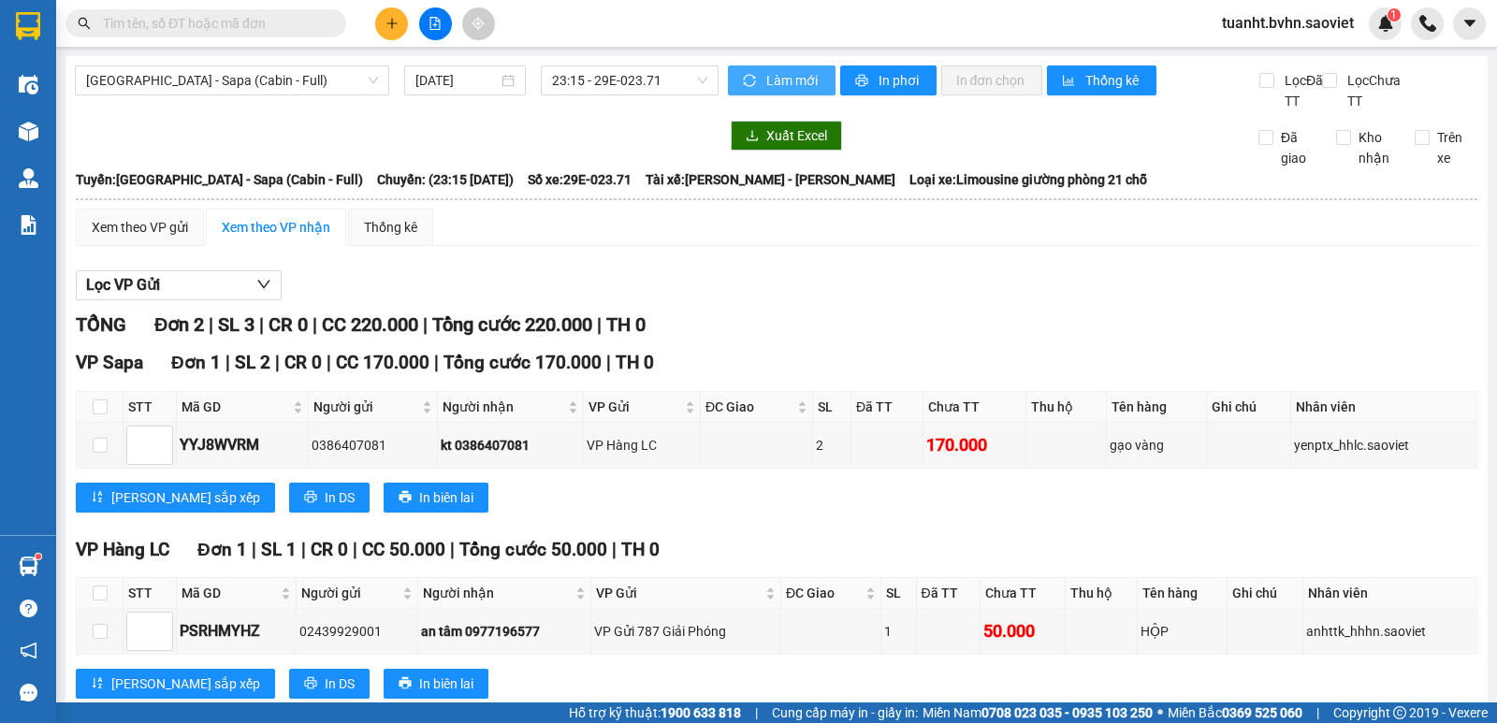
click at [776, 77] on span "Làm mới" at bounding box center [794, 80] width 54 height 21
click at [861, 81] on span "printer" at bounding box center [863, 81] width 16 height 15
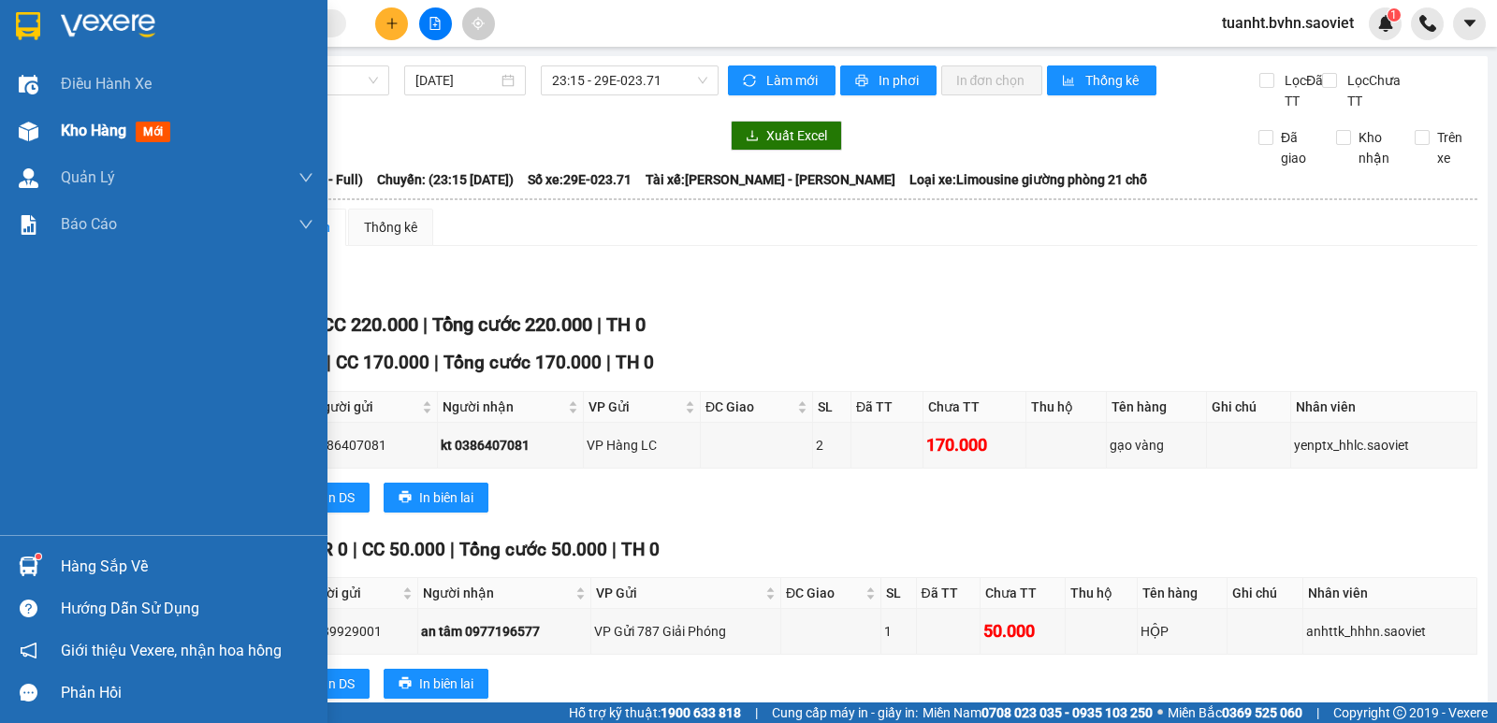
click at [53, 143] on div "Kho hàng mới" at bounding box center [164, 131] width 328 height 47
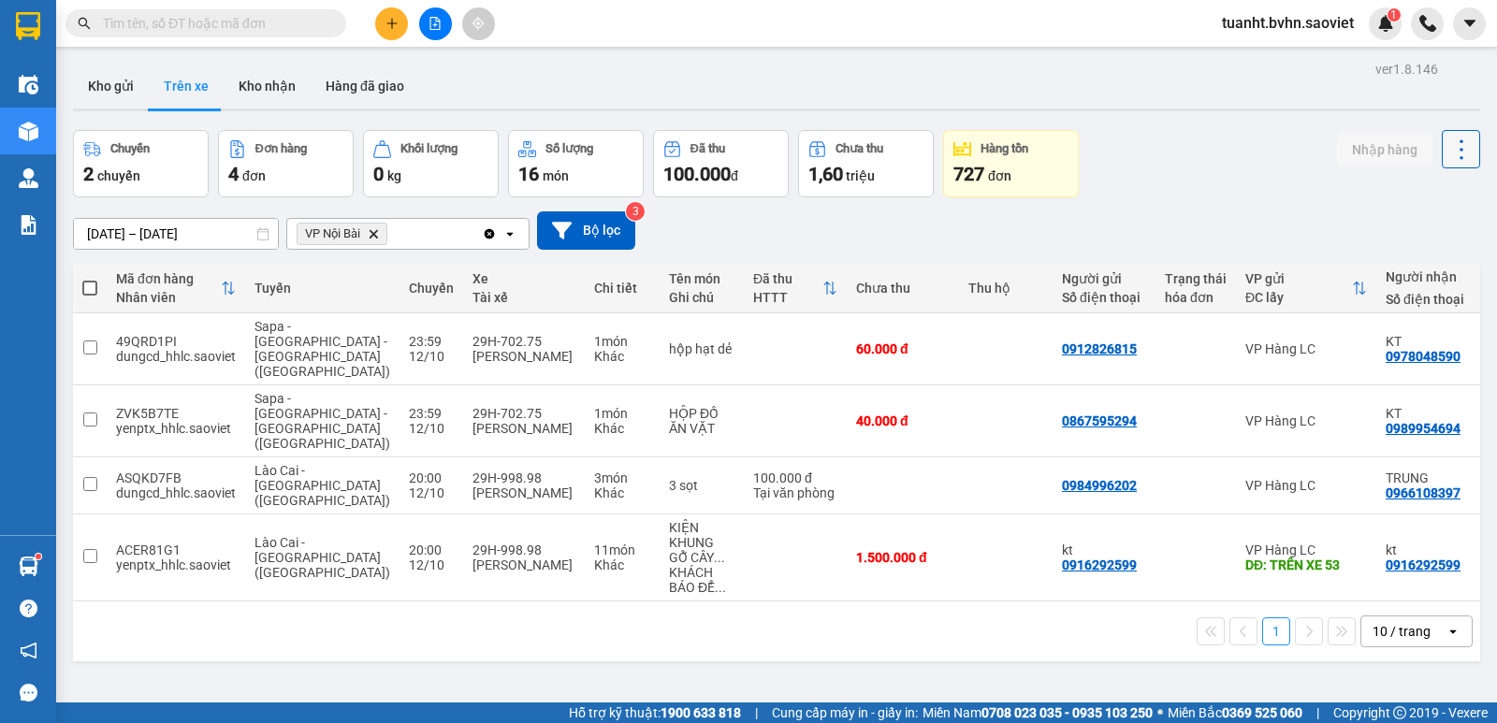
click at [1449, 146] on icon at bounding box center [1462, 150] width 26 height 26
click at [1425, 191] on span "Làm mới" at bounding box center [1420, 200] width 51 height 19
click at [287, 95] on button "Kho nhận" at bounding box center [267, 86] width 87 height 45
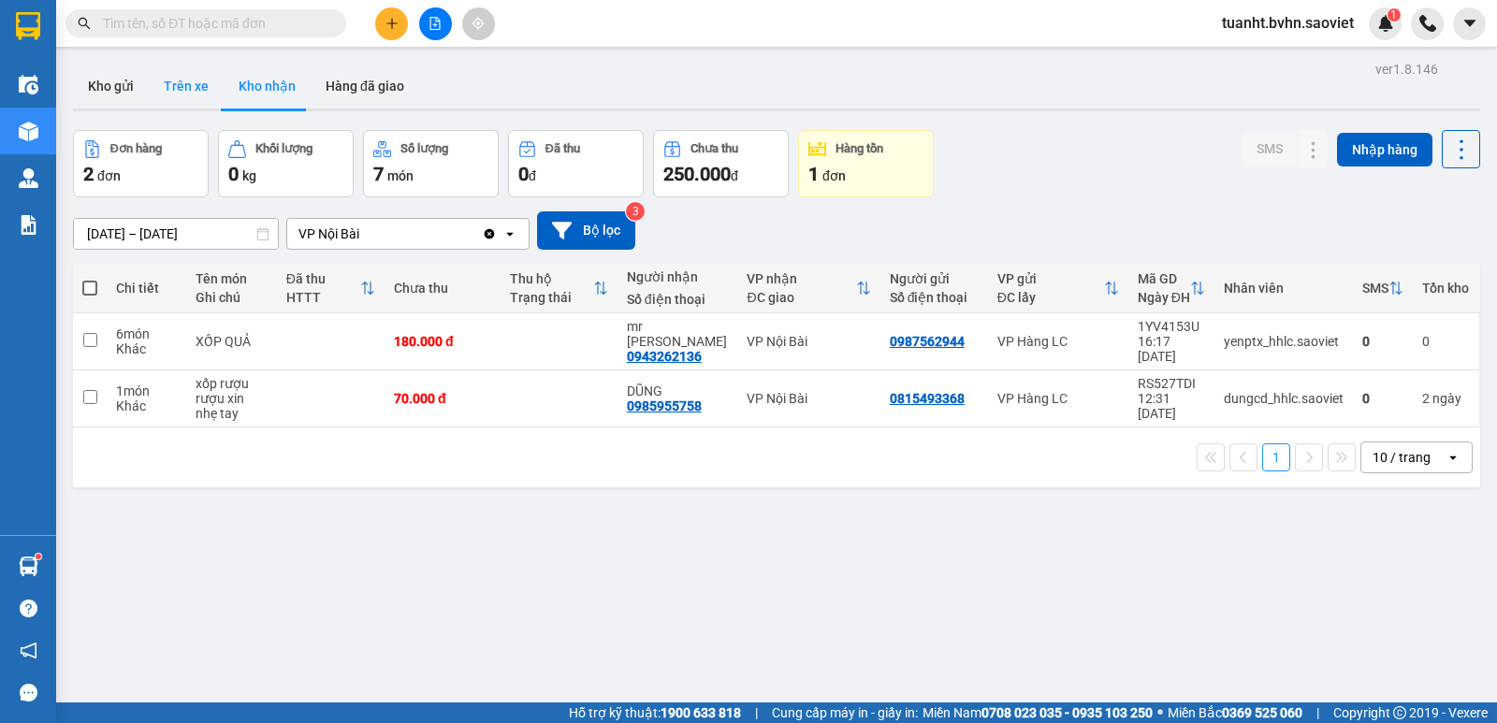
click at [183, 84] on button "Trên xe" at bounding box center [186, 86] width 75 height 45
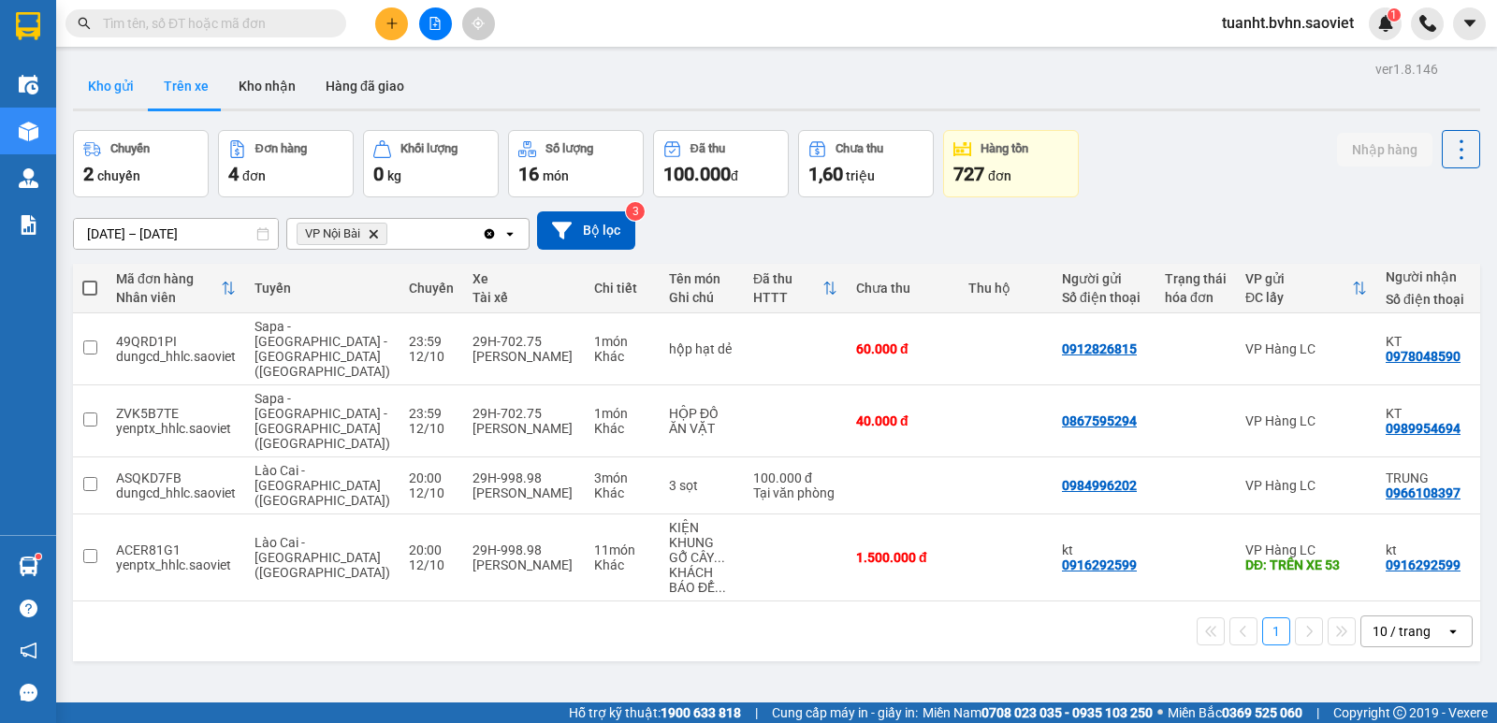
click at [118, 90] on button "Kho gửi" at bounding box center [111, 86] width 76 height 45
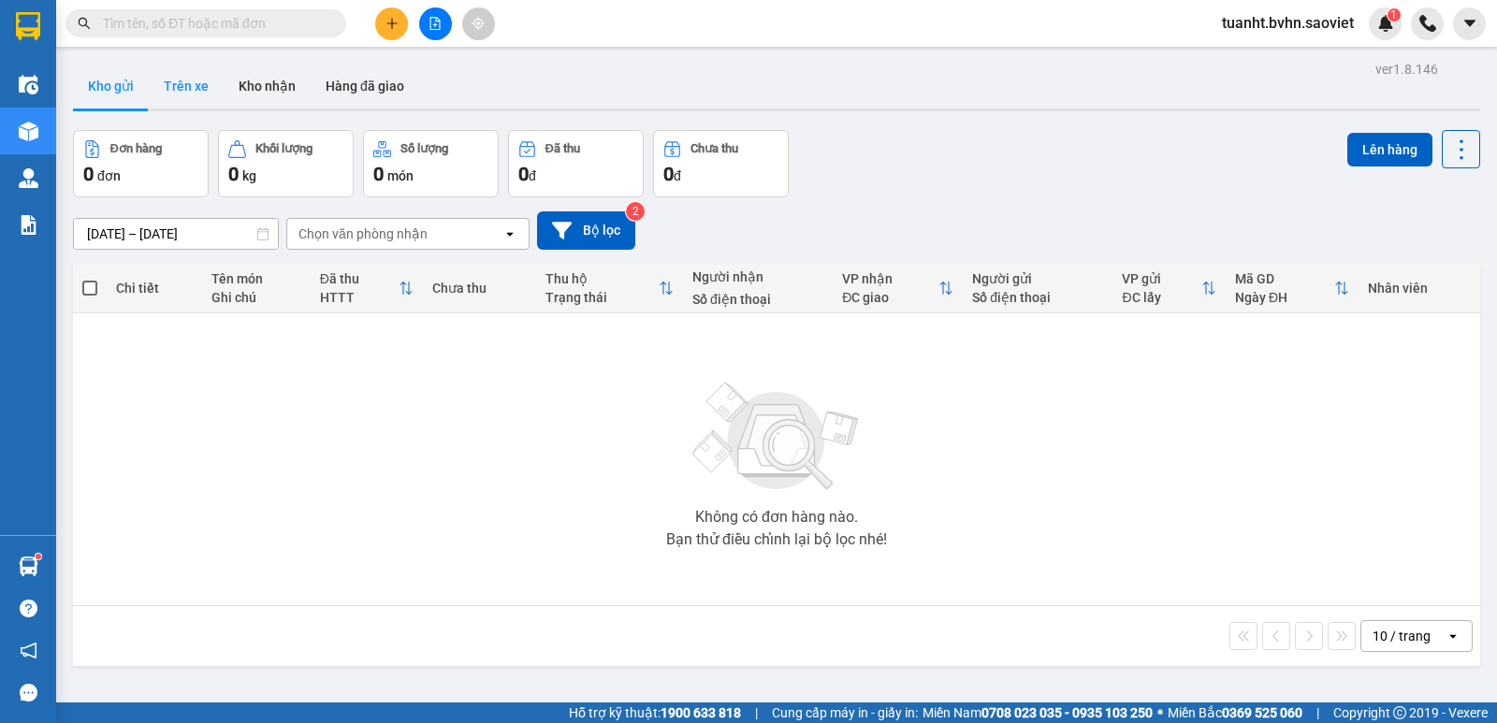
click at [200, 81] on button "Trên xe" at bounding box center [186, 86] width 75 height 45
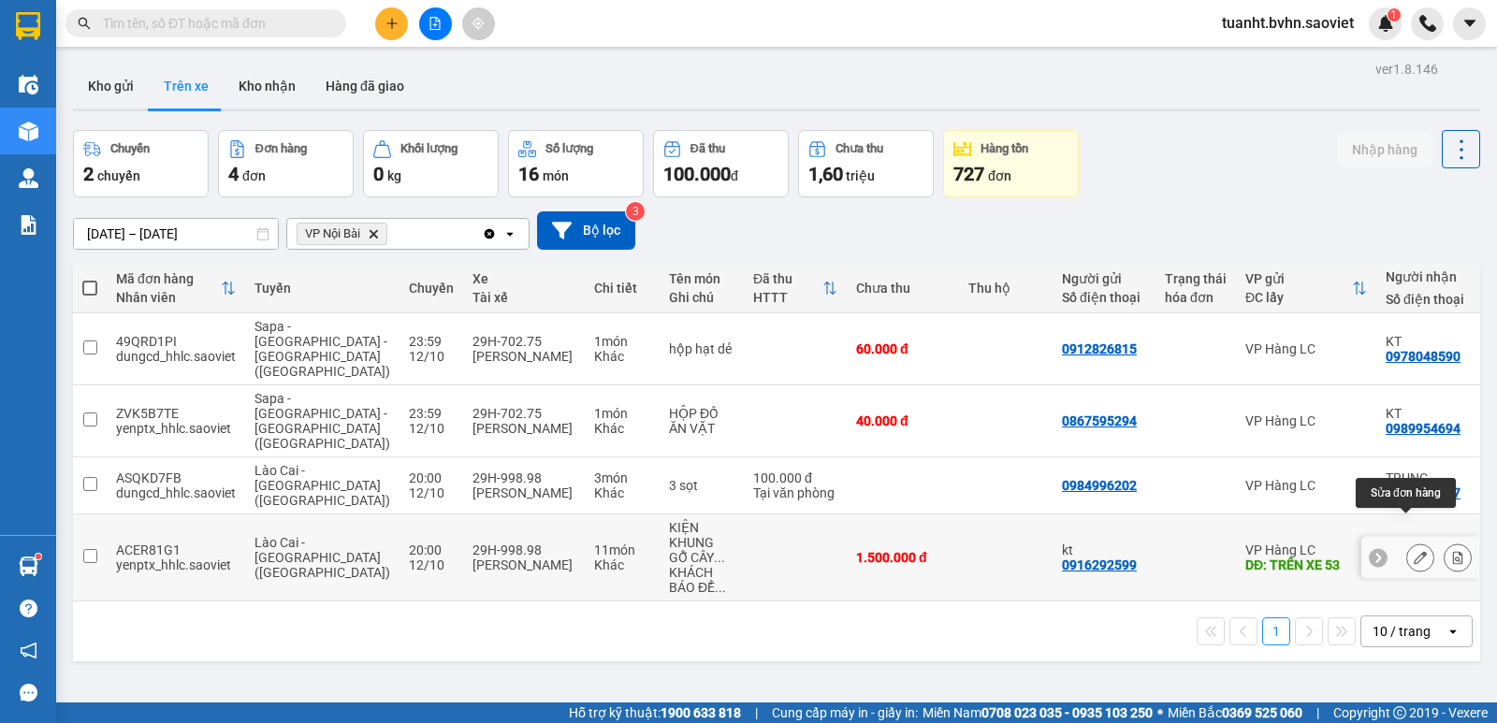
click at [1414, 551] on icon at bounding box center [1420, 557] width 13 height 13
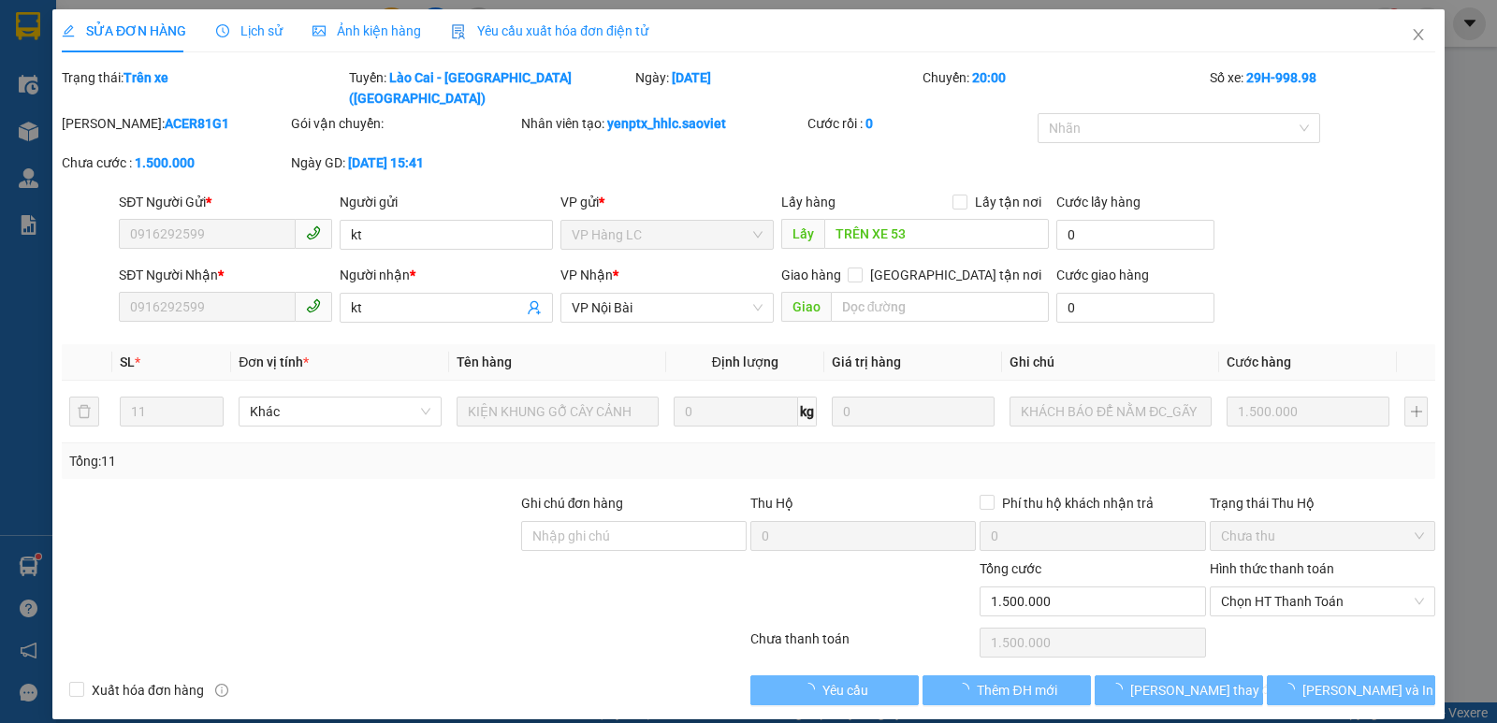
type input "0916292599"
type input "kt"
type input "TRÊN XE 53"
type input "0916292599"
type input "kt"
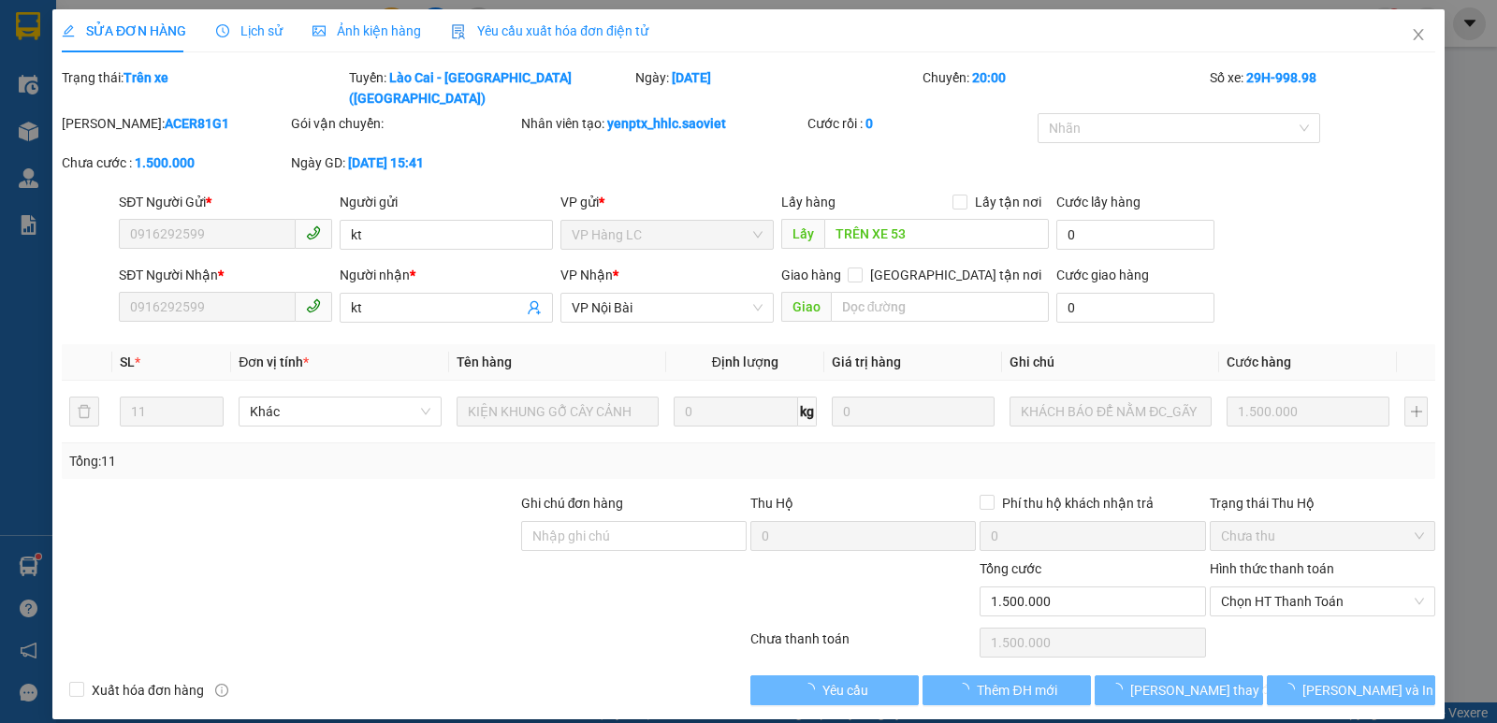
type input "0"
type input "1.500.000"
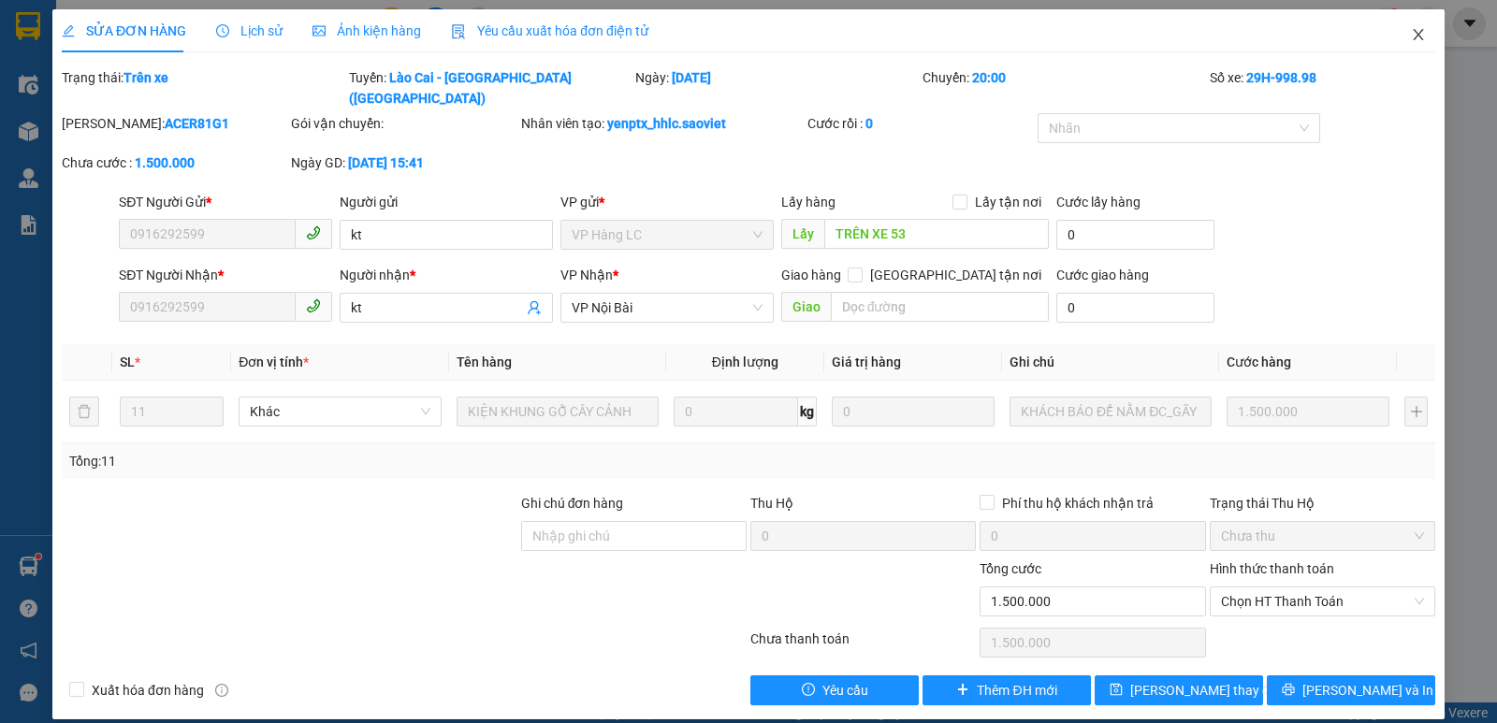
click at [1416, 37] on icon "close" at bounding box center [1418, 34] width 15 height 15
